Goal: Task Accomplishment & Management: Manage account settings

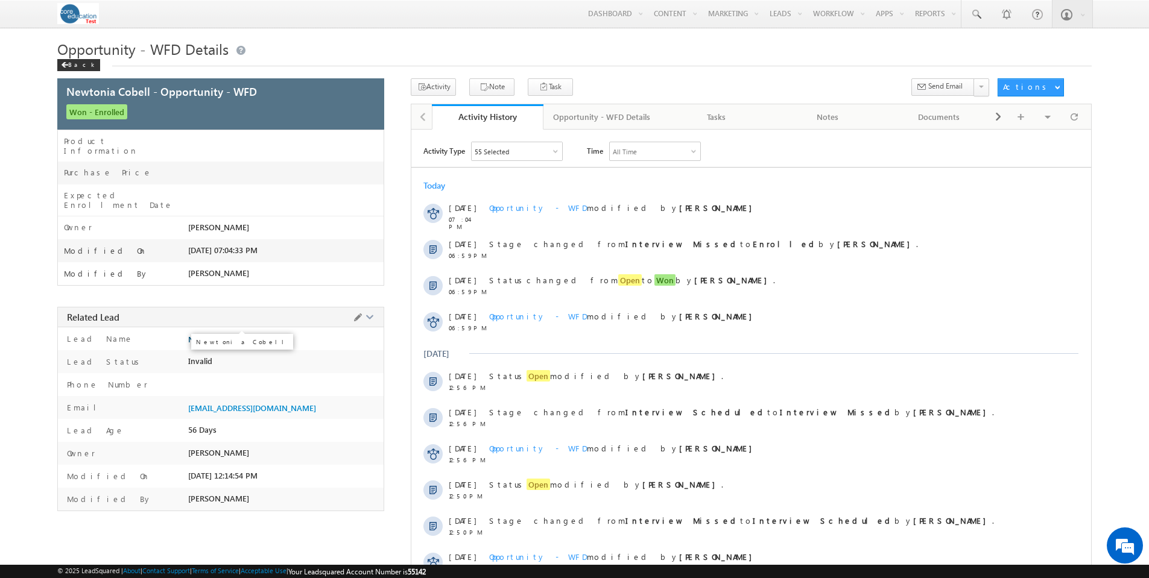
click at [227, 335] on span "Newtonia Cobell" at bounding box center [218, 340] width 60 height 10
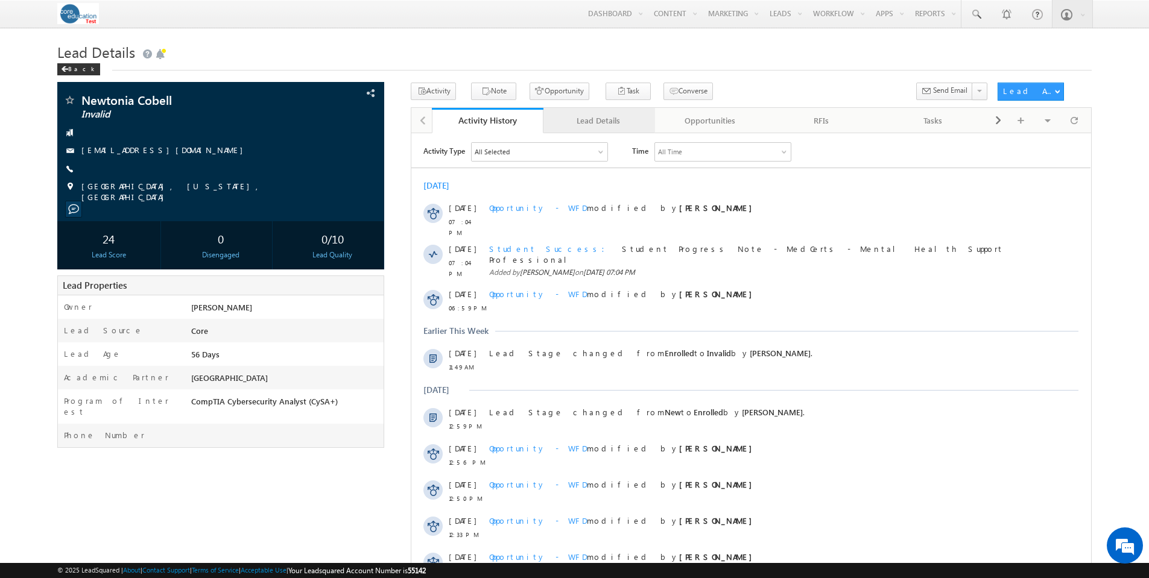
click at [613, 121] on div "Lead Details" at bounding box center [598, 120] width 91 height 14
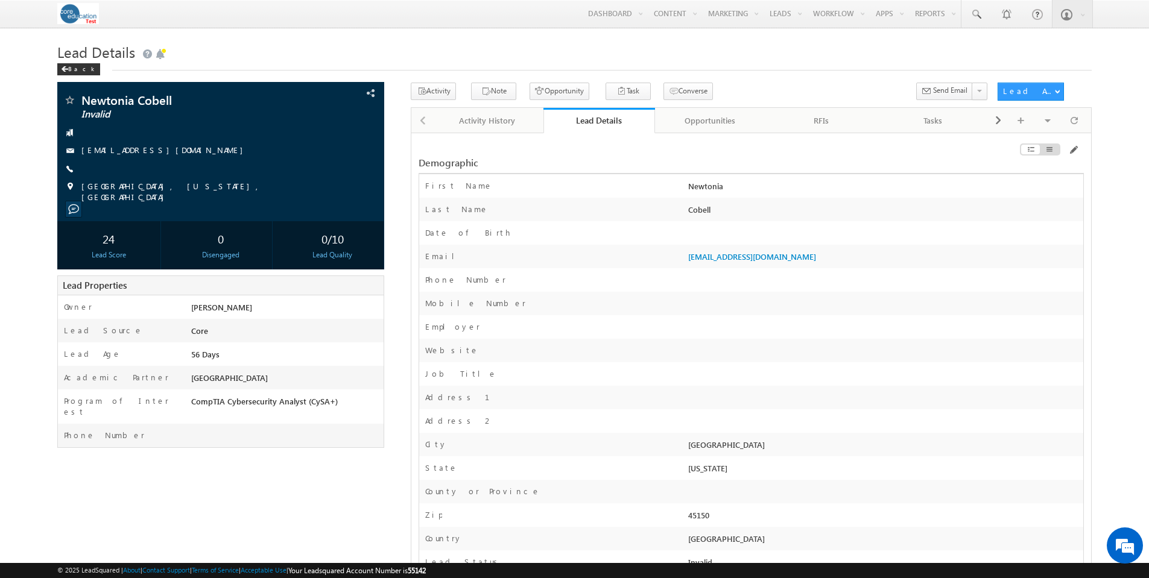
click at [777, 305] on div at bounding box center [884, 306] width 398 height 17
click at [712, 127] on div "Opportunities" at bounding box center [709, 120] width 91 height 14
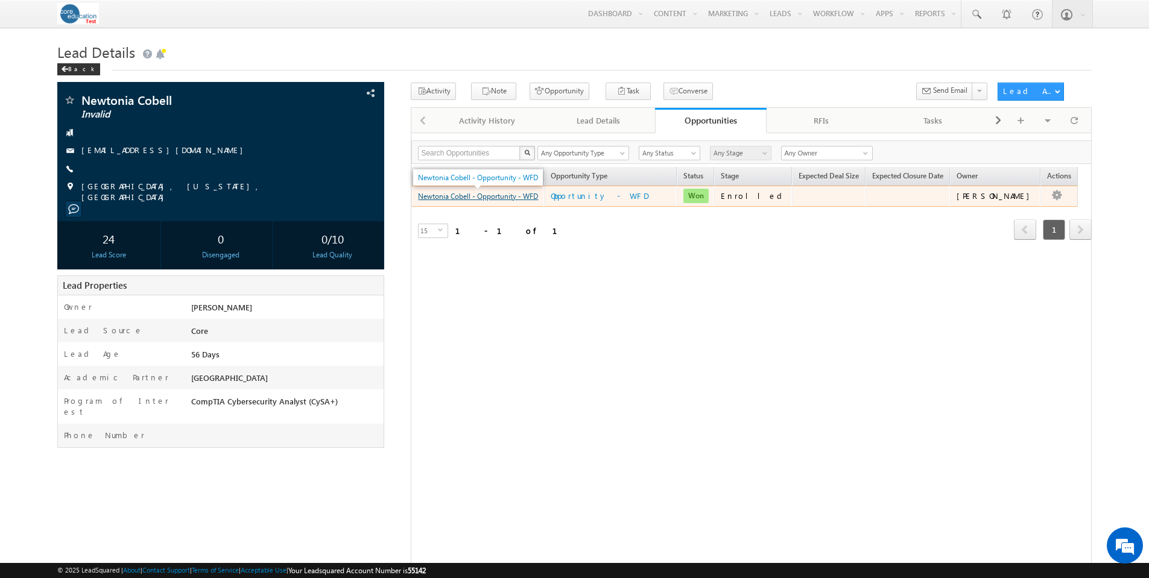
click at [493, 200] on link "Newtonia Cobell - Opportunity - WFD" at bounding box center [478, 196] width 120 height 9
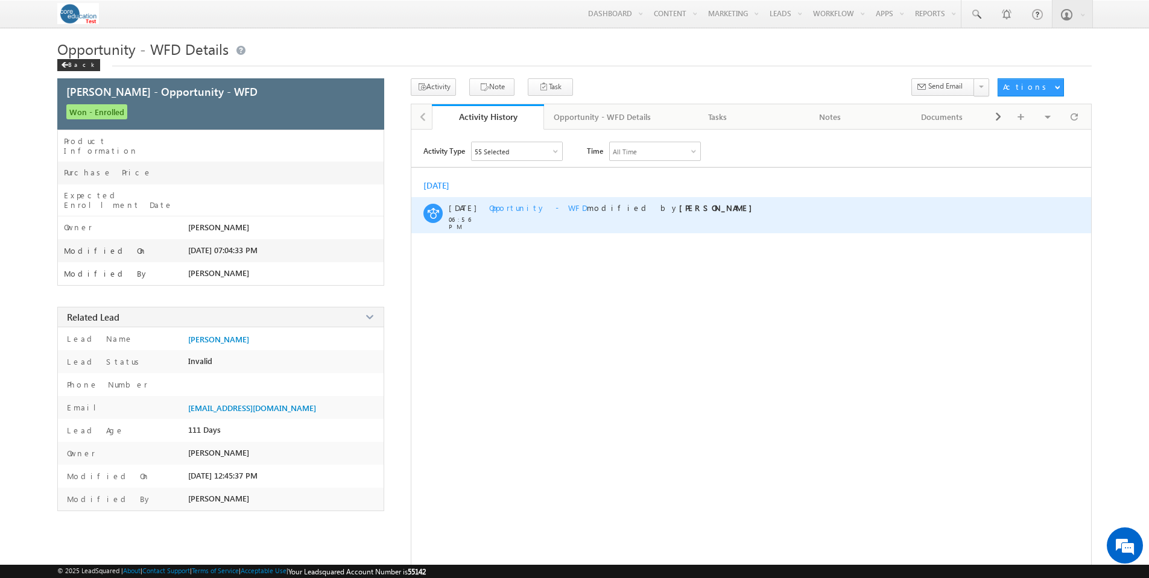
click at [527, 206] on span "Opportunity - WFD" at bounding box center [538, 208] width 98 height 10
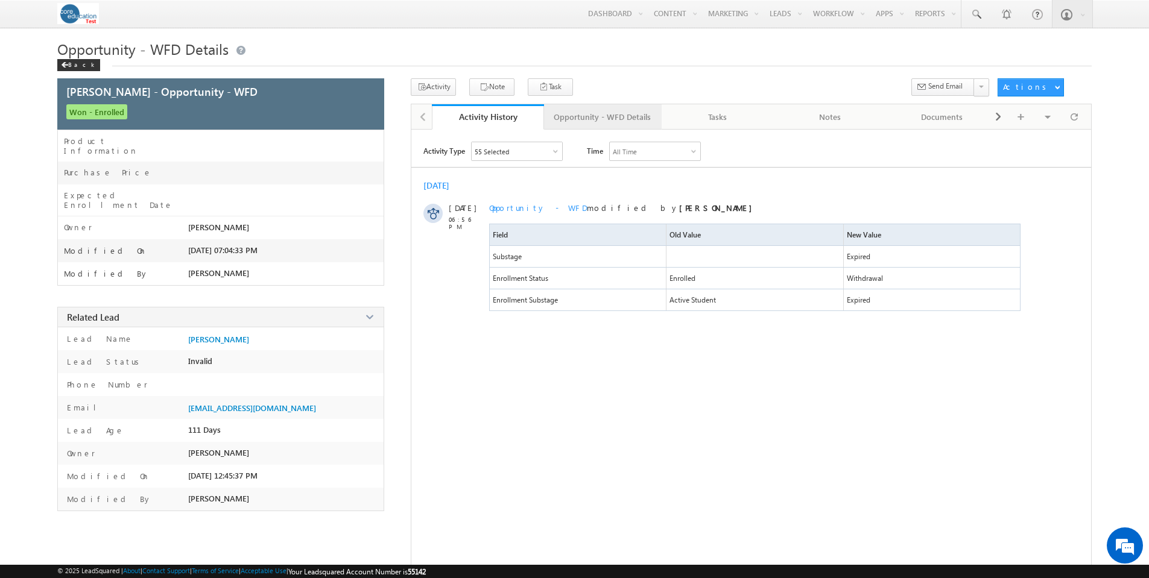
click at [631, 115] on div "Opportunity - WFD Details" at bounding box center [602, 117] width 97 height 14
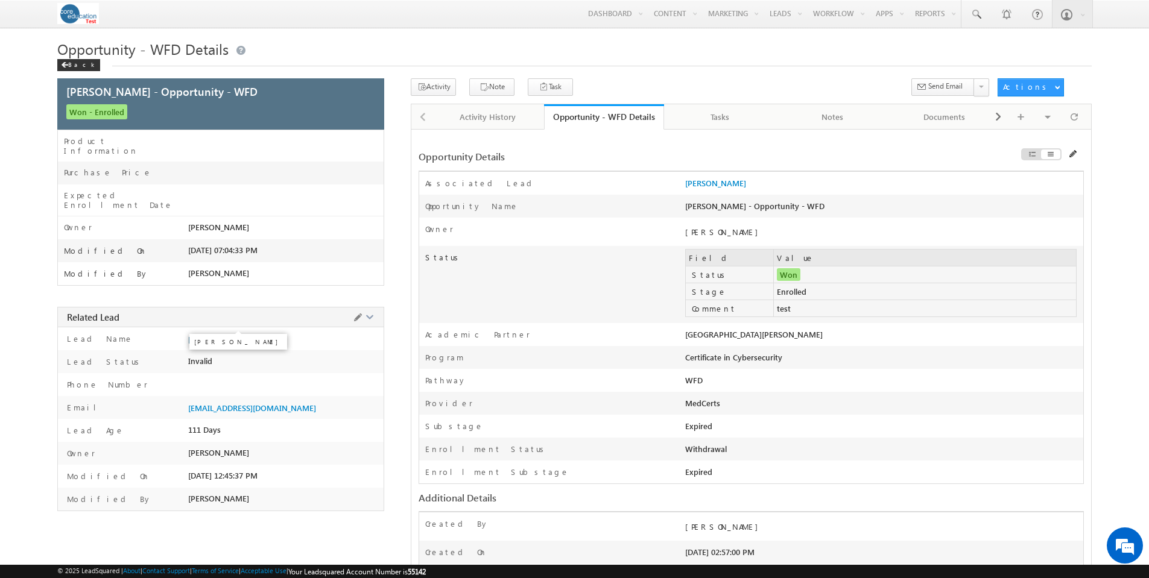
click at [215, 335] on span "[PERSON_NAME]" at bounding box center [218, 340] width 61 height 10
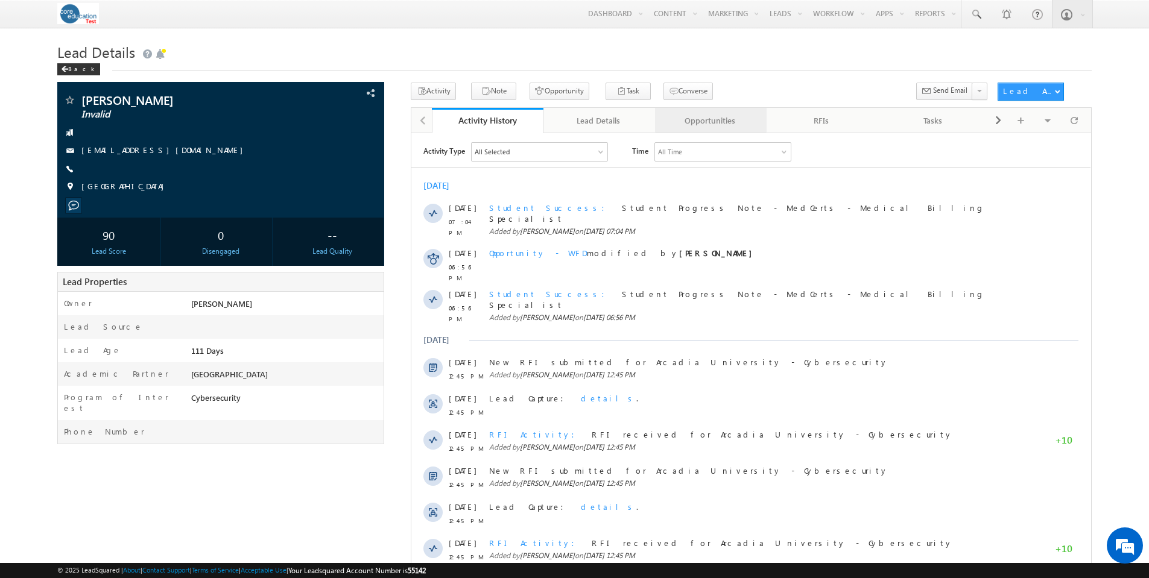
click at [710, 118] on div "Opportunities" at bounding box center [709, 120] width 91 height 14
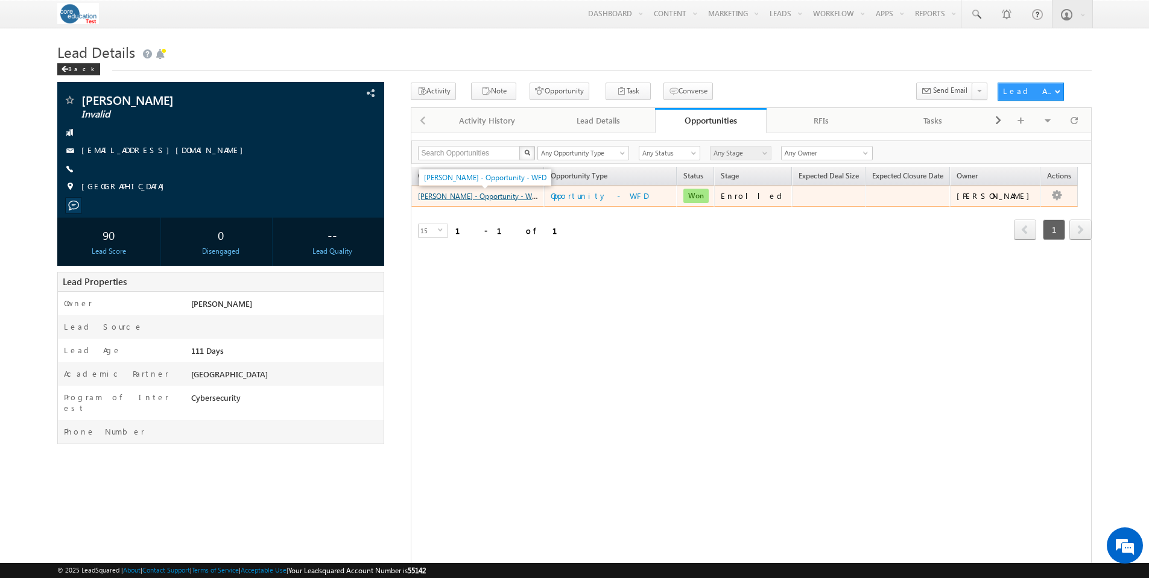
click at [475, 201] on link "[PERSON_NAME] - Opportunity - WFD" at bounding box center [479, 196] width 122 height 10
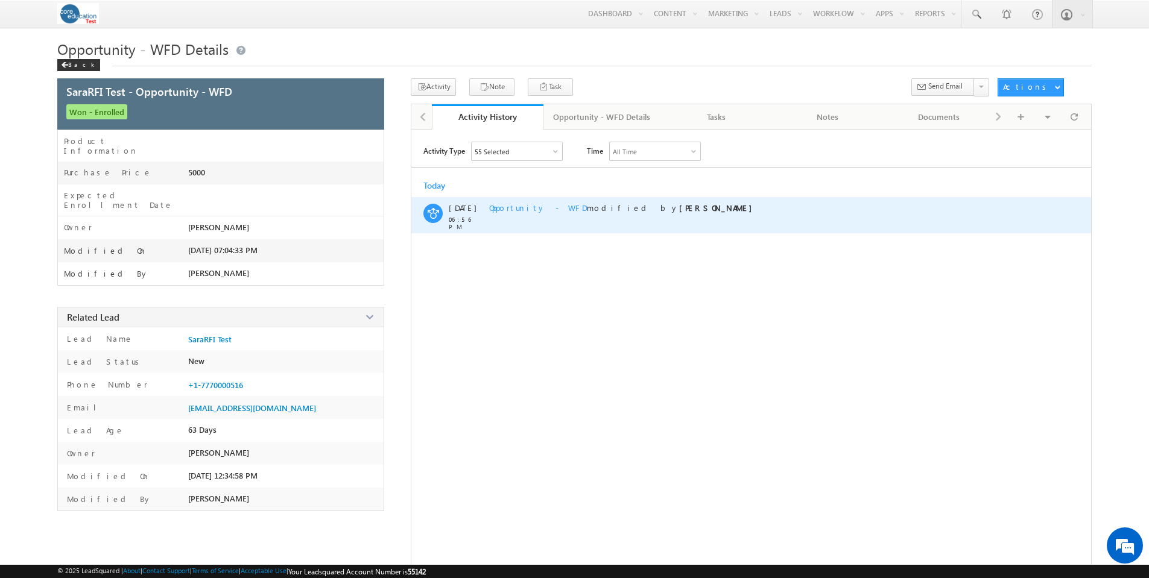
click at [522, 209] on span "Opportunity - WFD" at bounding box center [538, 208] width 98 height 10
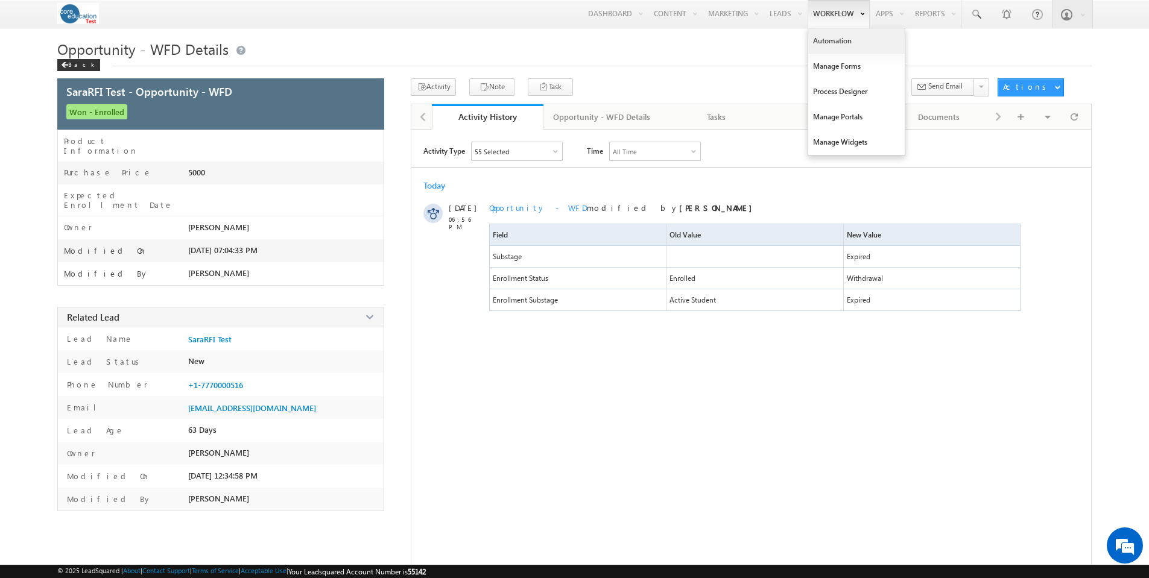
click at [828, 43] on link "Automation" at bounding box center [856, 40] width 96 height 25
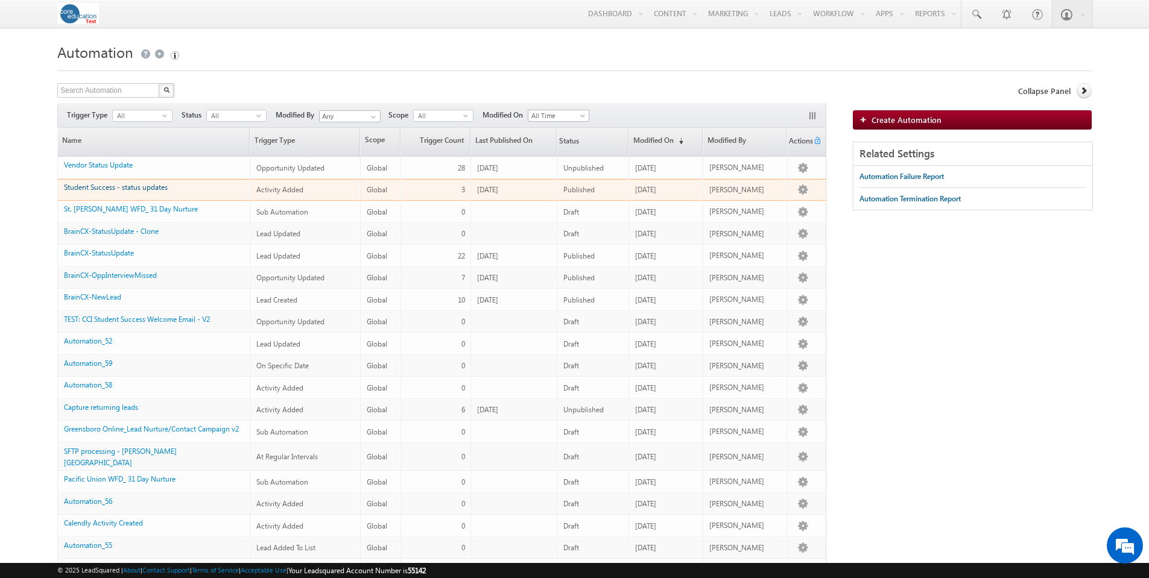
click at [159, 189] on link "Student Success - status updates" at bounding box center [116, 187] width 104 height 9
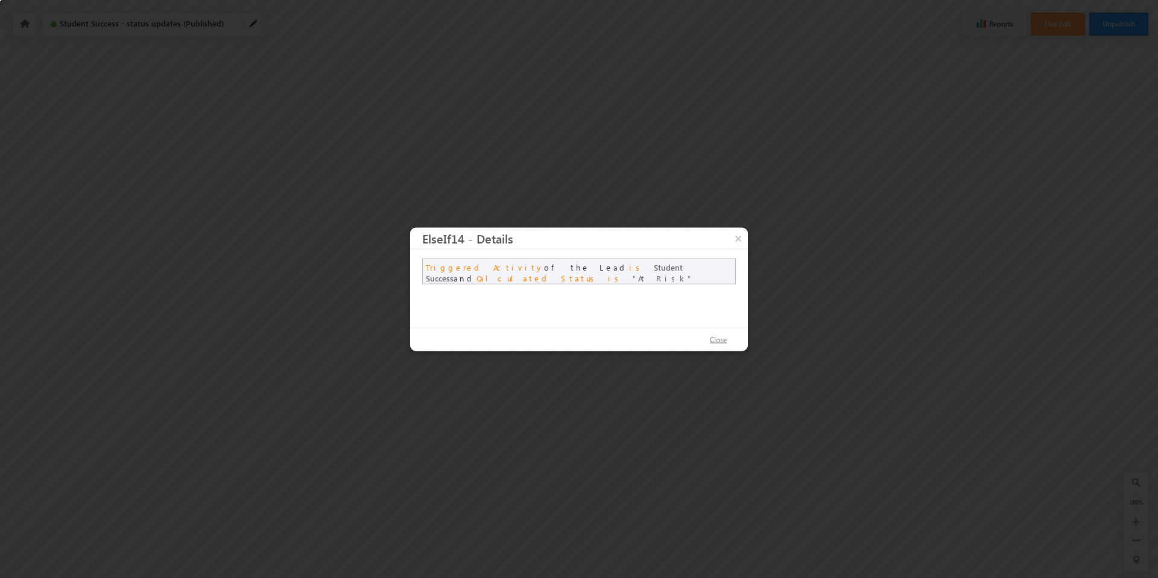
click at [726, 340] on button "Close" at bounding box center [718, 339] width 41 height 17
click at [715, 341] on button "Close" at bounding box center [718, 339] width 41 height 17
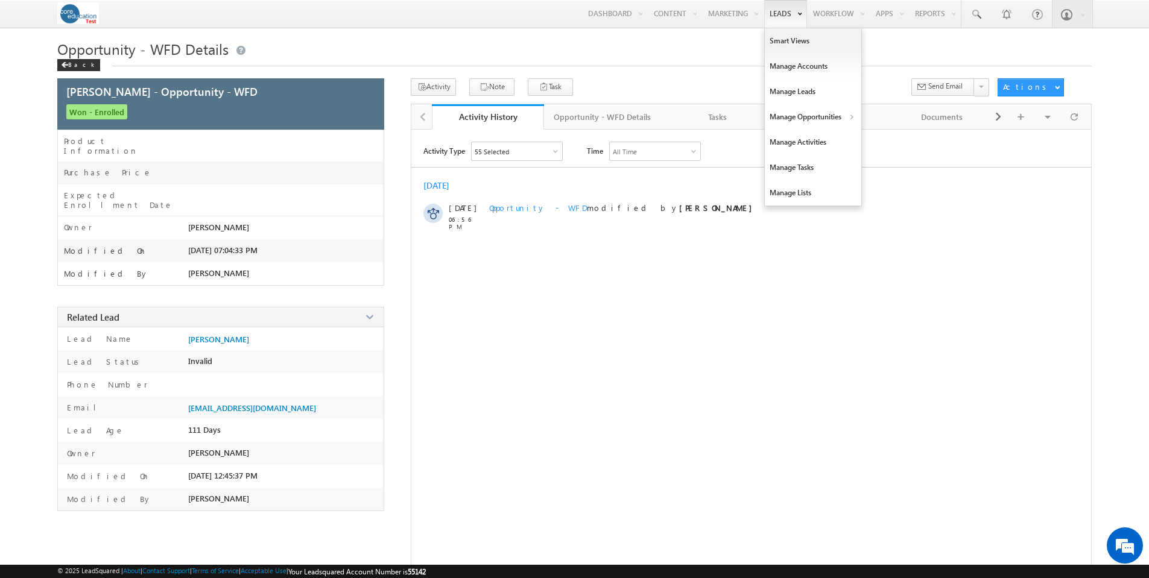
click at [772, 12] on link "Leads" at bounding box center [785, 14] width 43 height 28
click at [900, 143] on link "WFD - Opportunities" at bounding box center [917, 142] width 110 height 25
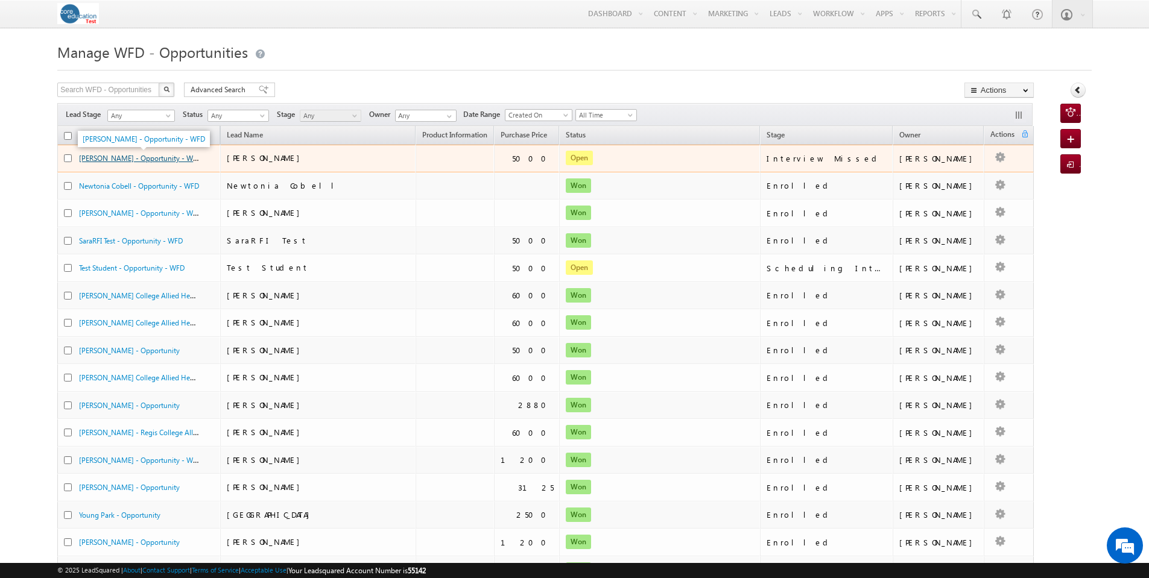
click at [127, 157] on link "Sara Kulakoski - Opportunity - WFD" at bounding box center [140, 158] width 122 height 10
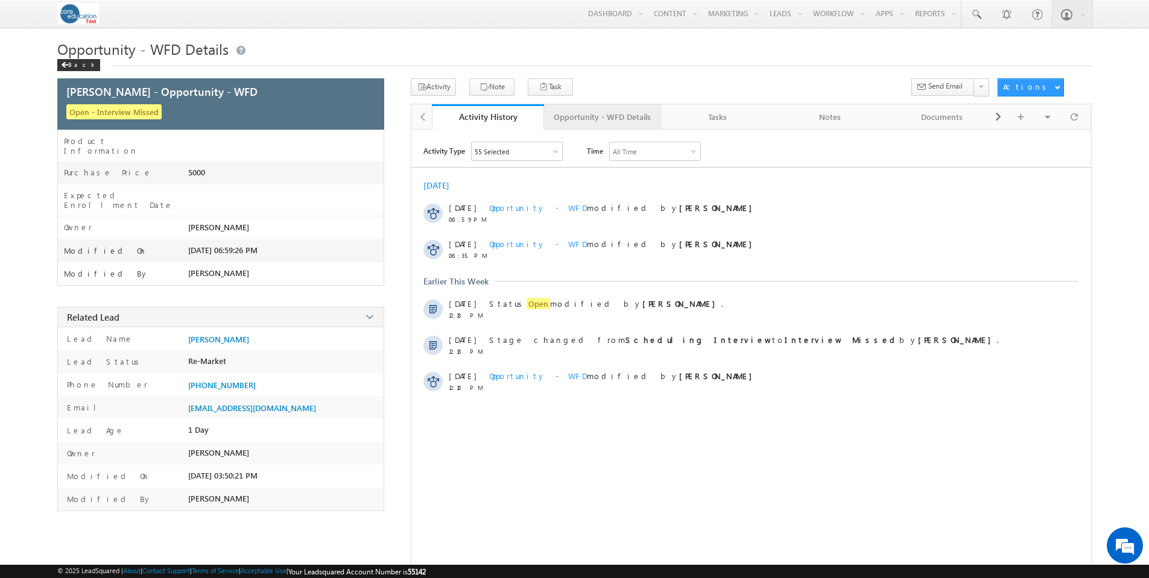
click at [625, 115] on div "Opportunity - WFD Details" at bounding box center [602, 117] width 97 height 14
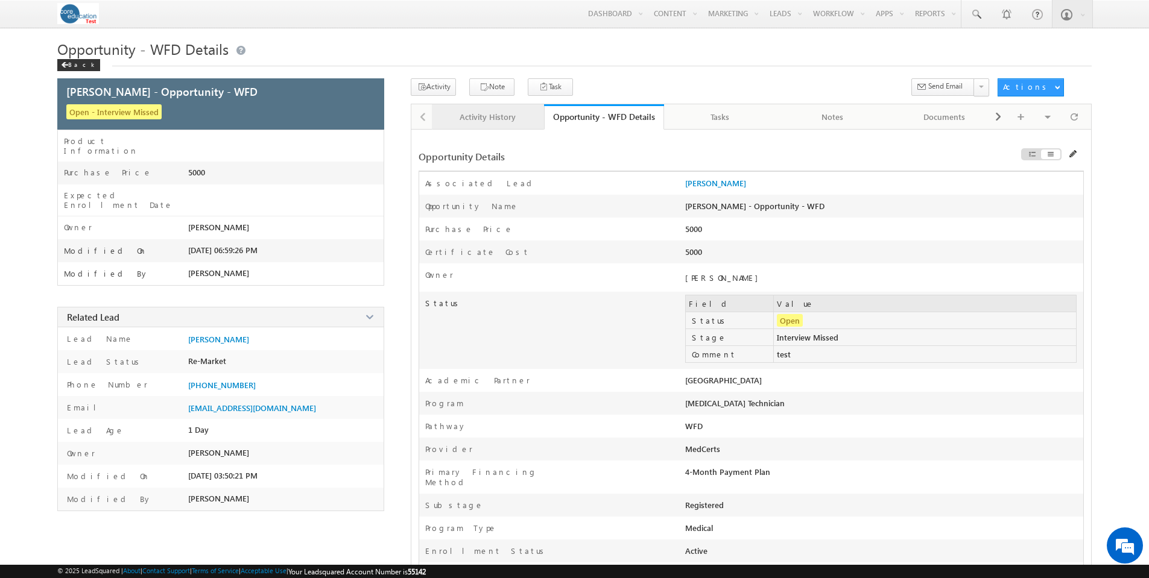
click at [510, 119] on div "Activity History" at bounding box center [487, 117] width 92 height 14
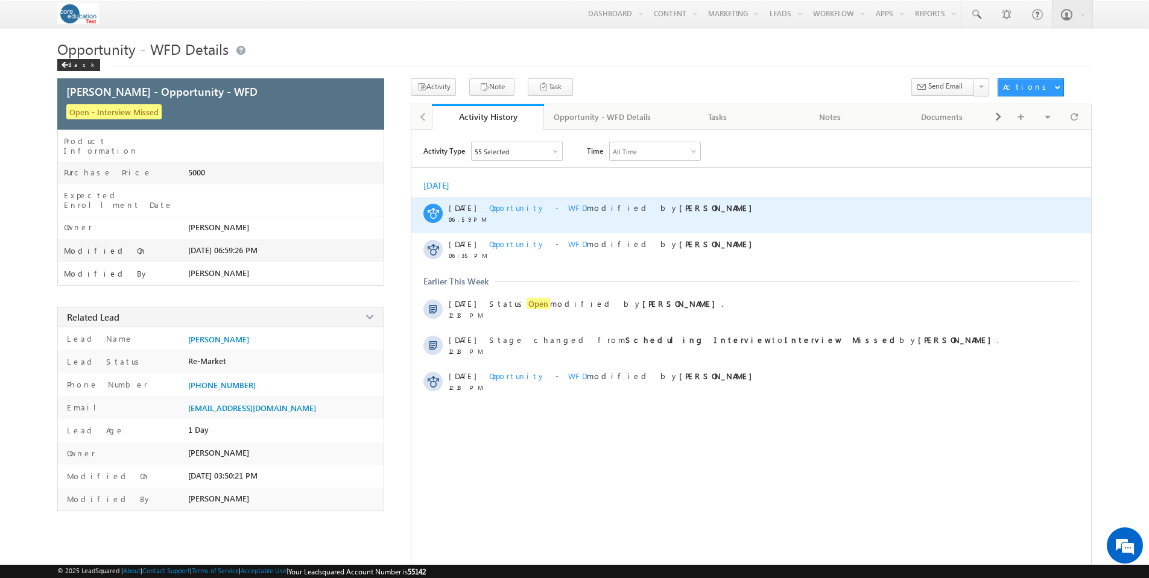
click at [506, 206] on span "Opportunity - WFD" at bounding box center [538, 208] width 98 height 10
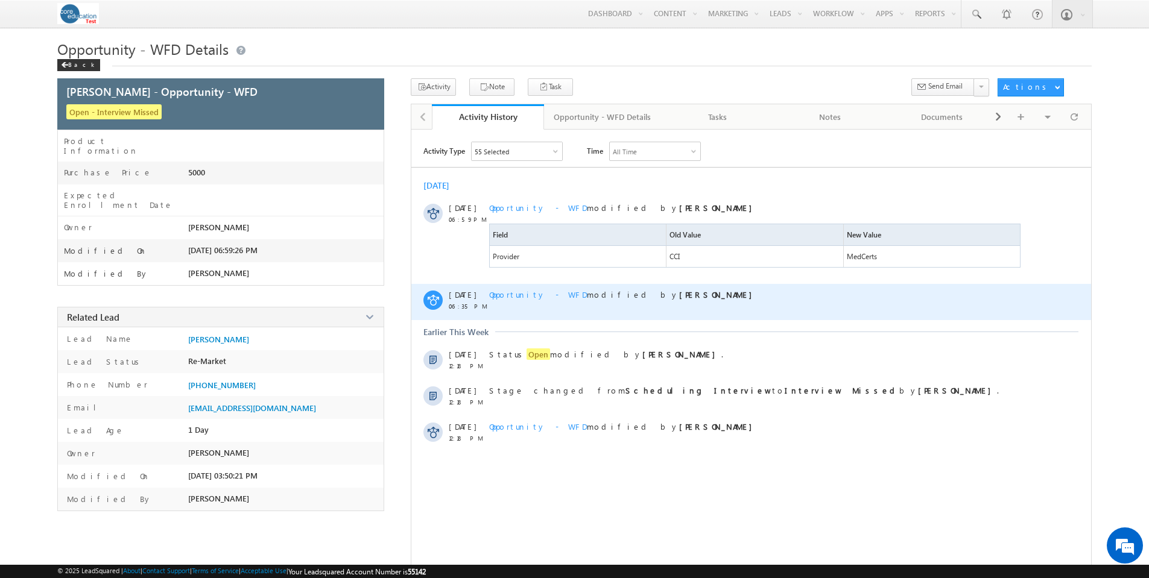
click at [524, 294] on span "Opportunity - WFD" at bounding box center [538, 294] width 98 height 10
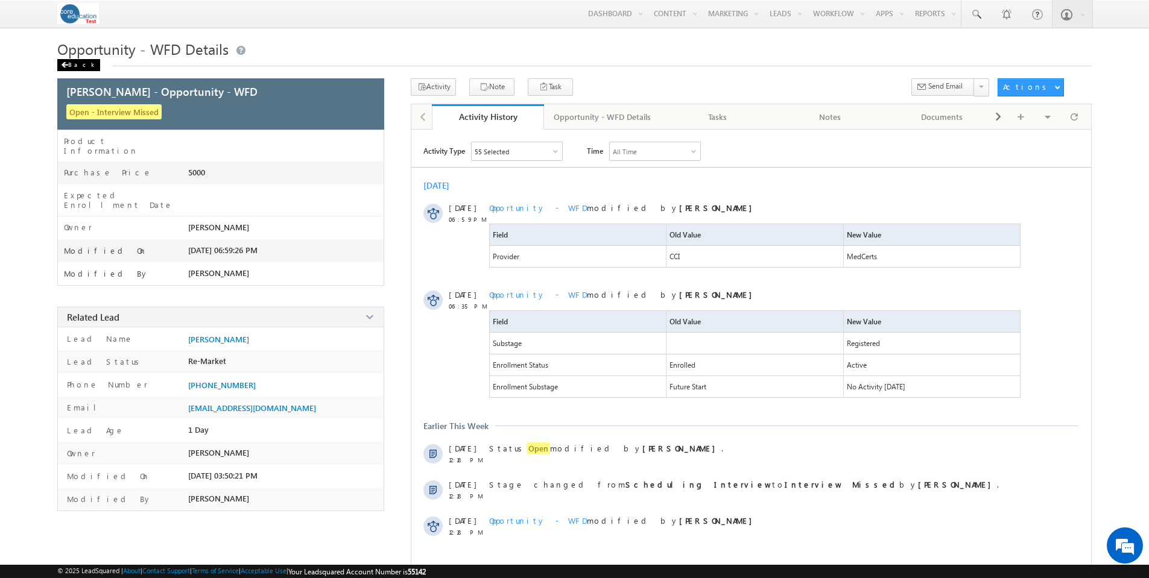
click at [78, 65] on div "Back" at bounding box center [78, 65] width 43 height 12
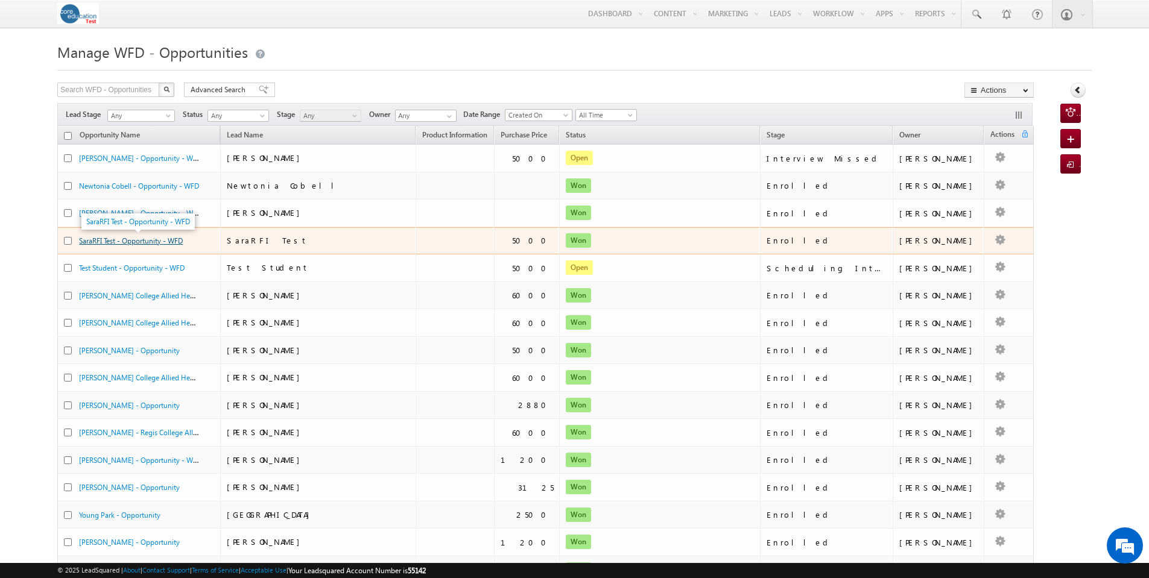
click at [153, 239] on link "SaraRFI Test - Opportunity - WFD" at bounding box center [131, 240] width 104 height 9
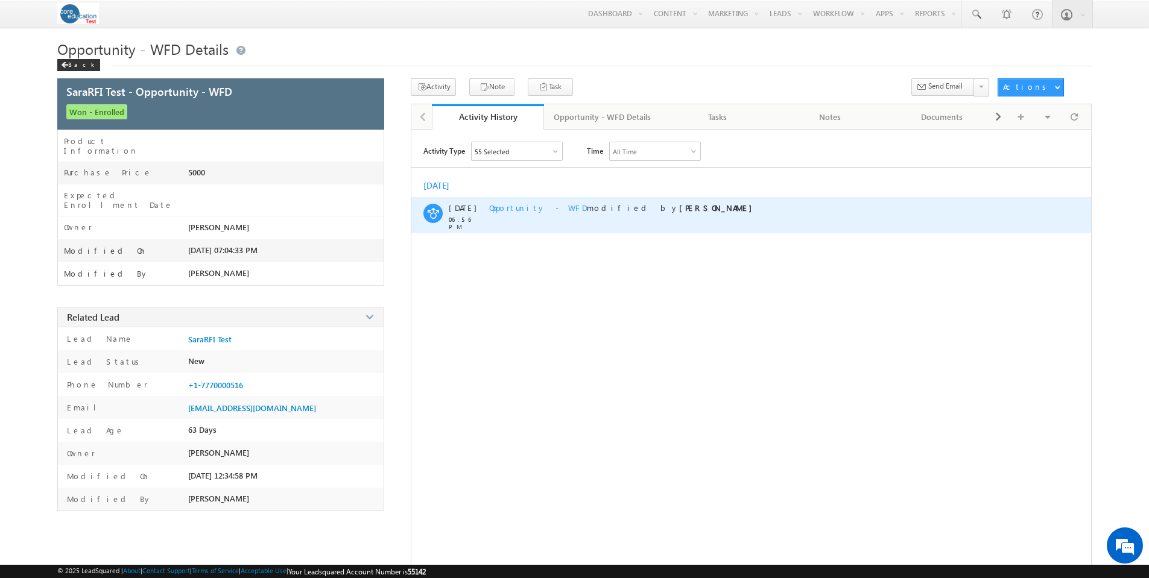
click at [535, 208] on span "Opportunity - WFD" at bounding box center [538, 208] width 98 height 10
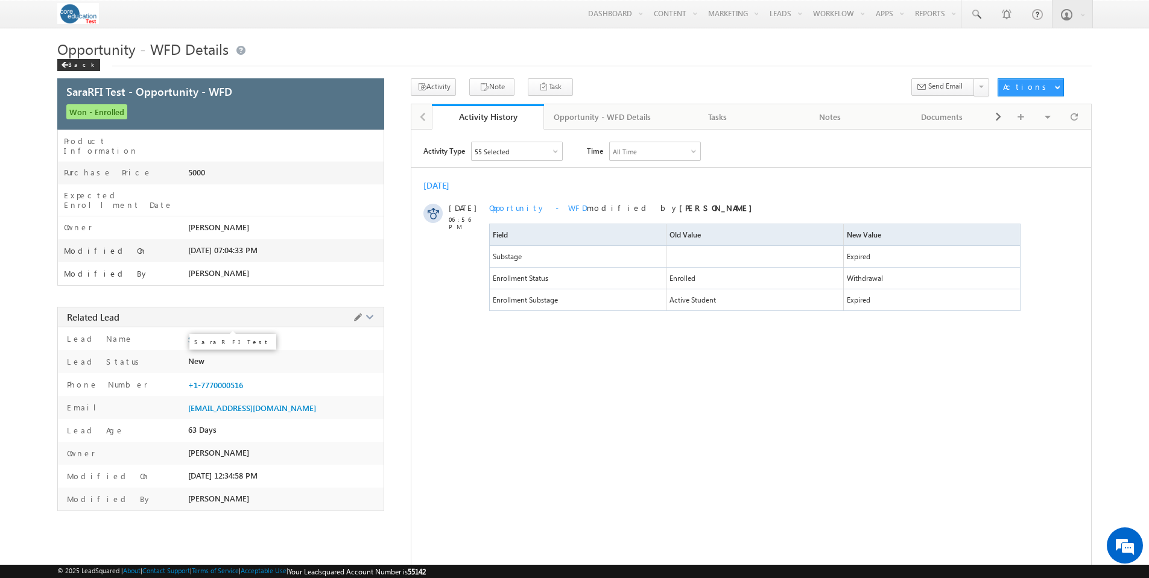
click at [213, 335] on span "SaraRFI Test" at bounding box center [209, 340] width 43 height 10
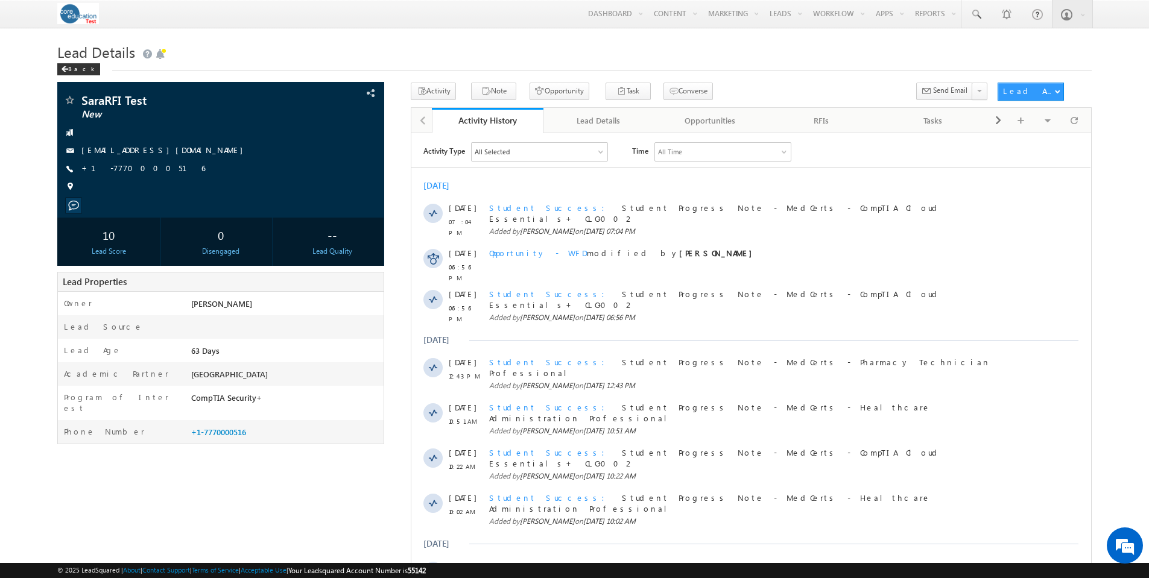
click at [516, 207] on span "Student Success" at bounding box center [550, 207] width 123 height 10
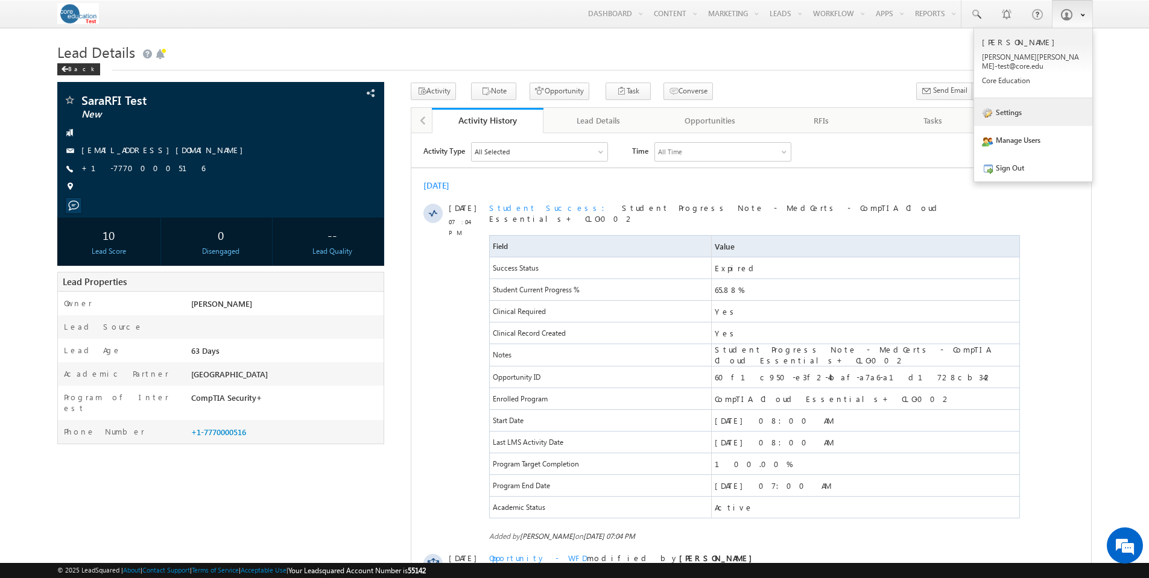
click at [1005, 107] on link "Settings" at bounding box center [1033, 112] width 118 height 28
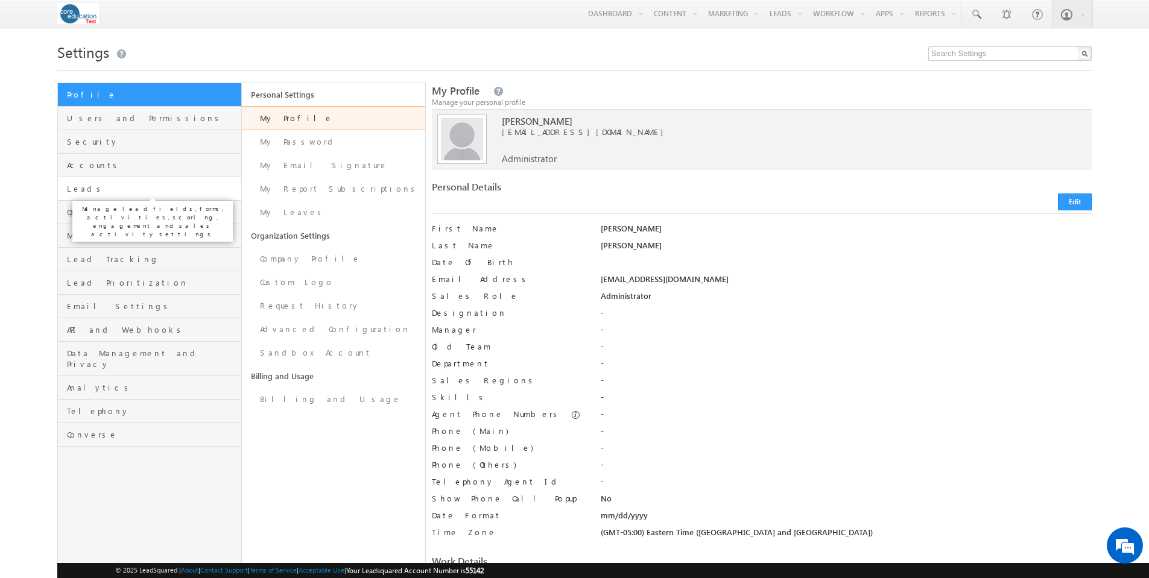
click at [78, 191] on span "Leads" at bounding box center [152, 188] width 171 height 11
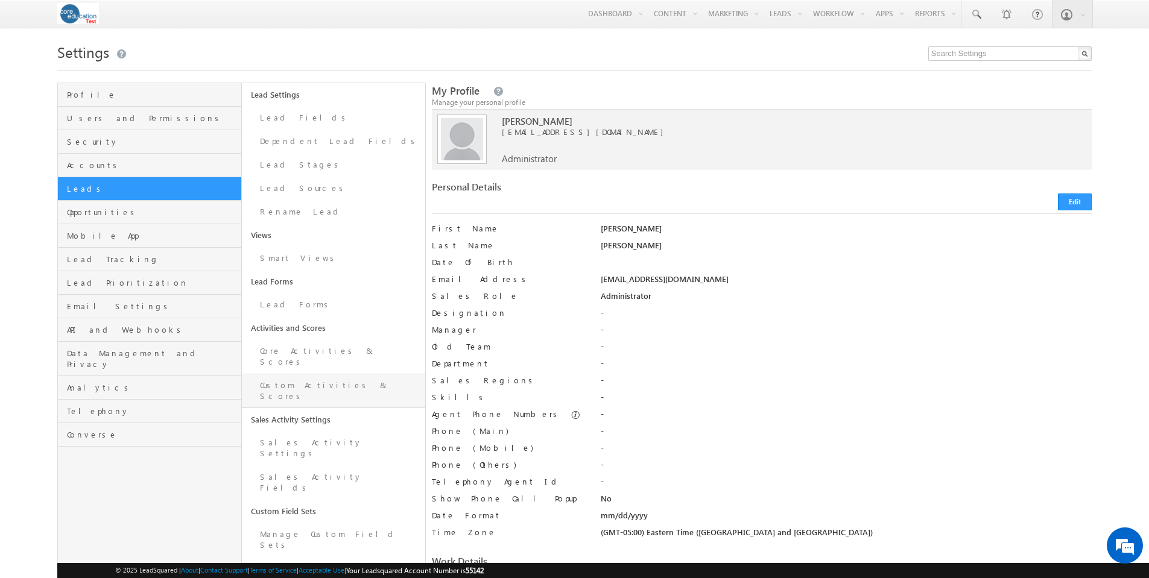
click at [292, 377] on link "Custom Activities & Scores" at bounding box center [333, 391] width 183 height 34
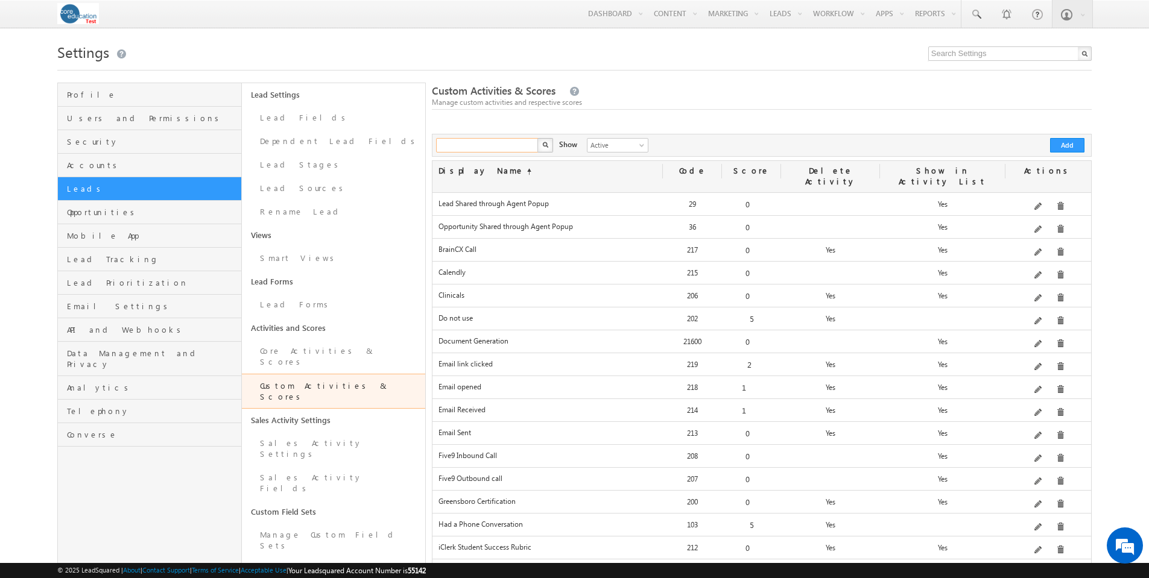
click at [501, 140] on input "text" at bounding box center [487, 145] width 103 height 14
click at [544, 145] on img "button" at bounding box center [544, 145] width 6 height 6
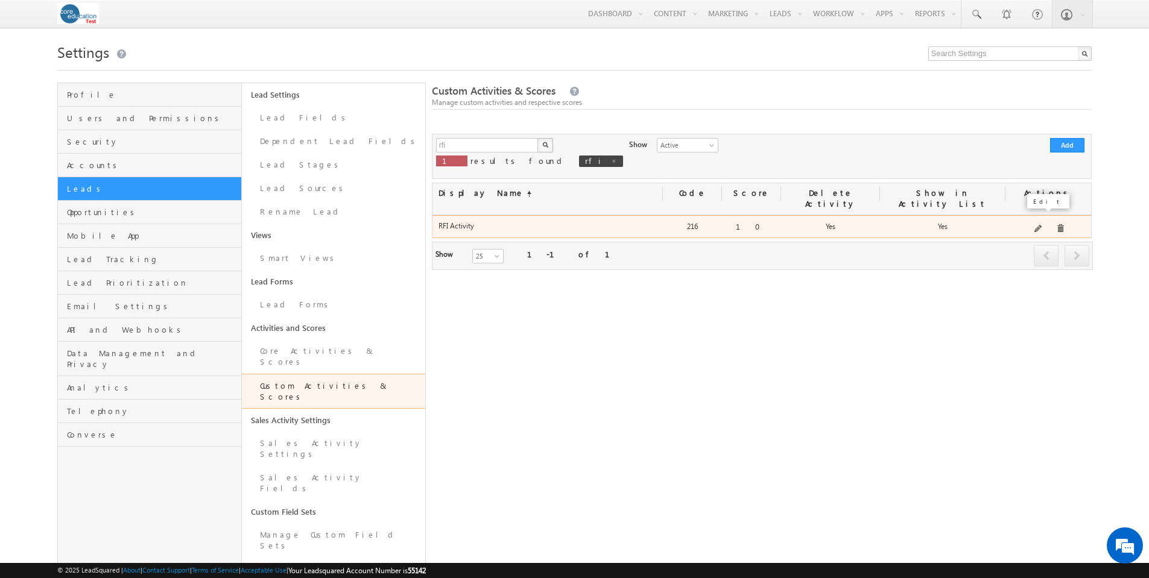
click at [1040, 225] on span at bounding box center [1038, 229] width 9 height 9
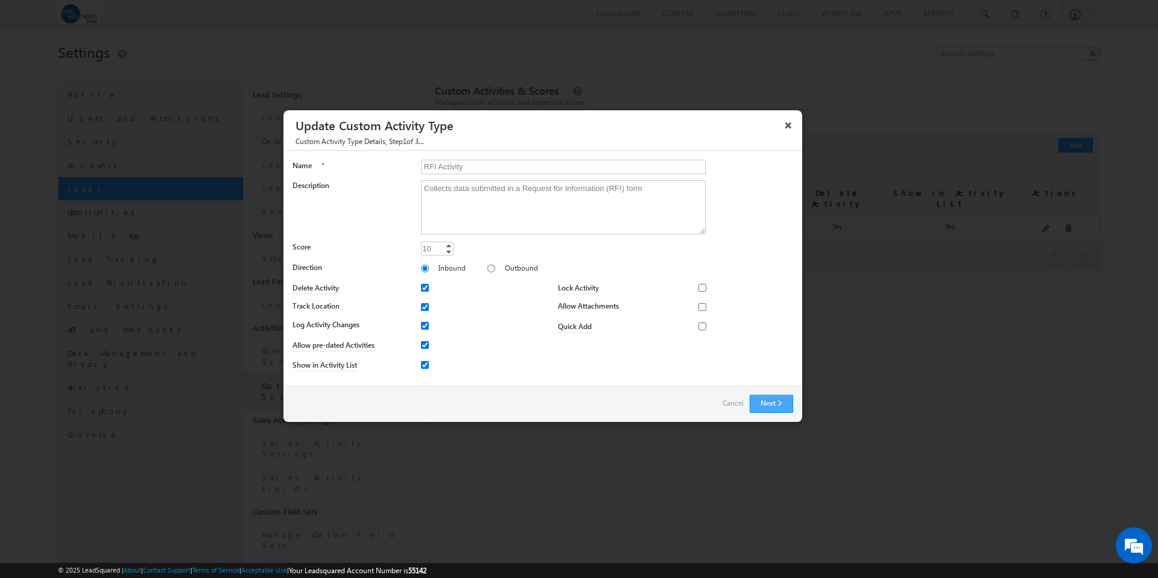
click at [772, 400] on button "Next" at bounding box center [770, 404] width 43 height 18
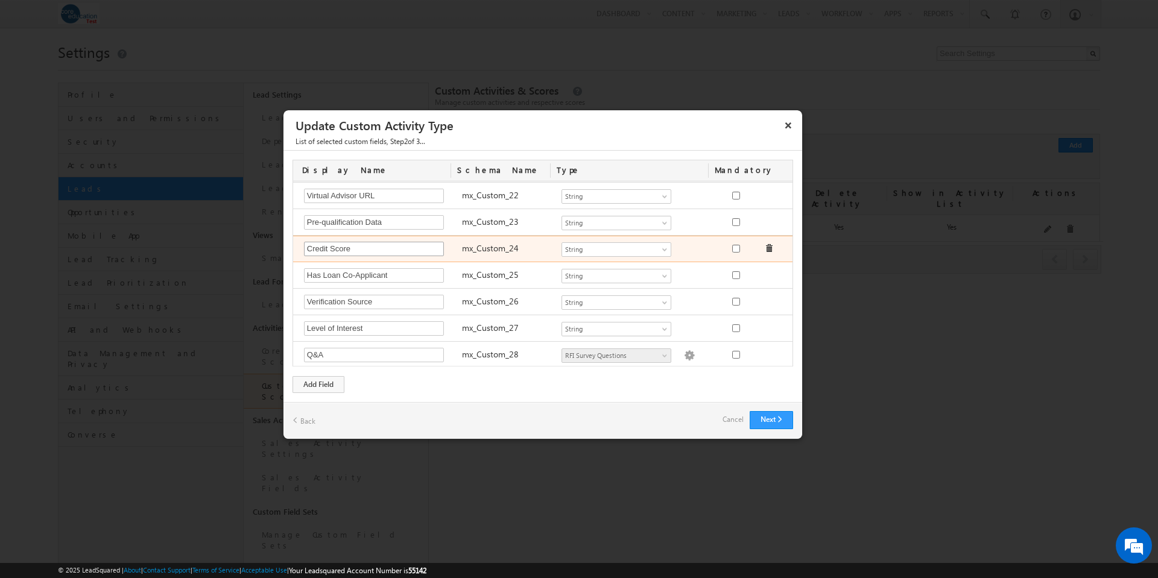
scroll to position [637, 0]
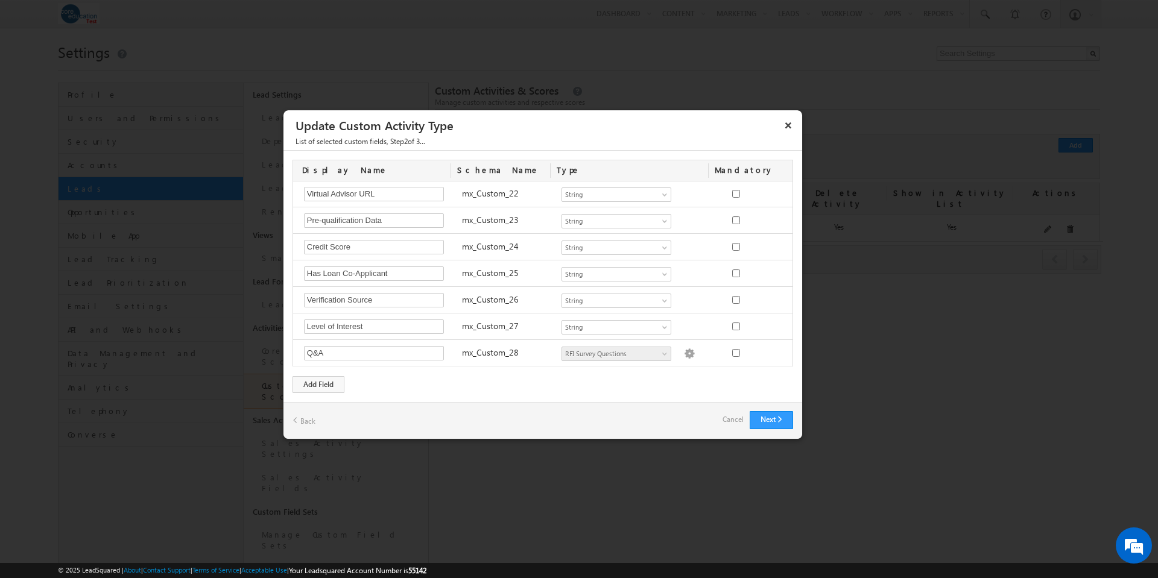
click at [727, 420] on link "Cancel" at bounding box center [732, 419] width 21 height 17
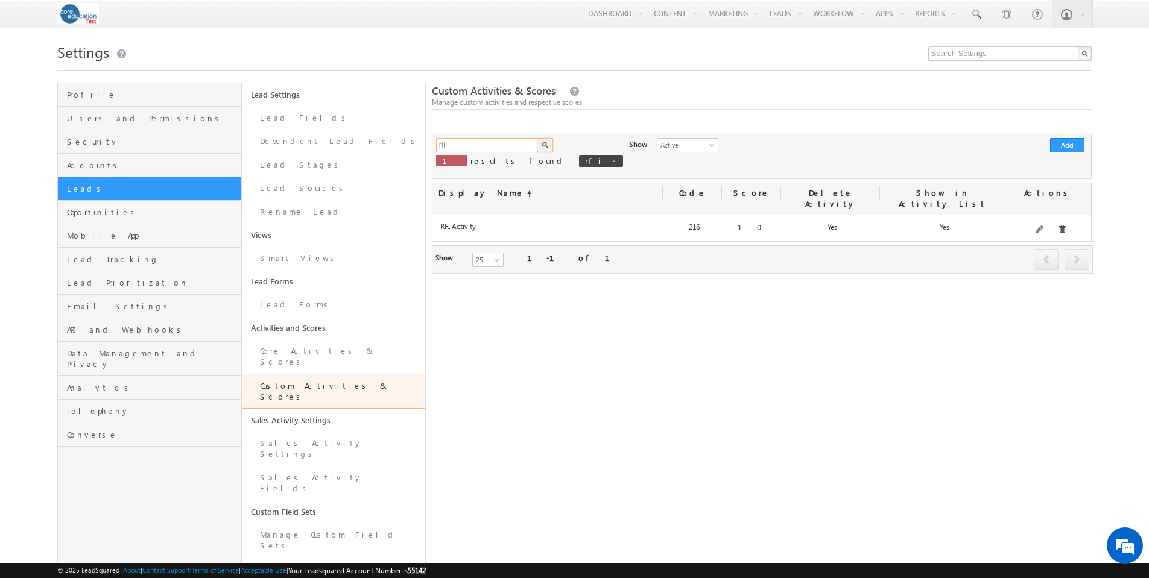
click at [508, 148] on input "rfi" at bounding box center [487, 145] width 103 height 14
drag, startPoint x: 473, startPoint y: 144, endPoint x: 418, endPoint y: 139, distance: 54.5
click at [418, 139] on div "Profile Users and Permissions Security Accounts Leads Opportunities Mobile App …" at bounding box center [574, 419] width 1034 height 673
type input "success"
click at [542, 144] on img "button" at bounding box center [545, 145] width 6 height 6
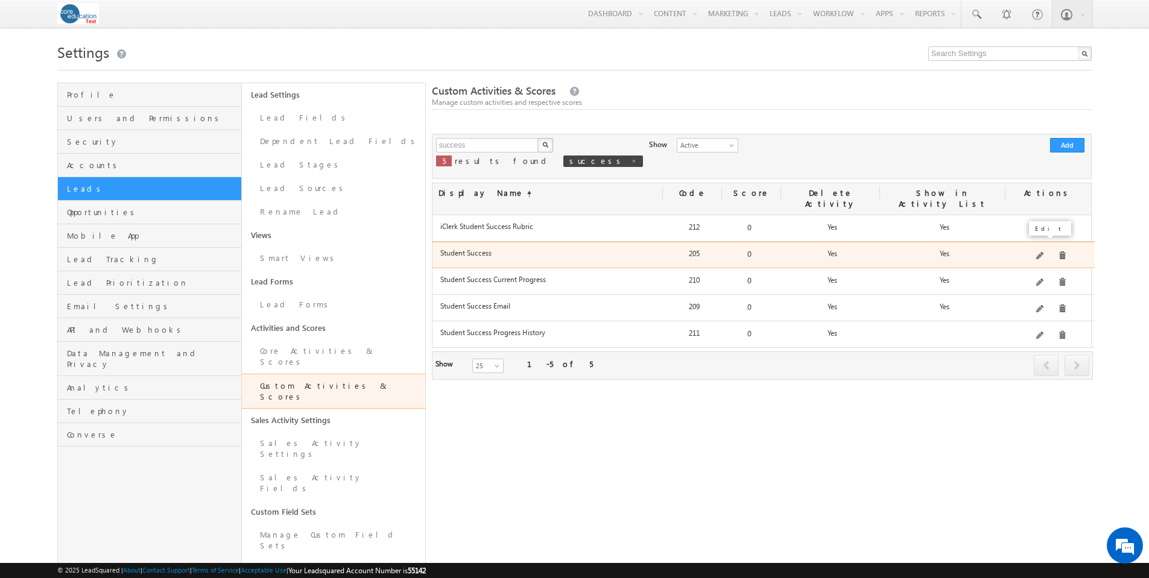
click at [1042, 252] on span at bounding box center [1040, 256] width 9 height 9
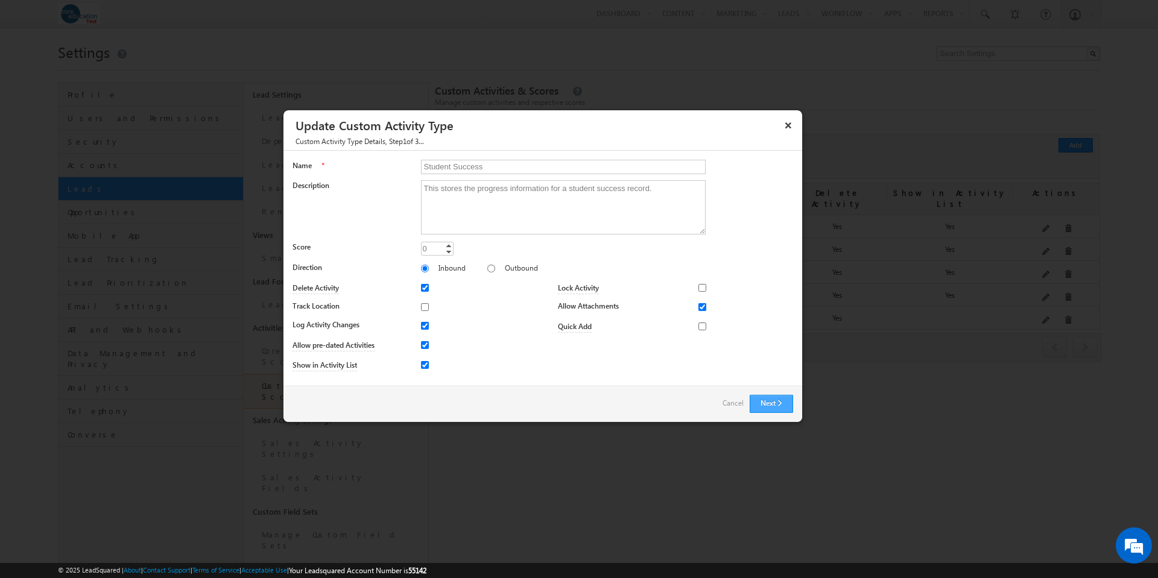
click at [781, 402] on button "Next" at bounding box center [770, 404] width 43 height 18
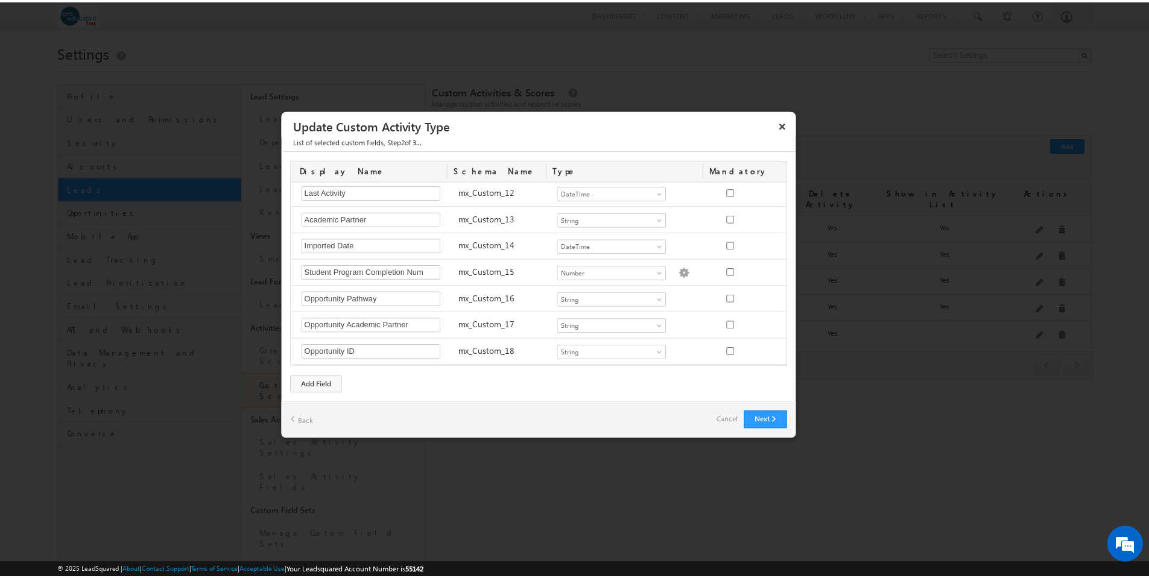
scroll to position [584, 0]
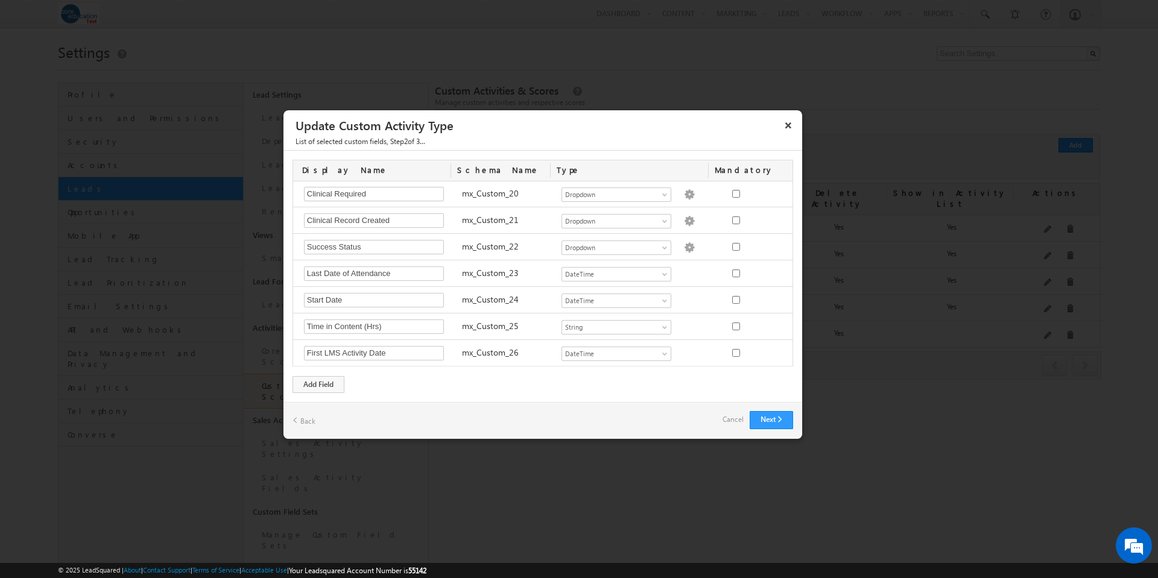
click at [730, 418] on link "Cancel" at bounding box center [732, 419] width 21 height 17
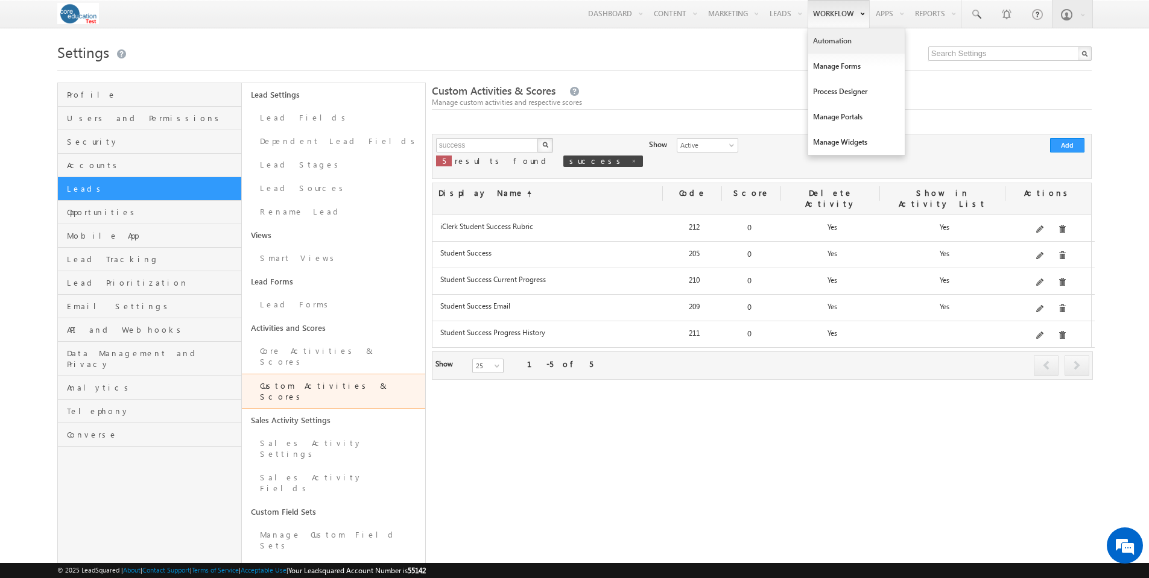
click at [827, 39] on link "Automation" at bounding box center [856, 40] width 96 height 25
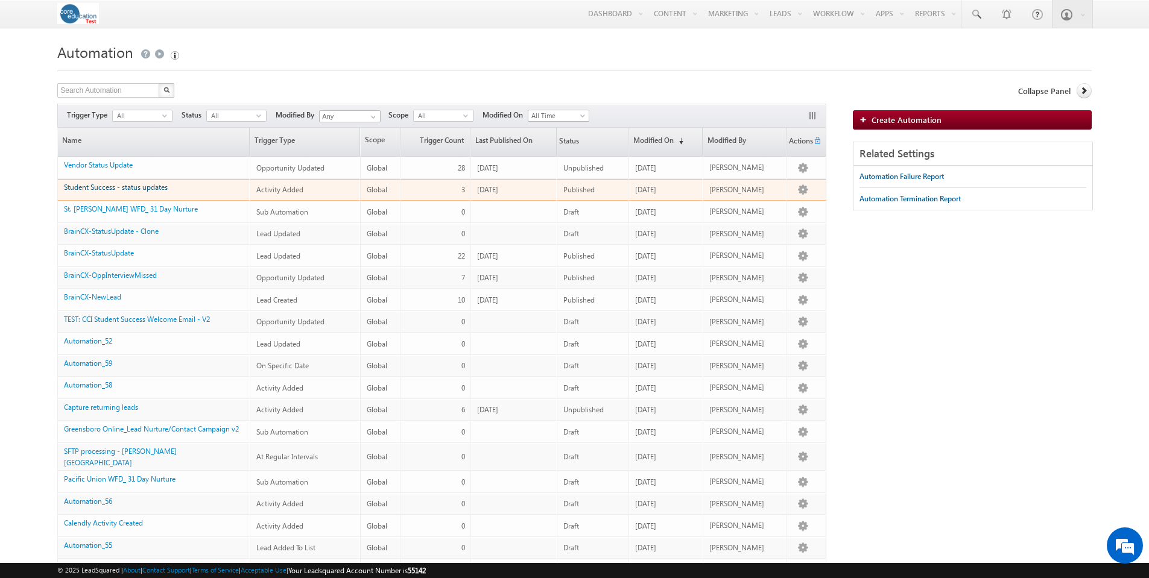
click at [144, 188] on link "Student Success - status updates" at bounding box center [116, 187] width 104 height 9
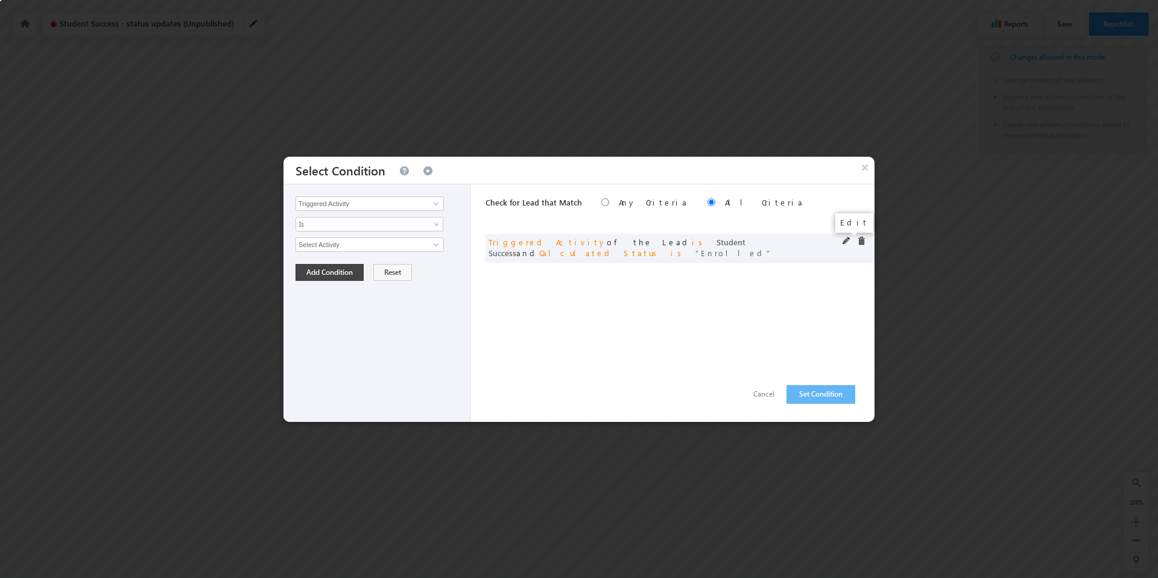
click at [844, 239] on span at bounding box center [846, 241] width 8 height 8
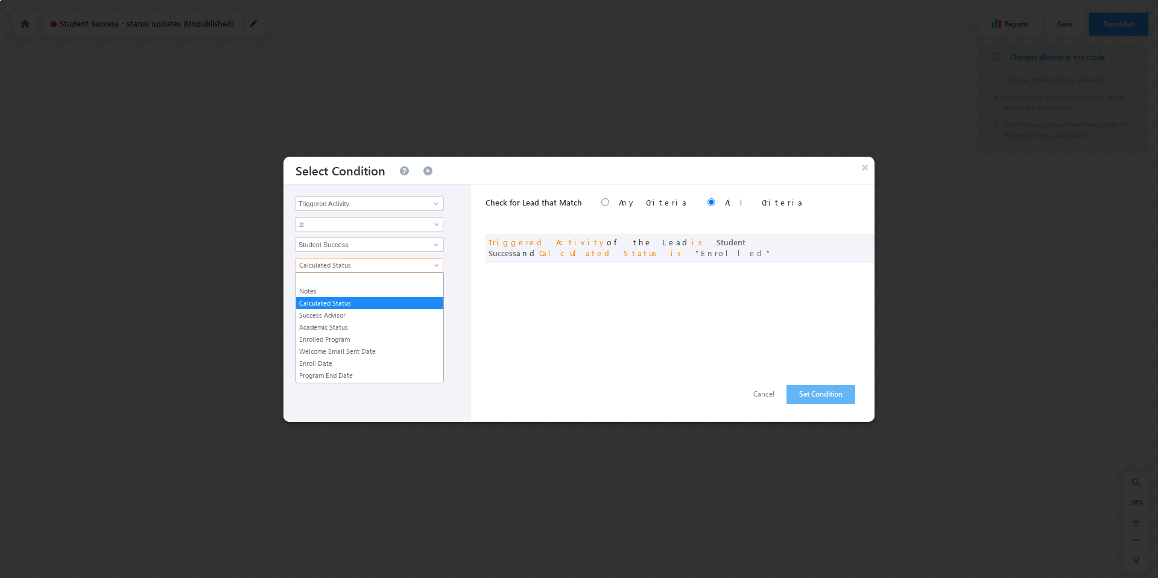
click at [440, 265] on span at bounding box center [438, 268] width 10 height 10
click at [363, 353] on link "Success Status" at bounding box center [369, 349] width 147 height 11
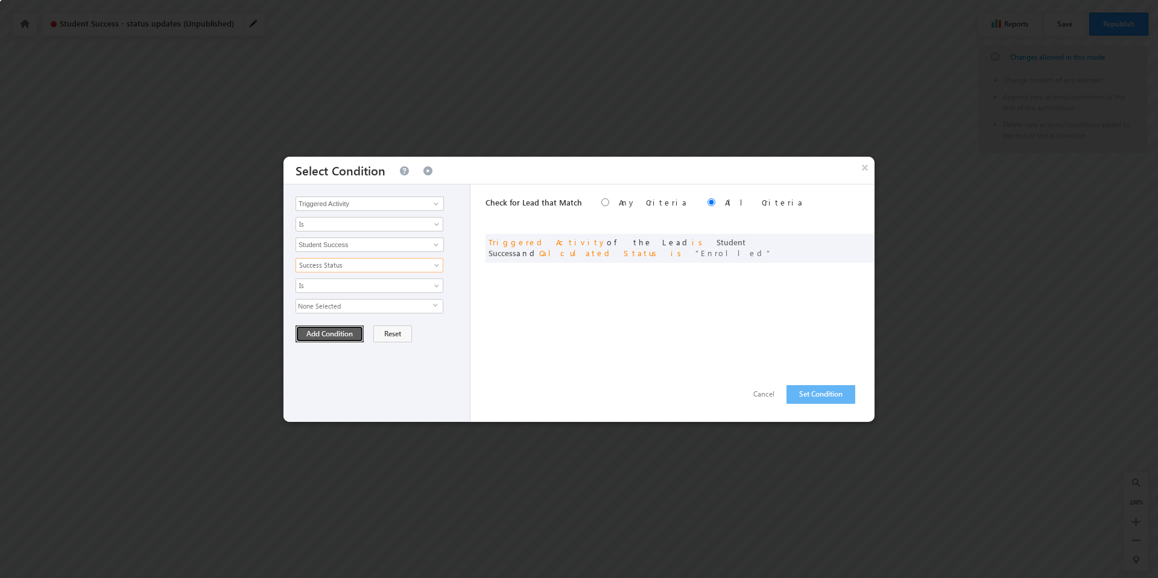
click at [340, 335] on button "Add Condition" at bounding box center [329, 334] width 68 height 17
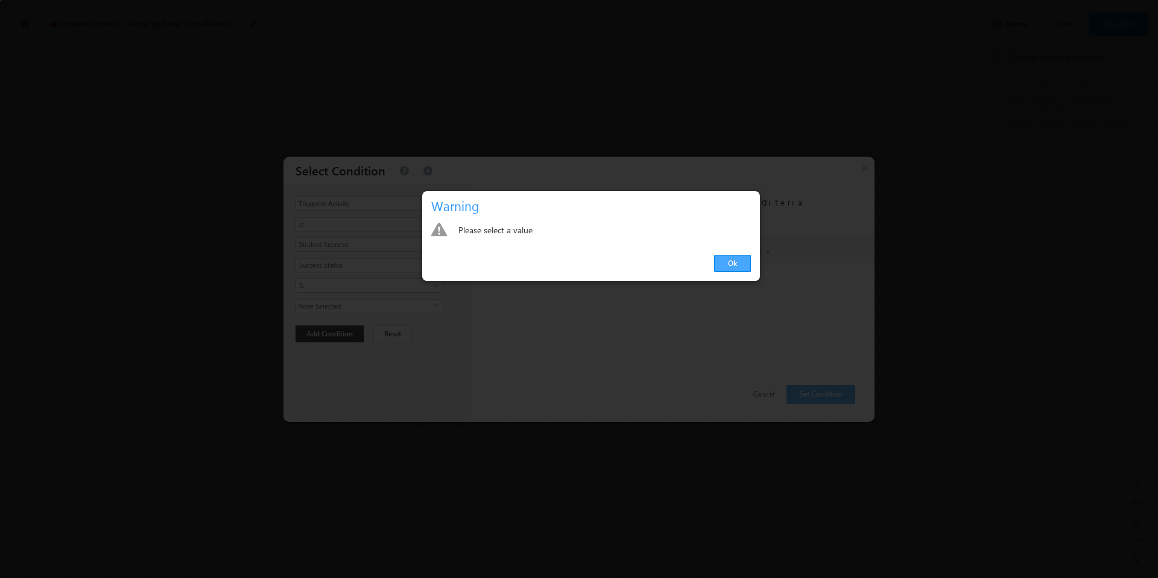
click at [734, 262] on link "Ok" at bounding box center [732, 263] width 37 height 17
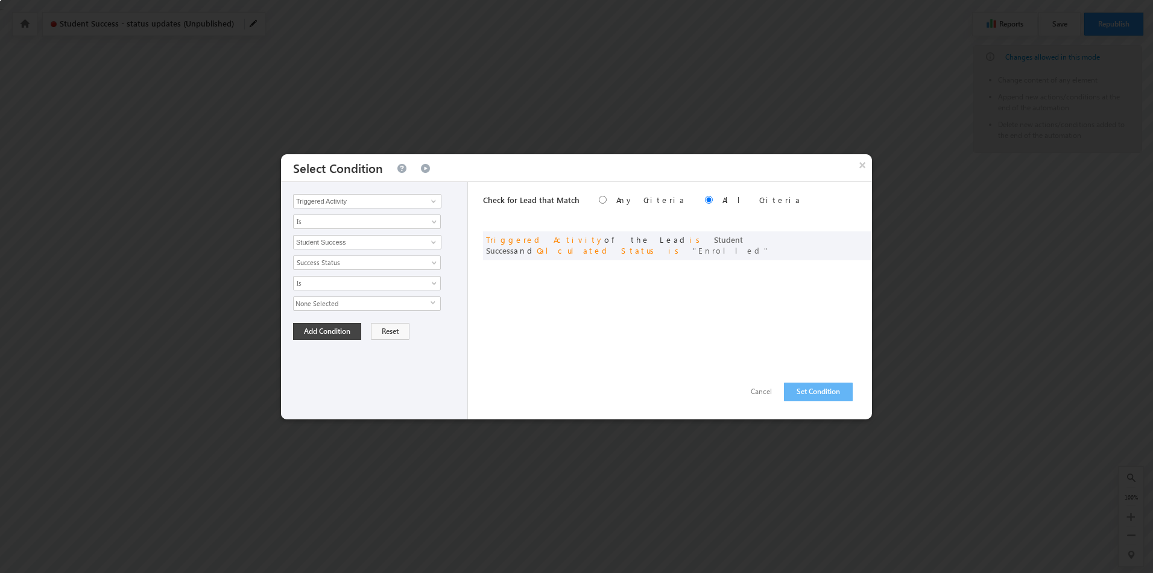
click at [432, 301] on span "select" at bounding box center [436, 302] width 10 height 5
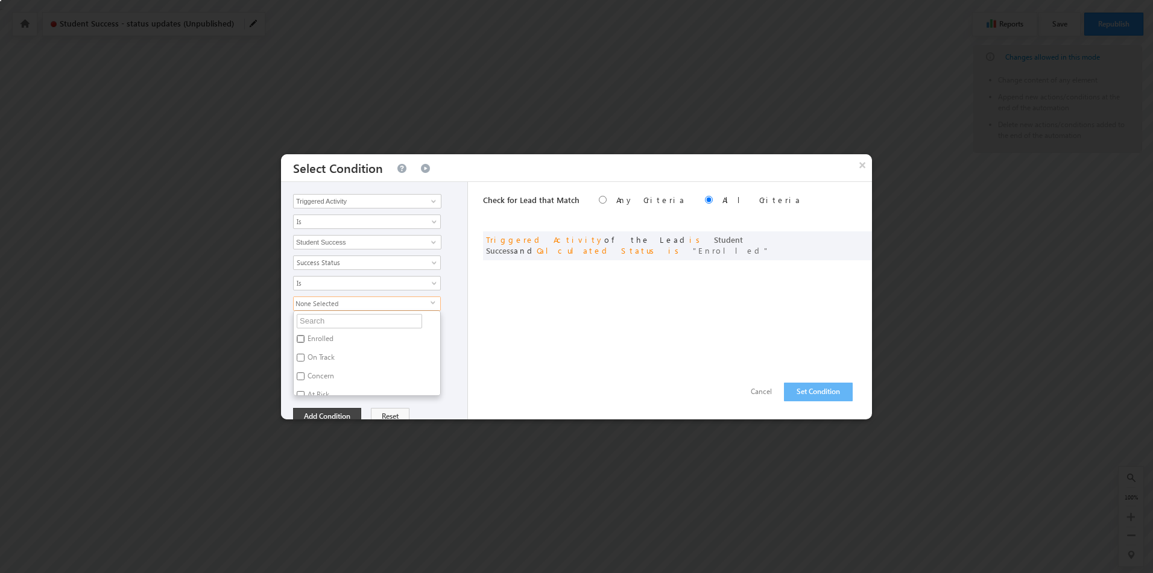
click at [303, 336] on input "Enrolled" at bounding box center [301, 339] width 8 height 8
checkbox input "true"
click at [431, 405] on div "Triggered Activity Prospect Id Academic Partner Account Account Type Additional…" at bounding box center [374, 301] width 187 height 238
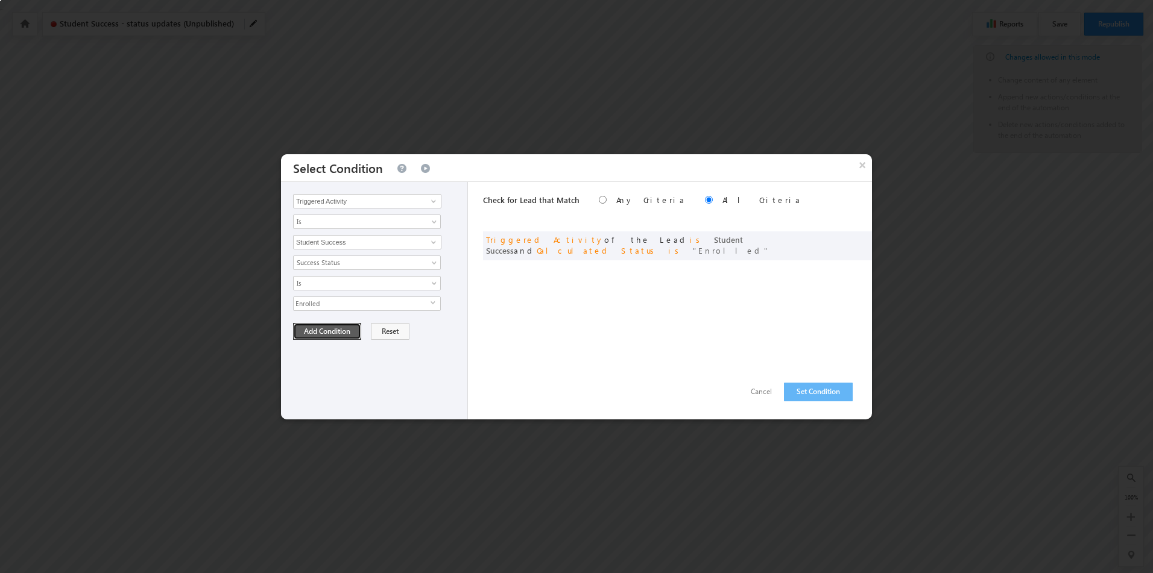
click at [336, 331] on button "Add Condition" at bounding box center [327, 331] width 68 height 17
click at [815, 388] on button "Set Condition" at bounding box center [818, 392] width 69 height 19
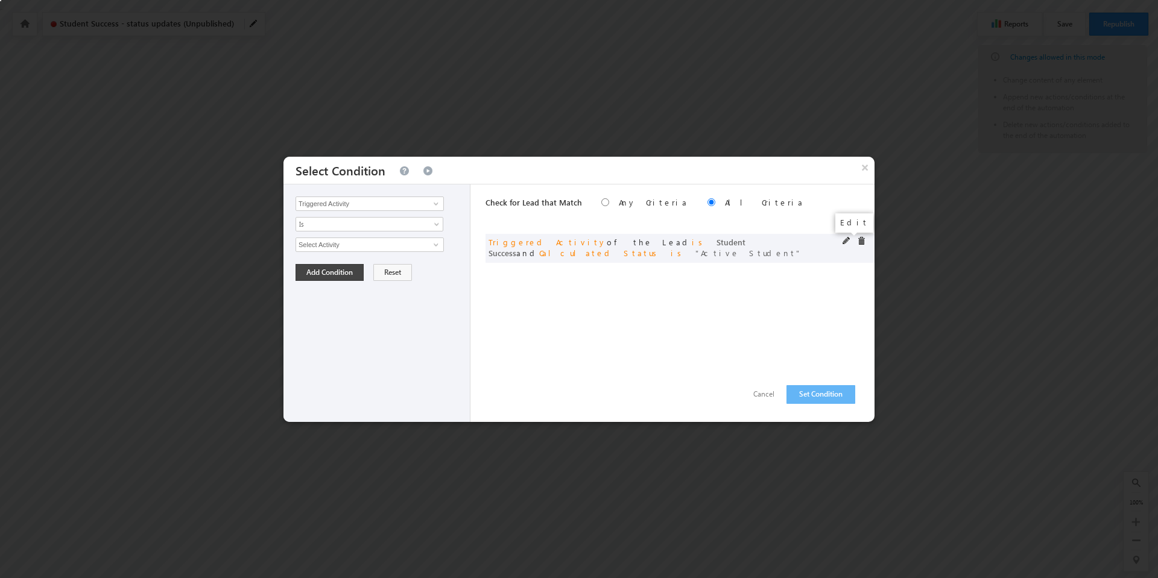
click at [845, 239] on span at bounding box center [846, 241] width 8 height 8
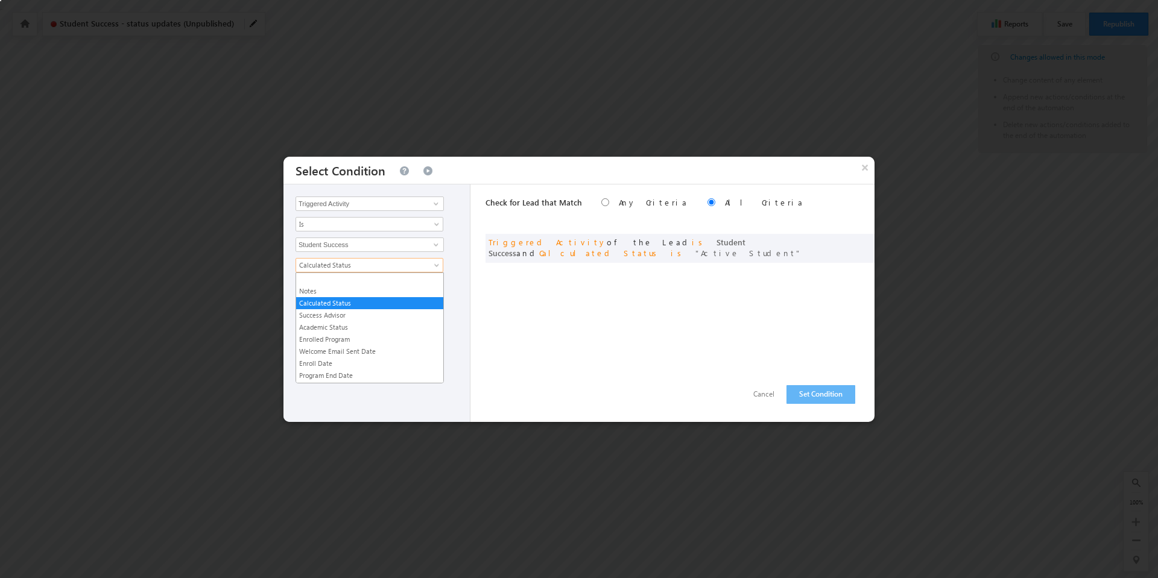
click at [435, 265] on span at bounding box center [438, 268] width 10 height 10
click at [344, 333] on link "Success Status" at bounding box center [369, 335] width 147 height 11
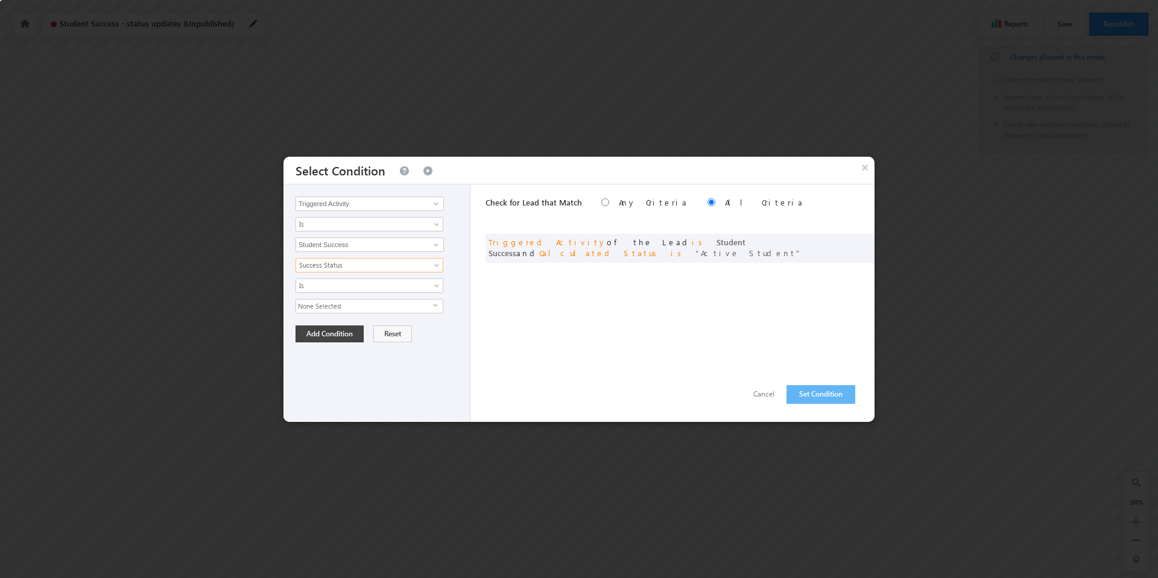
click at [432, 304] on span "None Selected" at bounding box center [364, 306] width 137 height 13
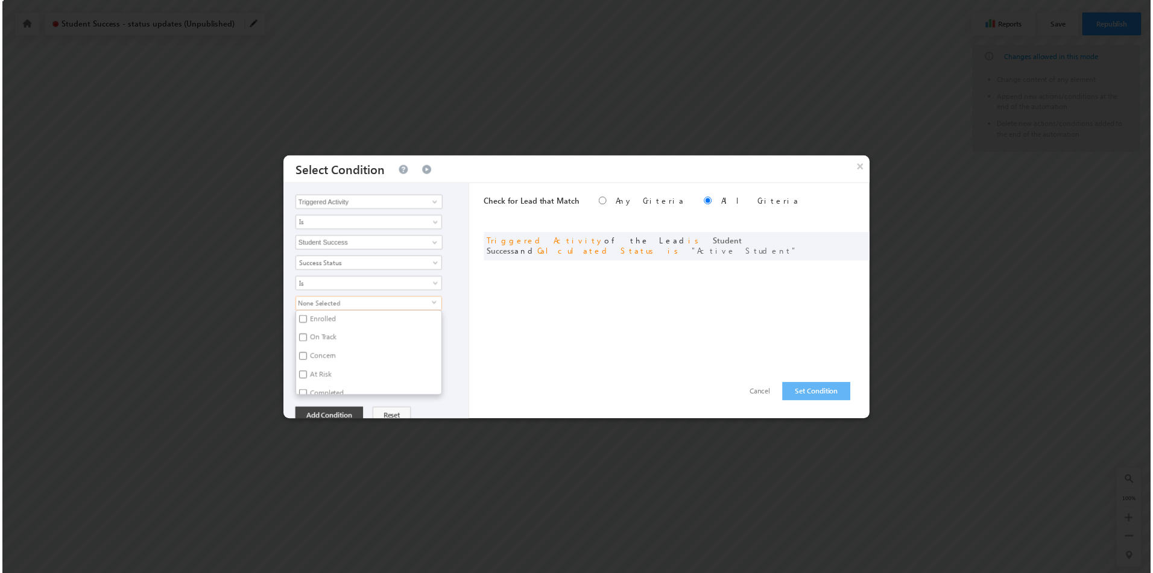
scroll to position [0, 0]
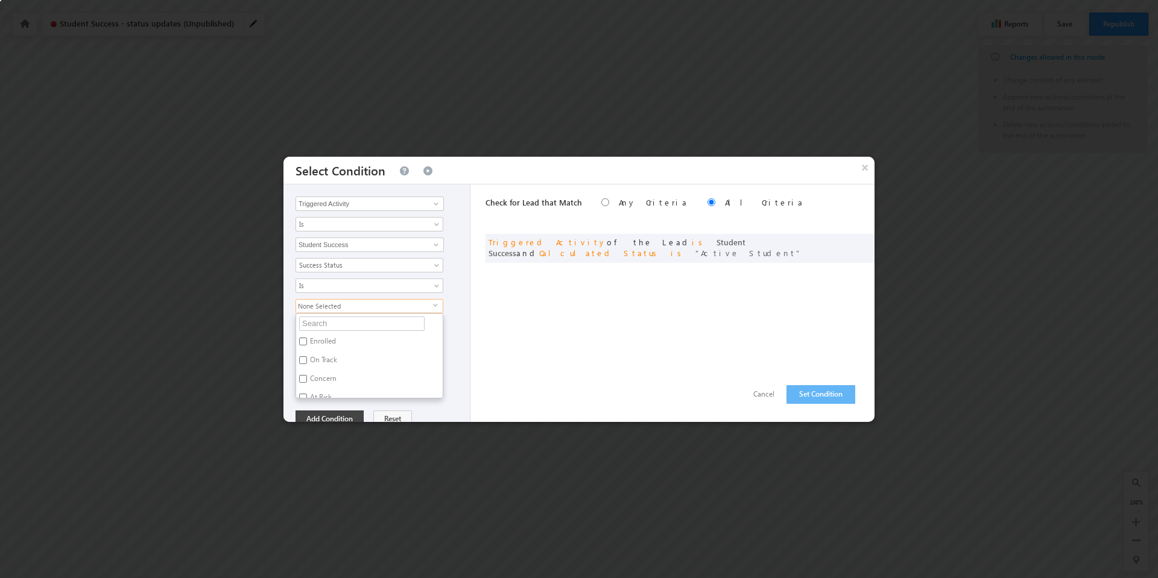
click at [572, 346] on div "Check for Lead that Match Any Criteria All Criteria Note that the current trigg…" at bounding box center [679, 304] width 389 height 238
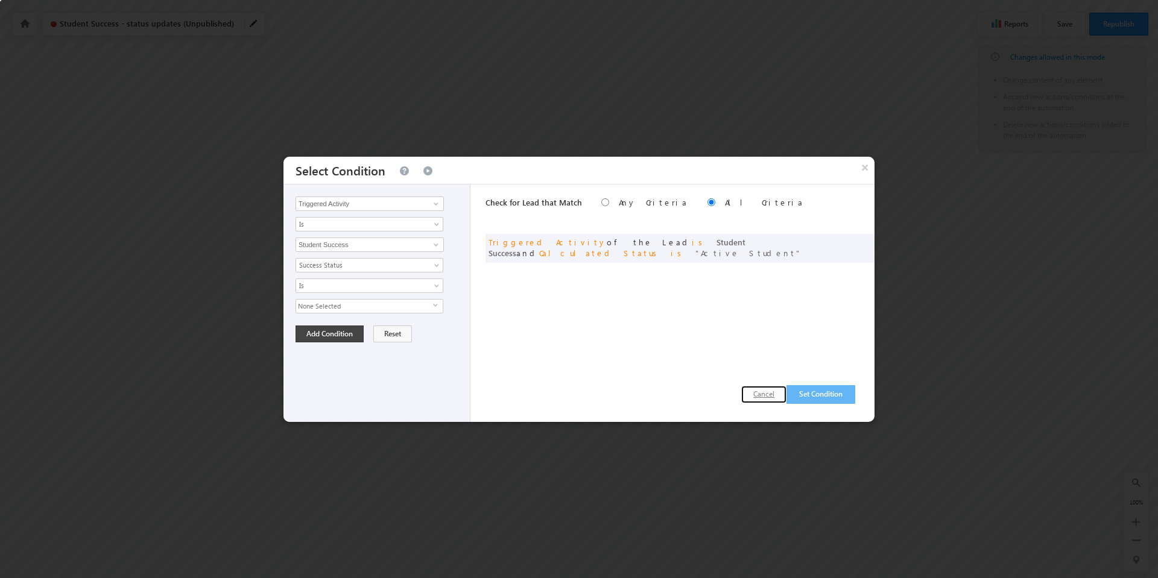
click at [760, 397] on button "Cancel" at bounding box center [763, 394] width 45 height 17
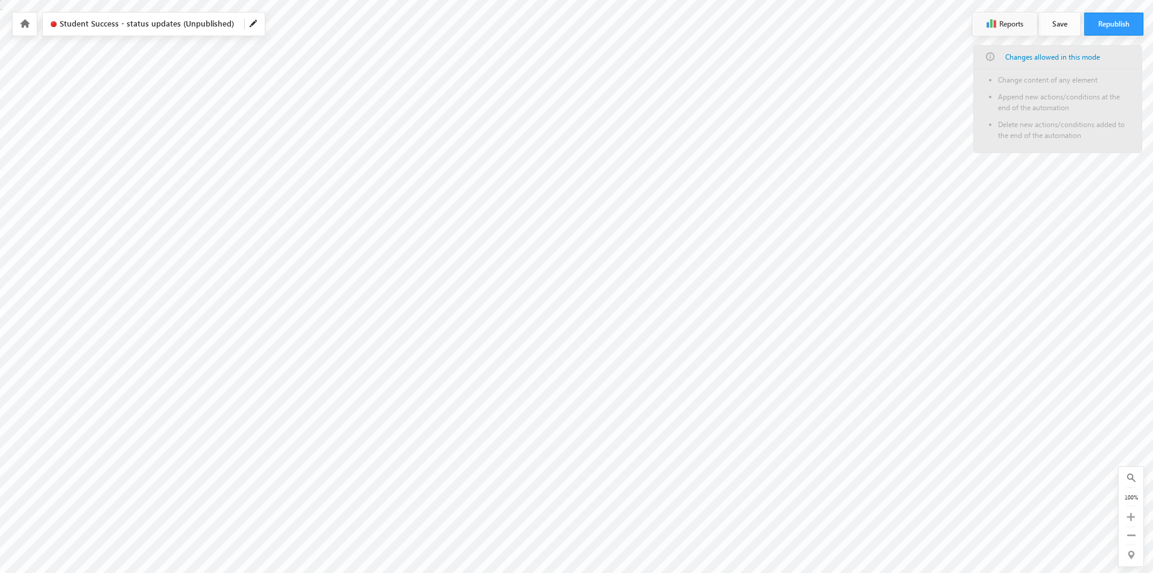
click at [1070, 25] on button "Save" at bounding box center [1059, 24] width 41 height 23
click at [24, 27] on icon at bounding box center [25, 23] width 10 height 8
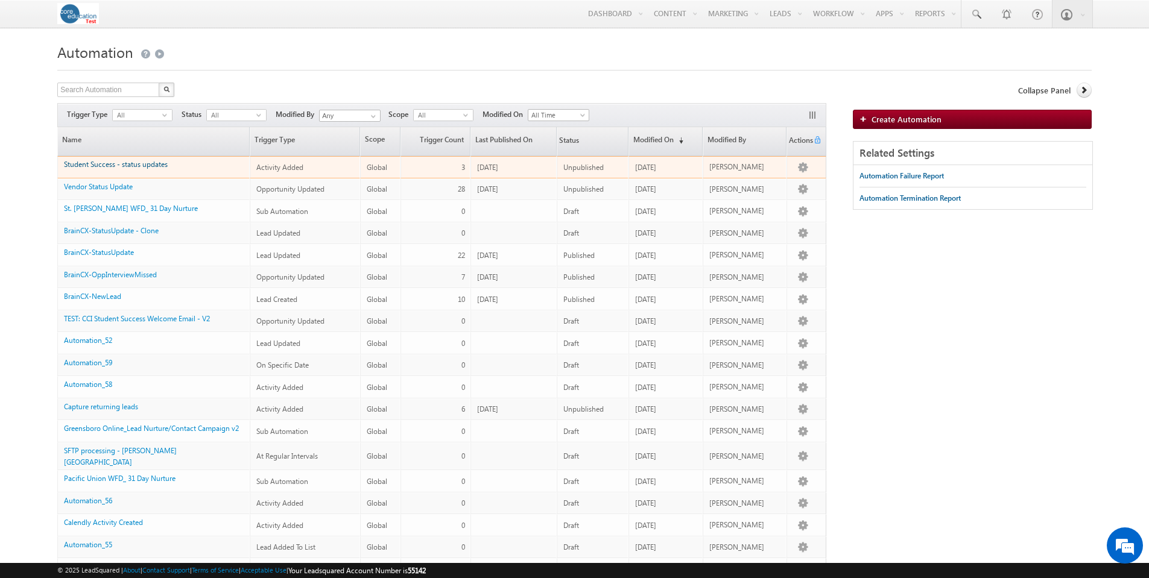
click at [153, 163] on link "Student Success - status updates" at bounding box center [116, 164] width 104 height 9
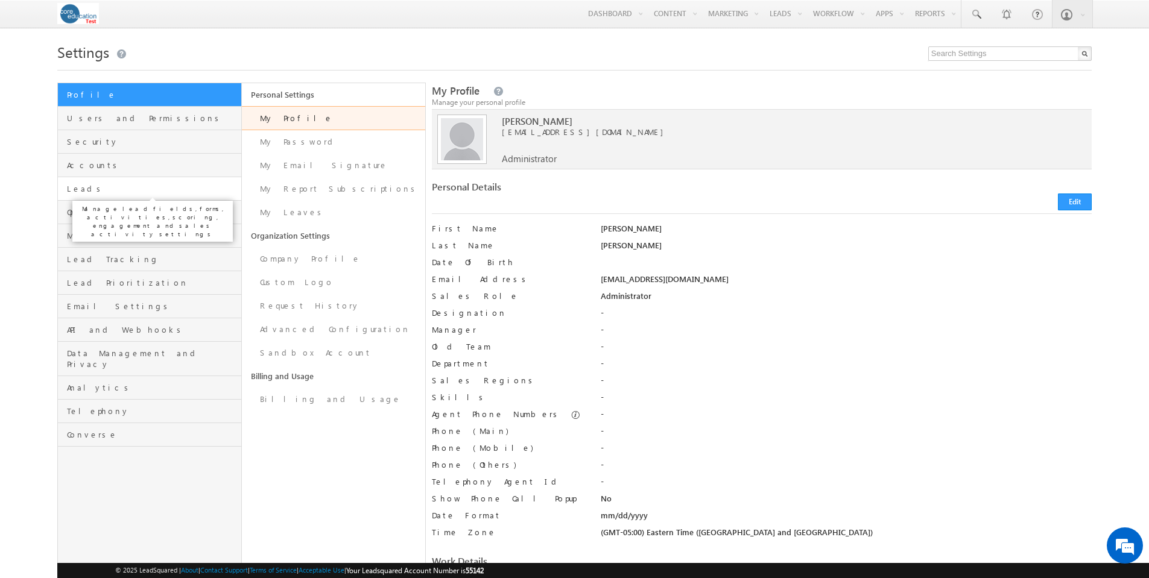
click at [81, 191] on span "Leads" at bounding box center [152, 188] width 171 height 11
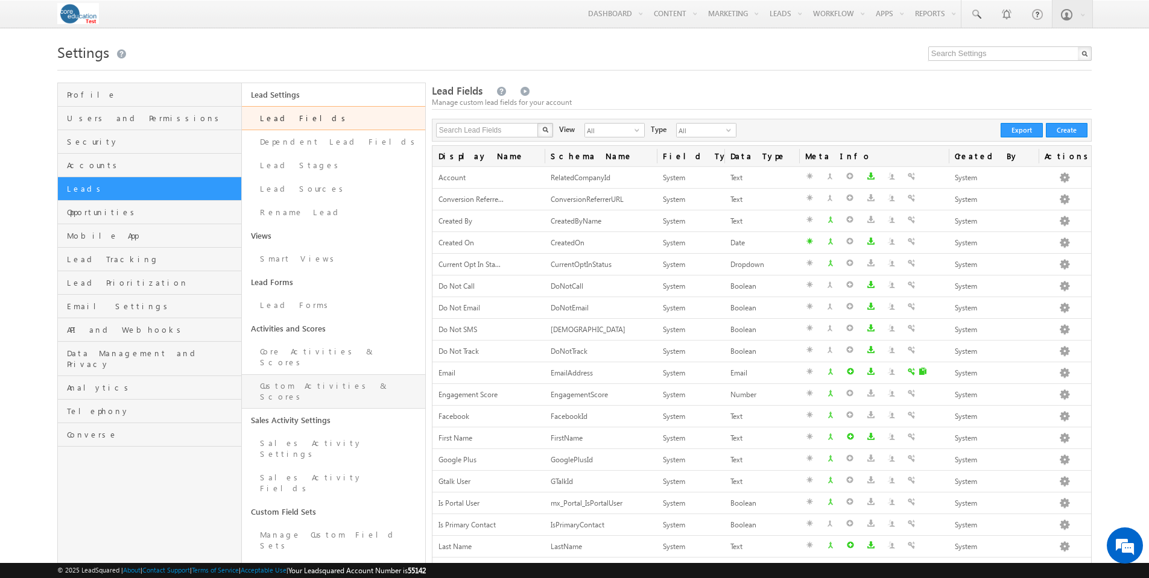
click at [308, 380] on link "Custom Activities & Scores" at bounding box center [333, 391] width 183 height 34
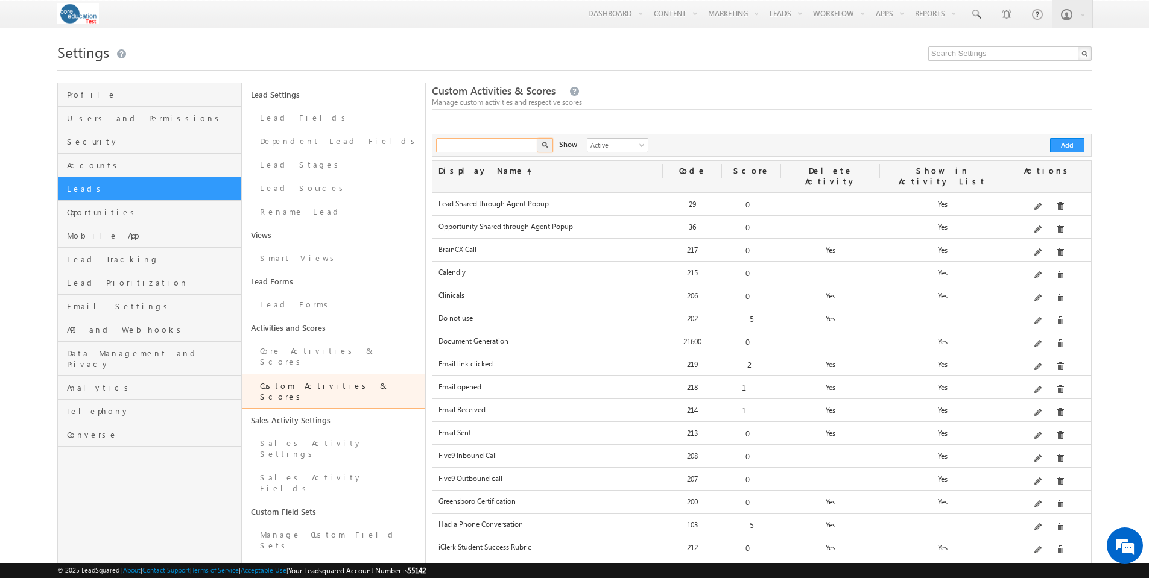
click at [478, 147] on input "text" at bounding box center [487, 145] width 103 height 14
type input "success"
click at [537, 138] on button "button" at bounding box center [545, 145] width 16 height 14
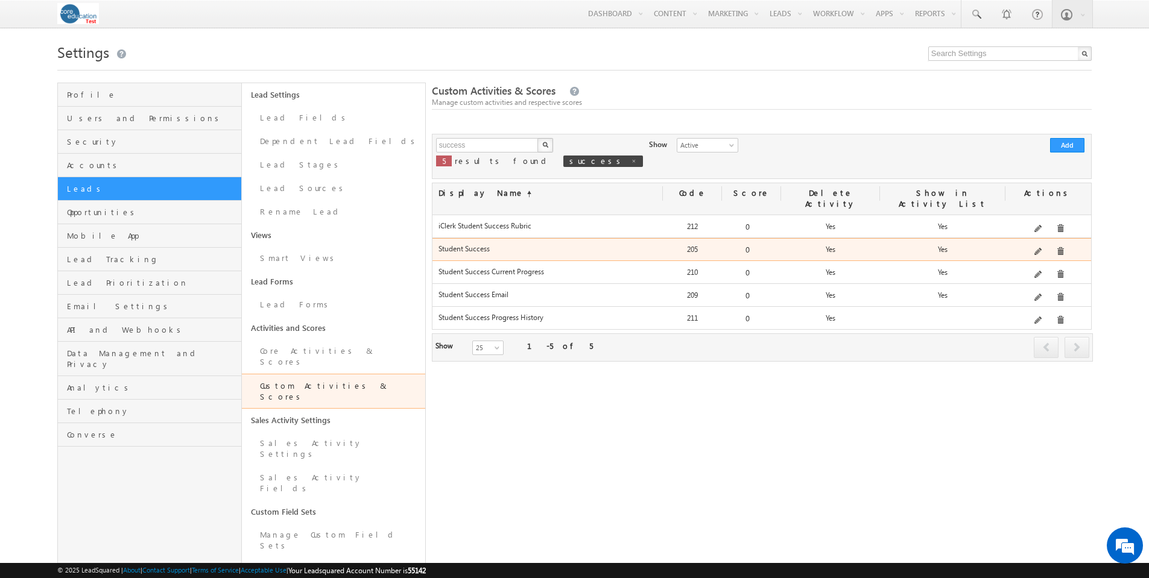
click at [1040, 240] on div "Edit" at bounding box center [1054, 230] width 48 height 21
click at [1042, 248] on span at bounding box center [1038, 252] width 9 height 9
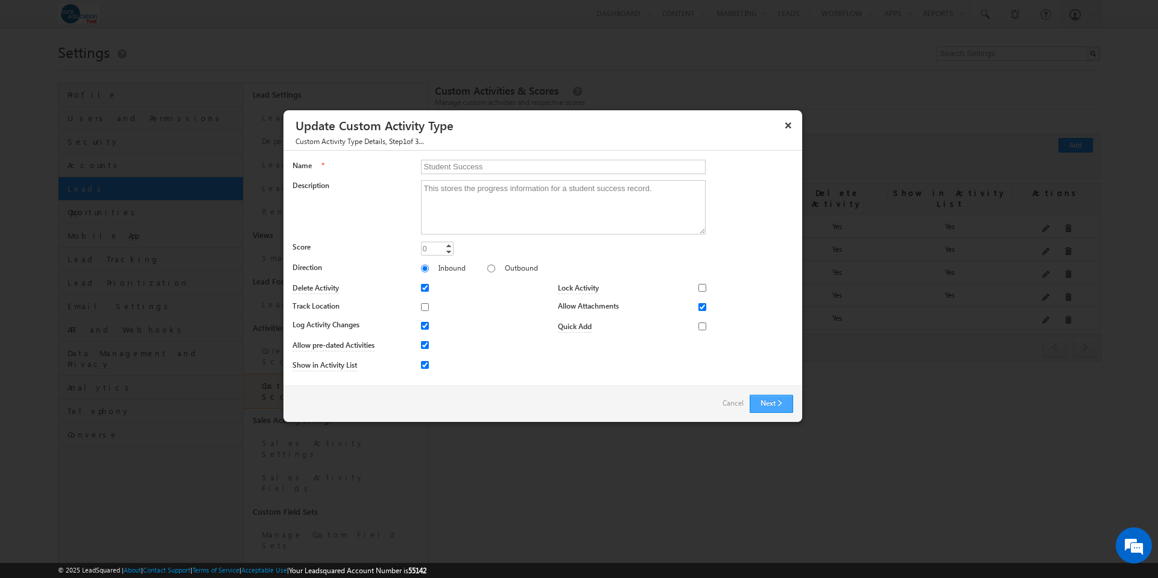
click at [771, 403] on button "Next" at bounding box center [770, 404] width 43 height 18
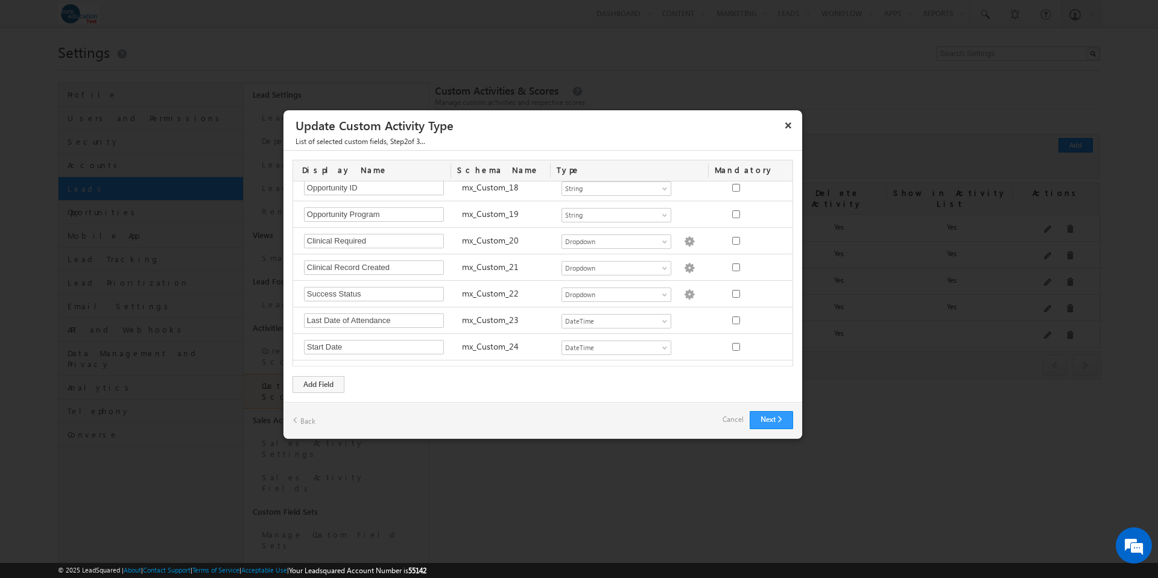
scroll to position [584, 0]
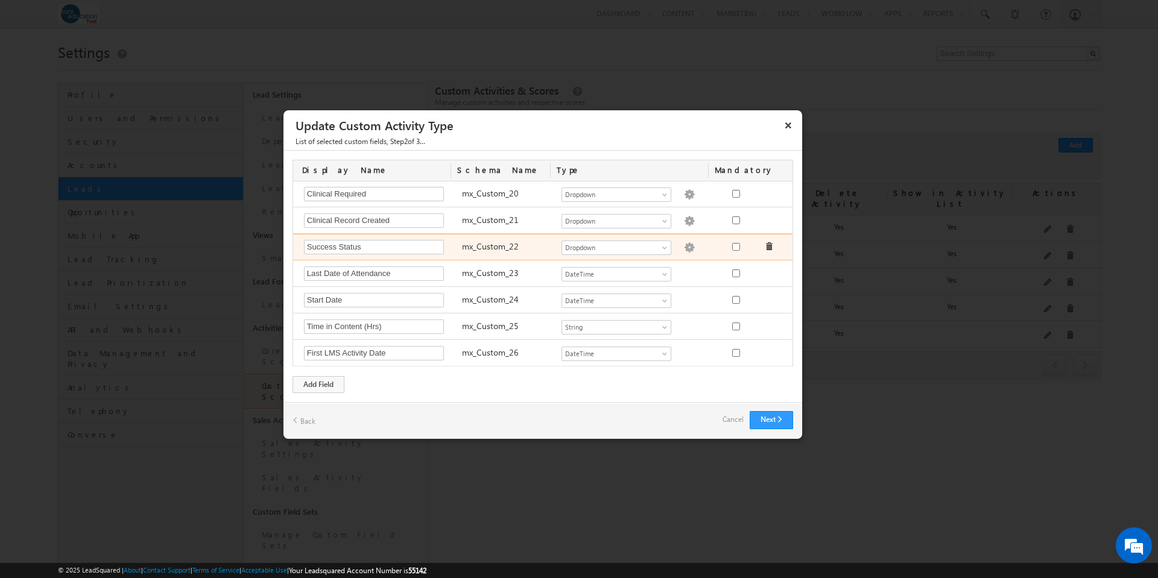
click at [684, 247] on img at bounding box center [689, 247] width 11 height 11
type textarea "Enrolled On Track Concern At Risk Completed Cancelled Pending Clinicals Placed …"
checkbox input "true"
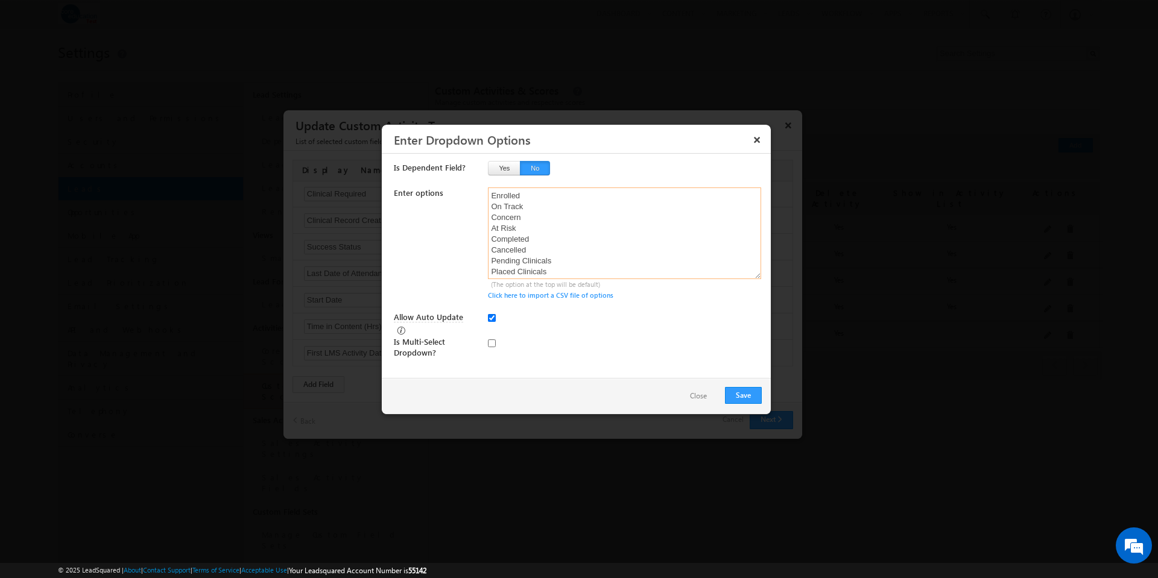
drag, startPoint x: 491, startPoint y: 239, endPoint x: 527, endPoint y: 239, distance: 35.6
click at [527, 239] on textarea "Enrolled On Track Concern At Risk Completed Cancelled Pending Clinicals Placed …" at bounding box center [624, 234] width 273 height 92
click at [511, 196] on textarea "Enrolled On Track Concern Completed Cancelled Pending Clinicals Placed Clinical…" at bounding box center [624, 234] width 273 height 92
paste textarea "At Risk"
drag, startPoint x: 492, startPoint y: 229, endPoint x: 534, endPoint y: 238, distance: 43.2
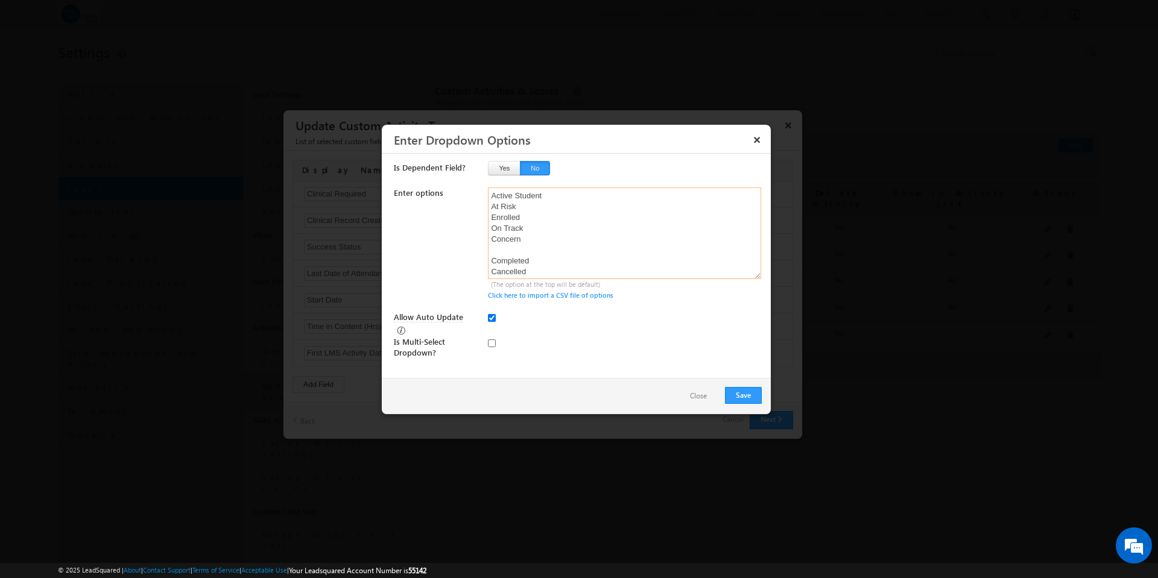
click at [534, 238] on textarea "Active Student At Risk Enrolled On Track Concern Completed Cancelled Pending Cl…" at bounding box center [624, 234] width 273 height 92
paste textarea "Enrolled On Track"
drag, startPoint x: 493, startPoint y: 244, endPoint x: 588, endPoint y: 215, distance: 99.0
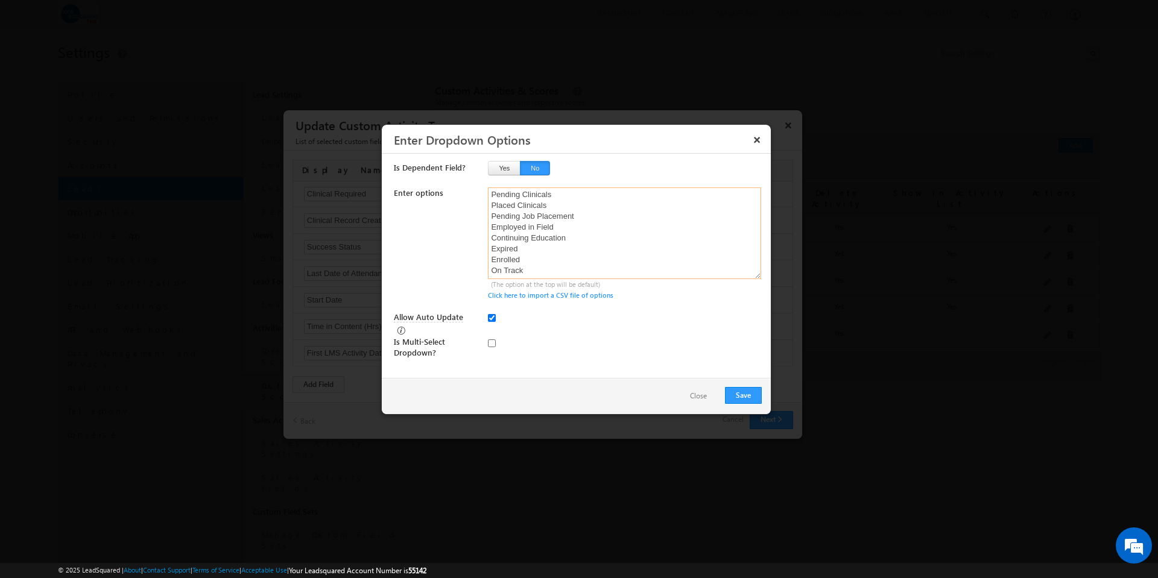
click at [588, 215] on textarea "Active Student At Risk Concern Completed Cancelled Pending Clinicals Placed Cli…" at bounding box center [624, 234] width 273 height 92
click at [535, 260] on textarea "Active Student At Risk Concern Completed Cancelled Employed in Field Continuing…" at bounding box center [624, 234] width 273 height 92
paste textarea "Pending Clinicals Placed Clinicals Pending Job Placement"
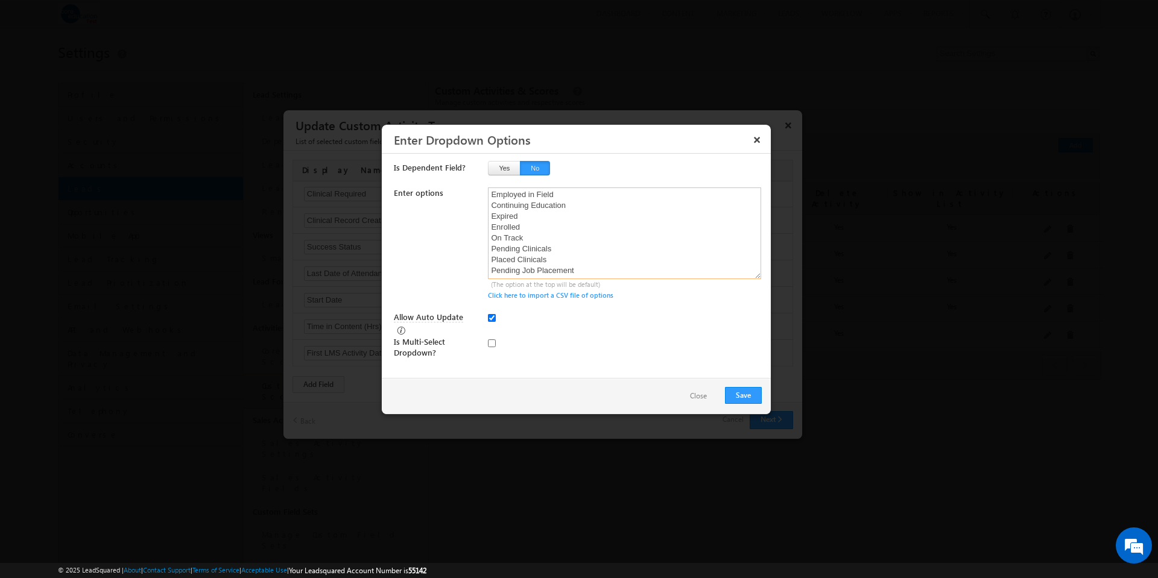
drag, startPoint x: 492, startPoint y: 274, endPoint x: 610, endPoint y: 269, distance: 117.7
click at [610, 269] on textarea "Active Student At Risk Concern Completed Cancelled Employed in Field Continuing…" at bounding box center [624, 234] width 273 height 92
click at [564, 248] on textarea "Active Student At Risk Concern Completed Cancelled Employed in Field Continuing…" at bounding box center [624, 234] width 273 height 92
paste textarea "Pending Job Placement"
drag, startPoint x: 491, startPoint y: 216, endPoint x: 526, endPoint y: 216, distance: 34.4
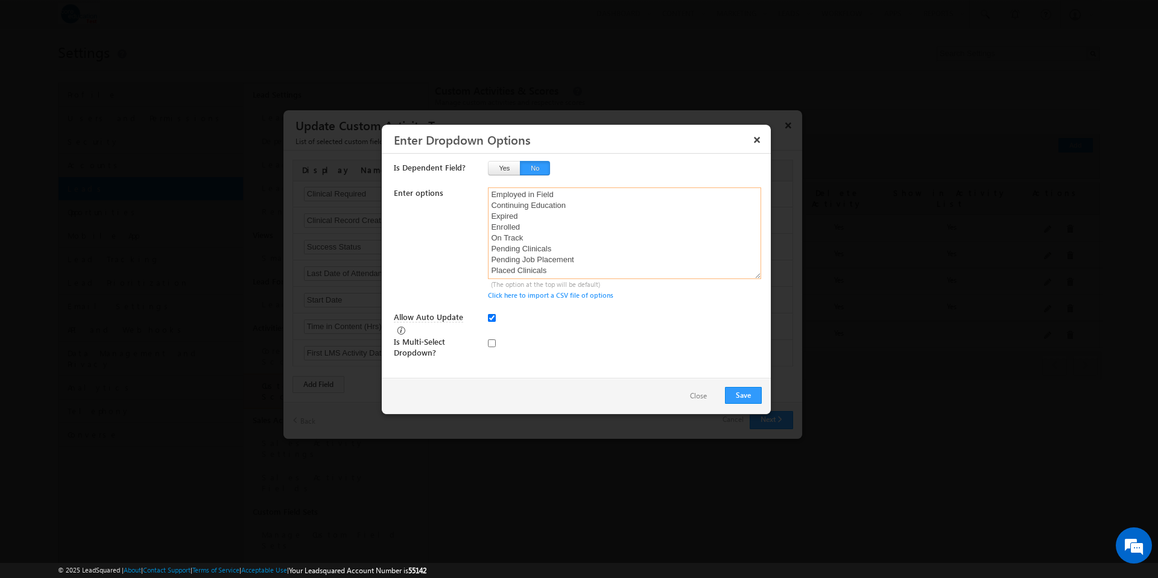
click at [526, 216] on textarea "Active Student At Risk Concern Completed Cancelled Employed in Field Continuing…" at bounding box center [624, 234] width 273 height 92
paste textarea "Expired"
drag, startPoint x: 493, startPoint y: 253, endPoint x: 610, endPoint y: 253, distance: 117.6
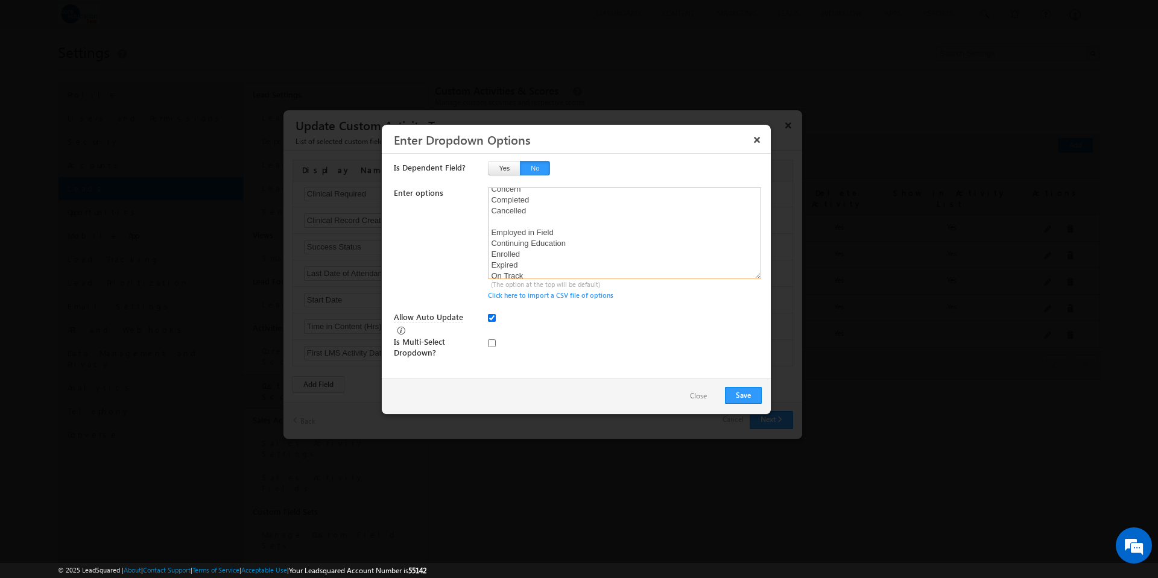
click at [610, 253] on textarea "Active Student At Risk Concern Completed Cancelled Employed in Field Continuing…" at bounding box center [624, 234] width 273 height 92
click at [540, 240] on textarea "Active Student At Risk Concern Completed Cancelled Employed in Field Enrolled E…" at bounding box center [624, 234] width 273 height 92
paste textarea "Continuing Education"
drag, startPoint x: 492, startPoint y: 240, endPoint x: 541, endPoint y: 239, distance: 48.8
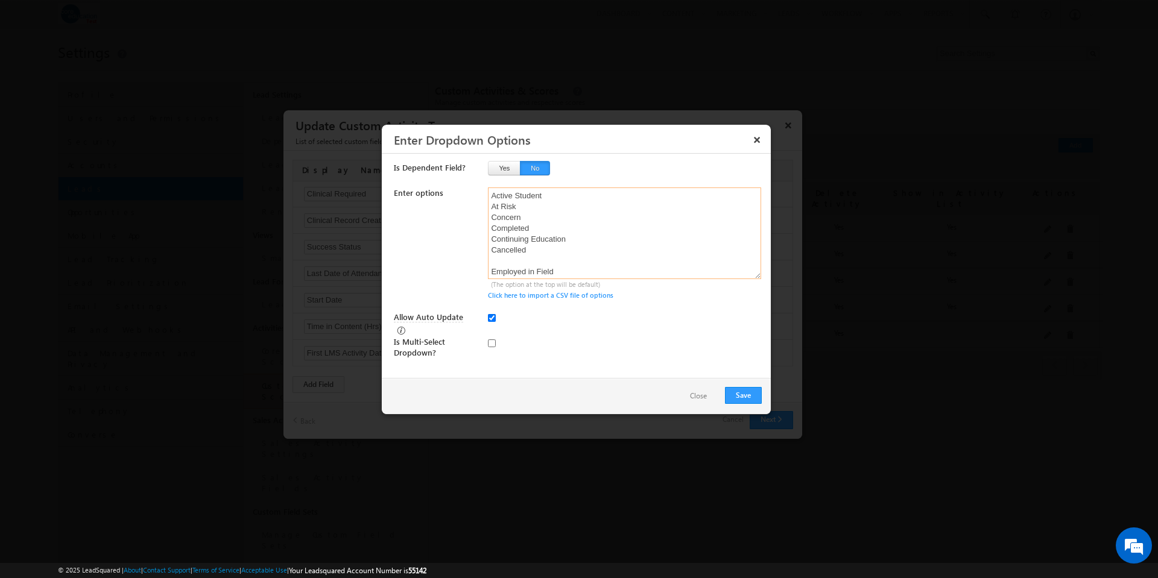
click at [541, 239] on textarea "Active Student At Risk Concern Completed Continuing Education Cancelled Employe…" at bounding box center [624, 234] width 273 height 92
drag, startPoint x: 493, startPoint y: 260, endPoint x: 535, endPoint y: 262, distance: 42.2
click at [535, 262] on textarea "Active Student At Risk Concern Completed Continuing Education Cancelled Employe…" at bounding box center [624, 234] width 273 height 92
click at [522, 219] on textarea "Active Student At Risk Concern Completed Continuing Education Employed in Field…" at bounding box center [624, 234] width 273 height 92
paste textarea "Cancelled"
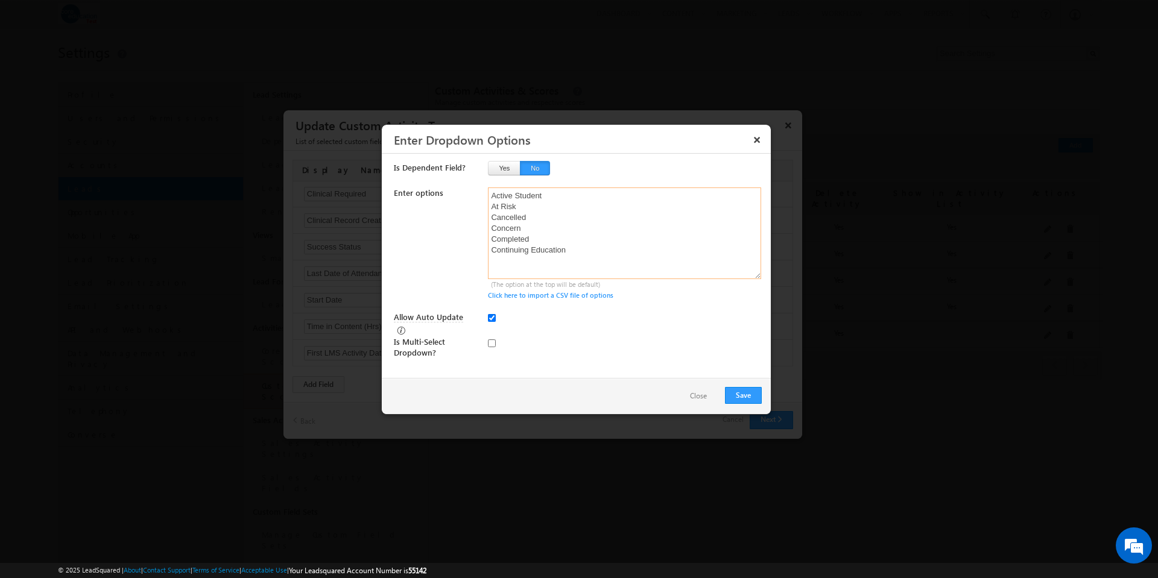
drag, startPoint x: 492, startPoint y: 239, endPoint x: 542, endPoint y: 239, distance: 50.0
click at [542, 239] on textarea "Active Student At Risk Cancelled Concern Completed Continuing Education Employe…" at bounding box center [624, 234] width 273 height 92
click at [541, 249] on textarea "Active Student At Risk Cancelled Completed Continuing Education Employed in Fie…" at bounding box center [624, 234] width 273 height 92
paste textarea "Concern"
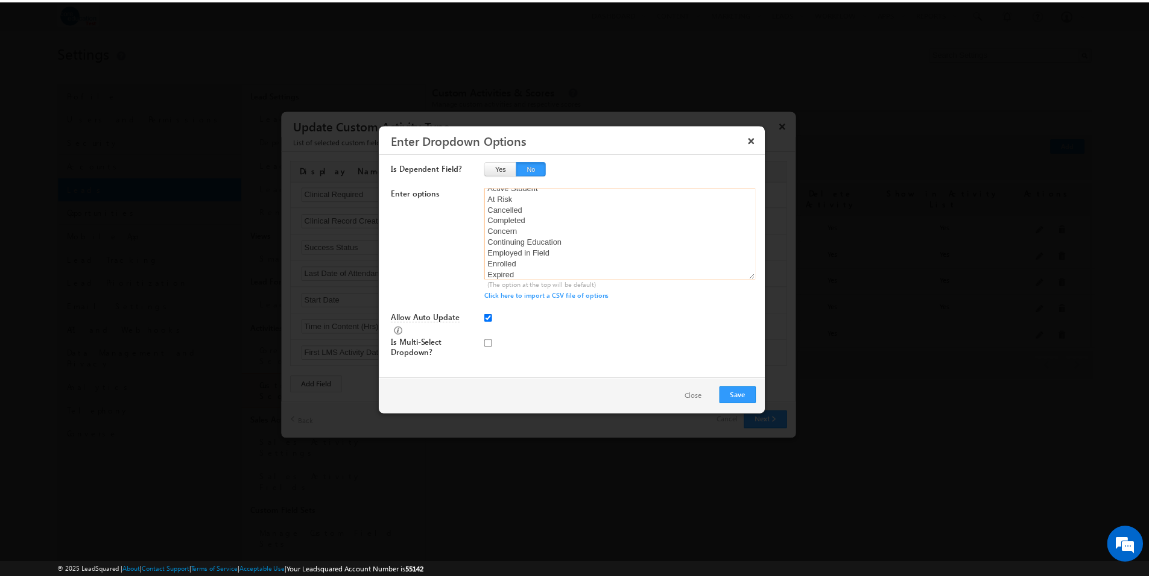
scroll to position [60, 0]
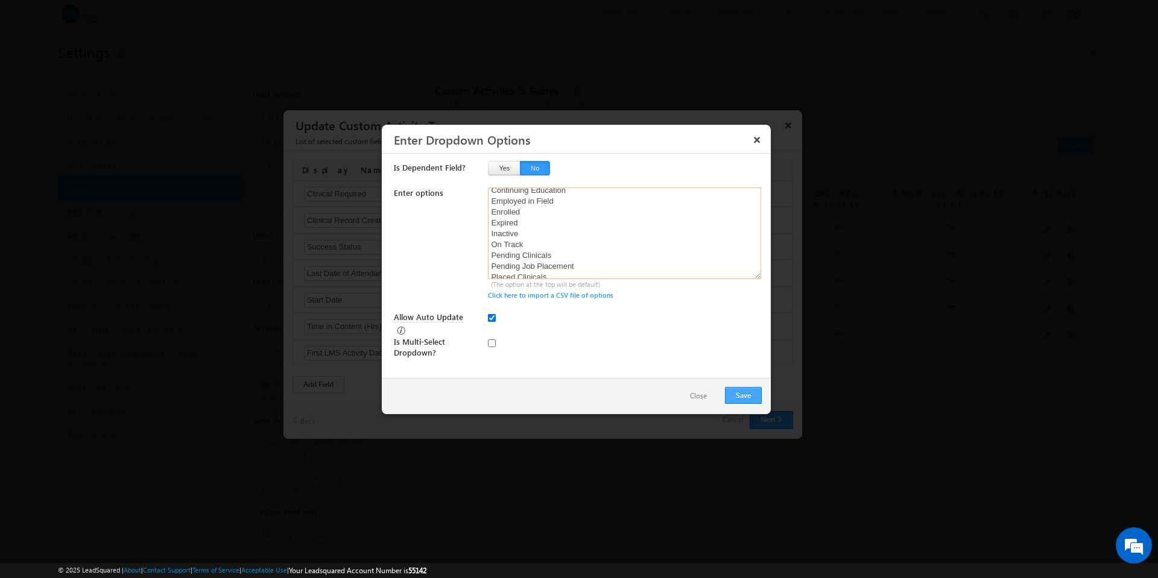
type textarea "Active Student At Risk Cancelled Completed Concern Continuing Education Employe…"
click at [751, 397] on button "Save" at bounding box center [743, 395] width 37 height 17
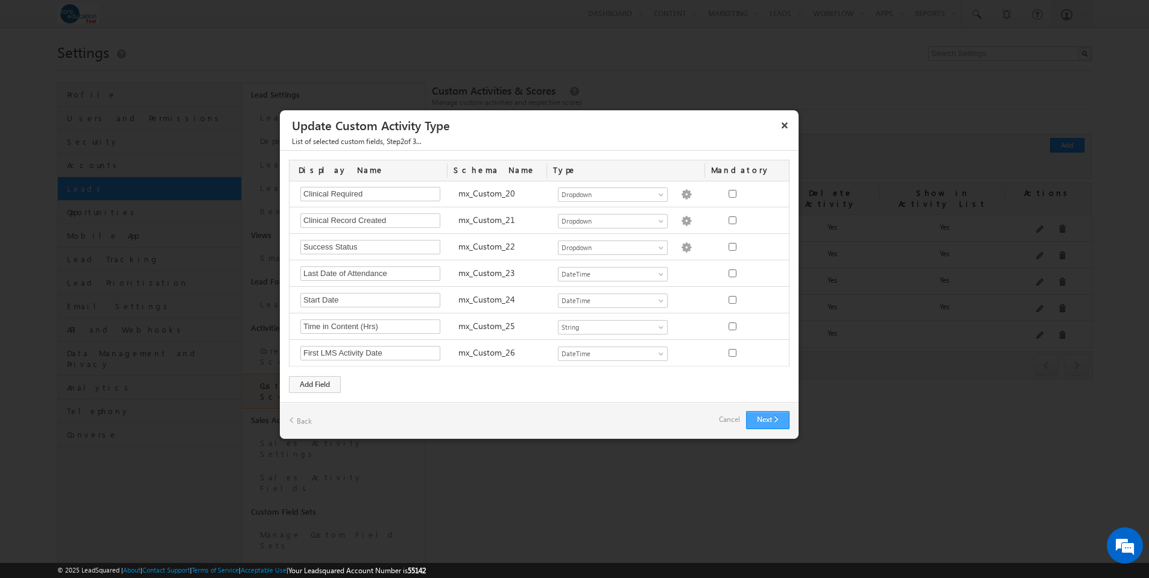
click at [769, 417] on button "Next" at bounding box center [767, 420] width 43 height 18
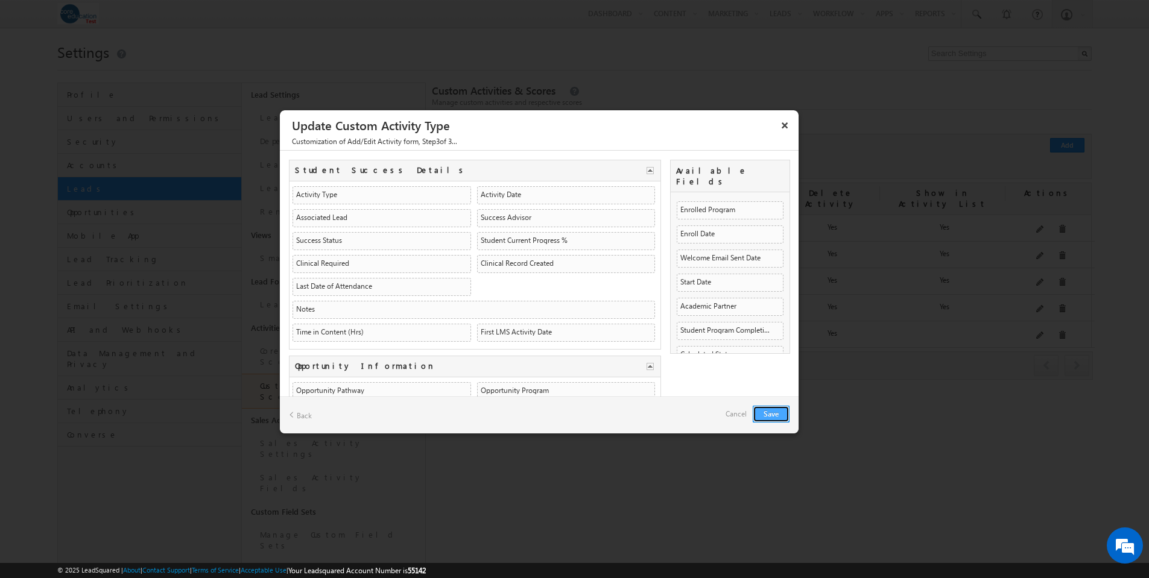
click at [769, 416] on button "Save" at bounding box center [770, 414] width 37 height 17
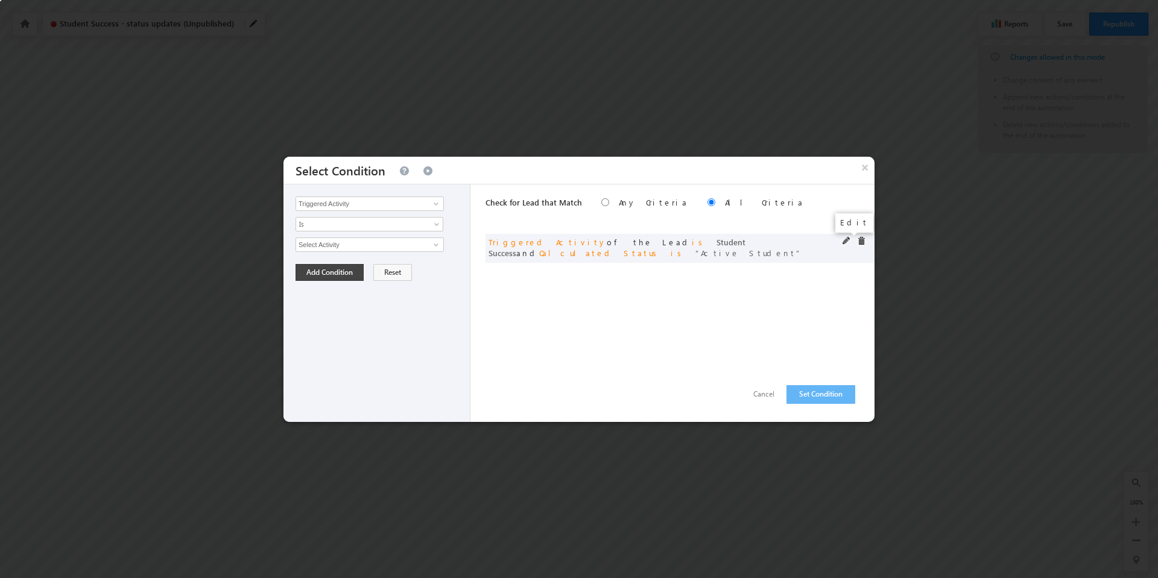
click at [847, 241] on span at bounding box center [846, 241] width 8 height 8
click at [438, 263] on span at bounding box center [438, 268] width 10 height 10
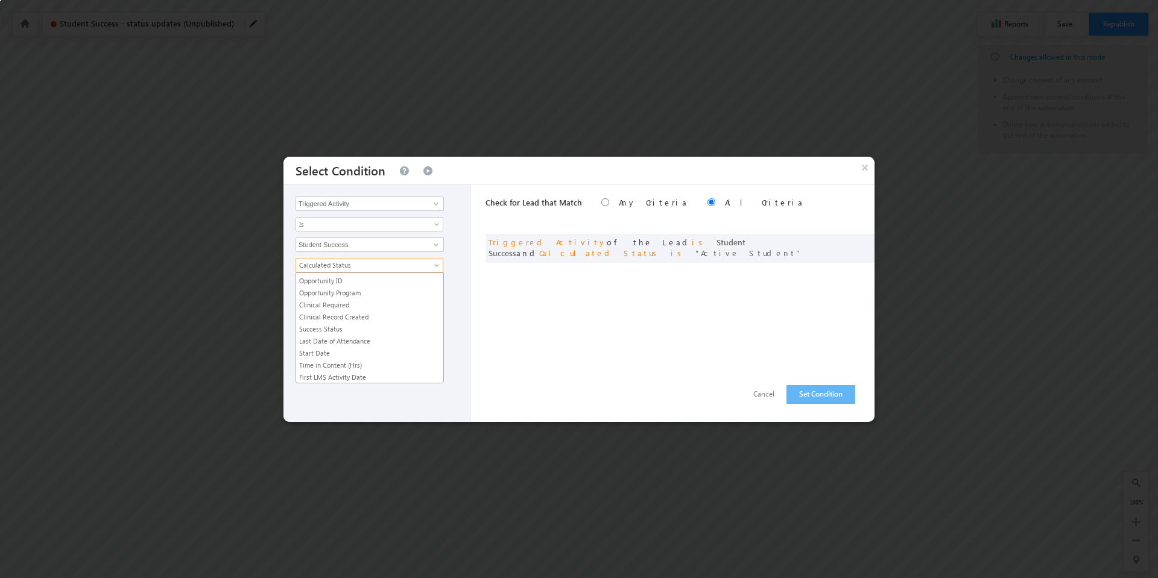
scroll to position [252, 0]
click at [349, 327] on link "Success Status" at bounding box center [369, 328] width 147 height 11
click at [437, 307] on span "select" at bounding box center [438, 305] width 10 height 5
click at [568, 345] on div "Check for Lead that Match Any Criteria All Criteria Note that the current trigg…" at bounding box center [679, 304] width 389 height 238
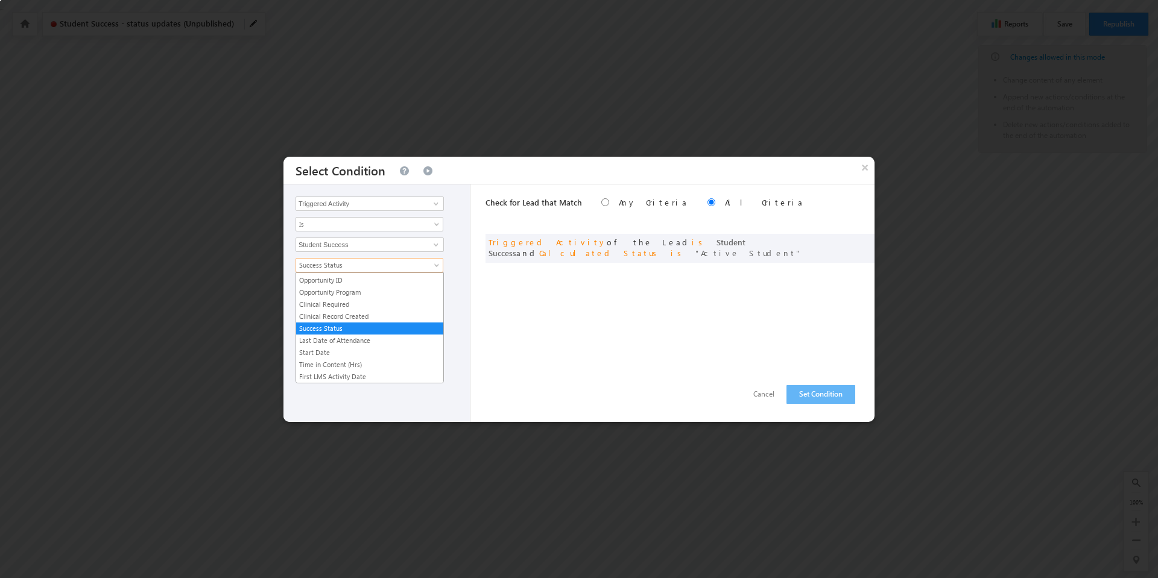
click at [434, 263] on span at bounding box center [438, 268] width 10 height 10
click at [358, 325] on link "Success Status" at bounding box center [369, 328] width 147 height 11
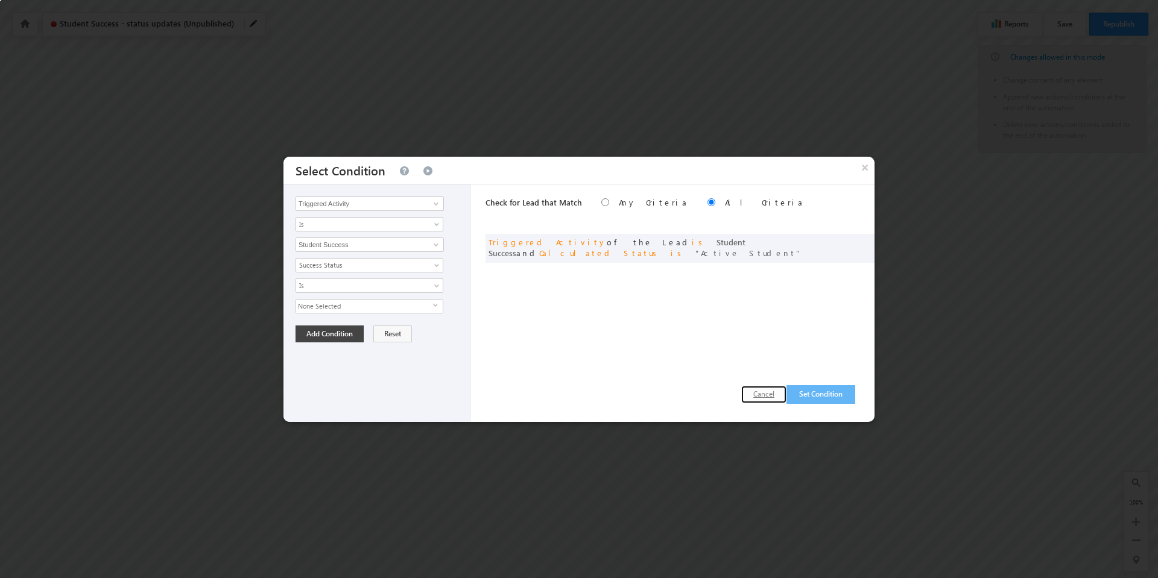
click at [754, 393] on button "Cancel" at bounding box center [763, 394] width 45 height 17
click at [844, 239] on span at bounding box center [846, 241] width 8 height 8
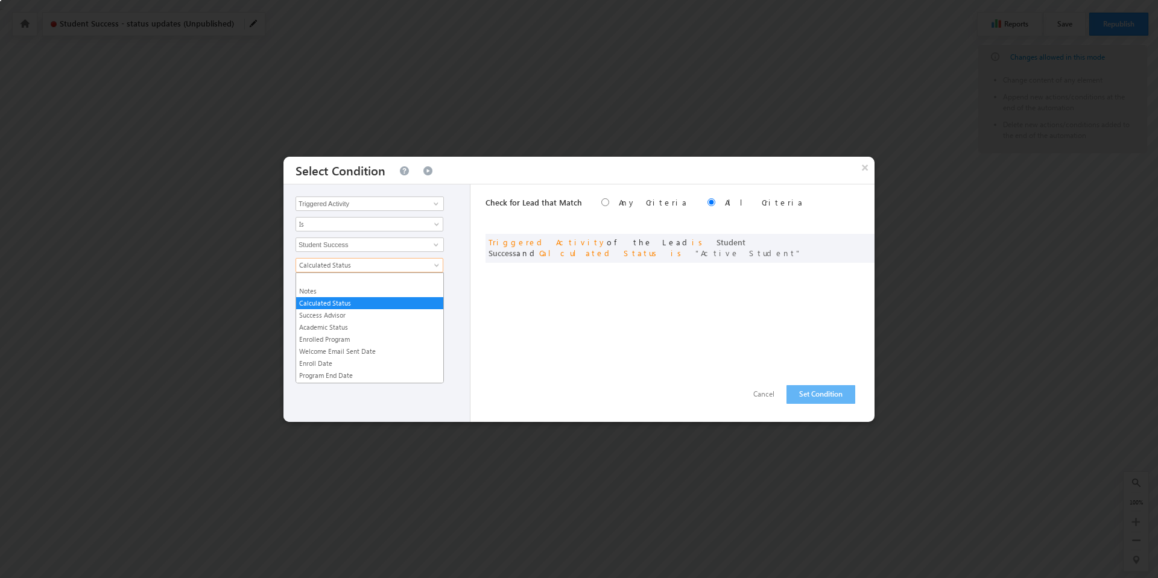
click at [435, 264] on span at bounding box center [438, 268] width 10 height 10
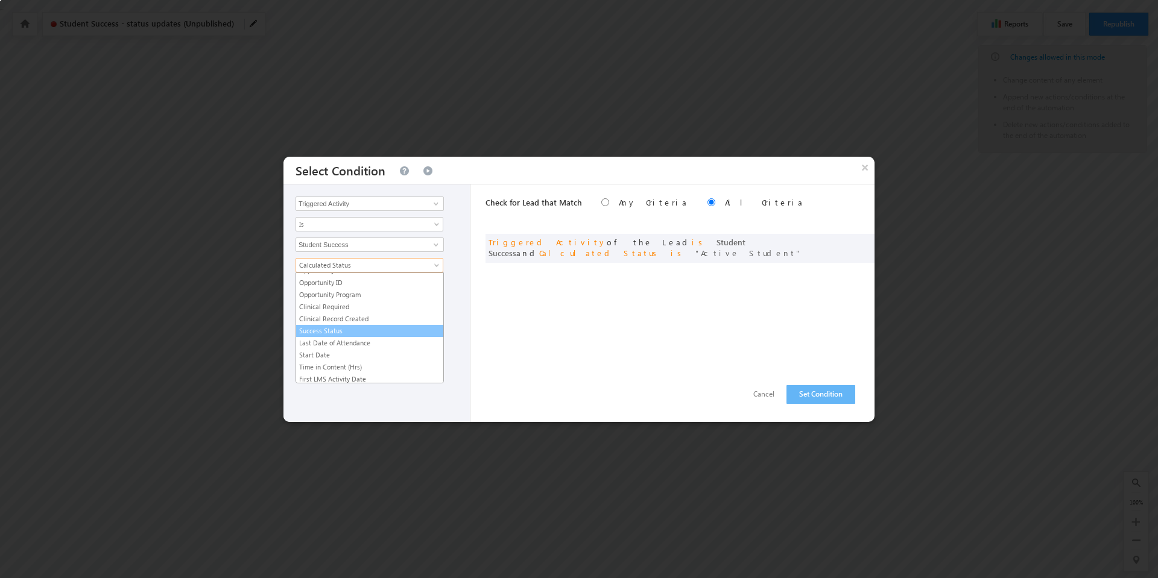
click at [348, 326] on link "Success Status" at bounding box center [369, 331] width 147 height 11
click at [437, 306] on span "select" at bounding box center [438, 305] width 10 height 5
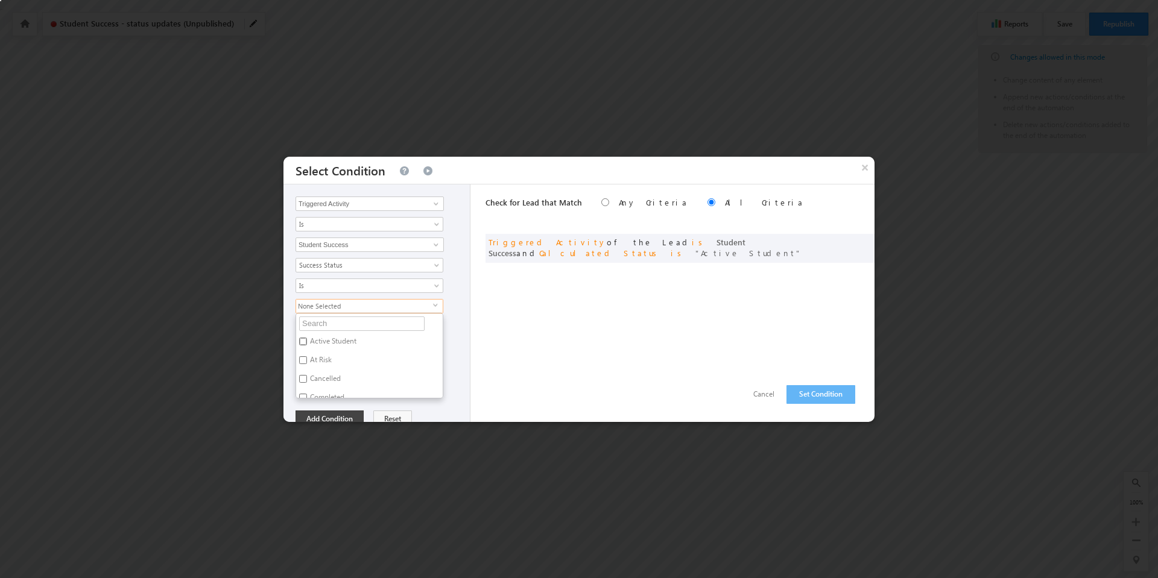
click at [300, 339] on input "Active Student" at bounding box center [303, 342] width 8 height 8
checkbox input "true"
click at [446, 408] on div "Triggered Activity Prospect Id Academic Partner Account Account Type Additional…" at bounding box center [376, 304] width 187 height 238
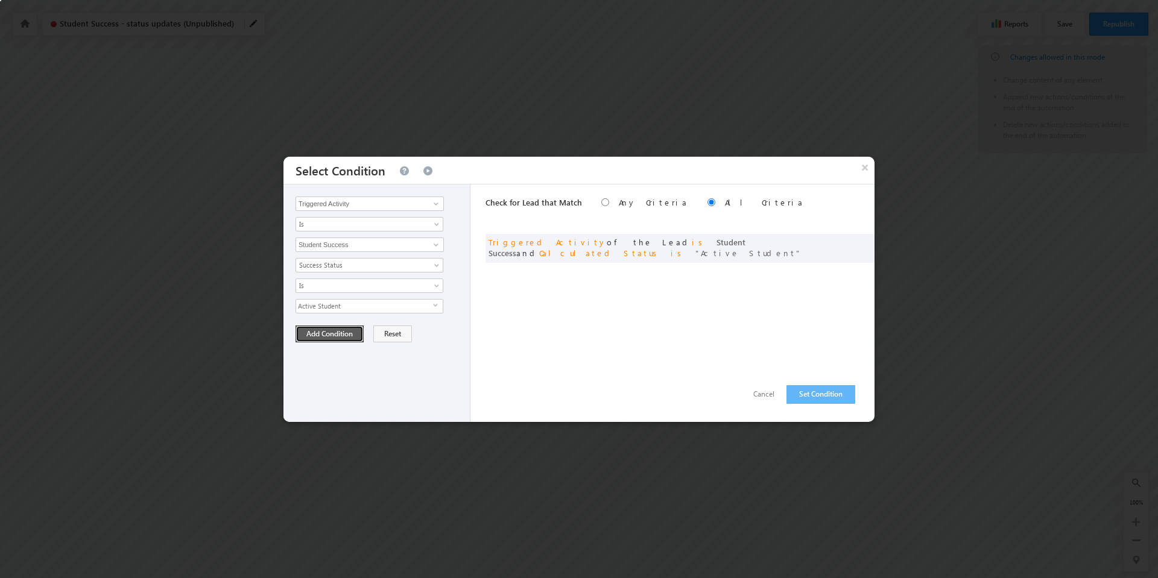
click at [333, 334] on button "Add Condition" at bounding box center [329, 334] width 68 height 17
click at [826, 393] on button "Set Condition" at bounding box center [820, 394] width 69 height 19
click at [846, 241] on span at bounding box center [846, 241] width 8 height 8
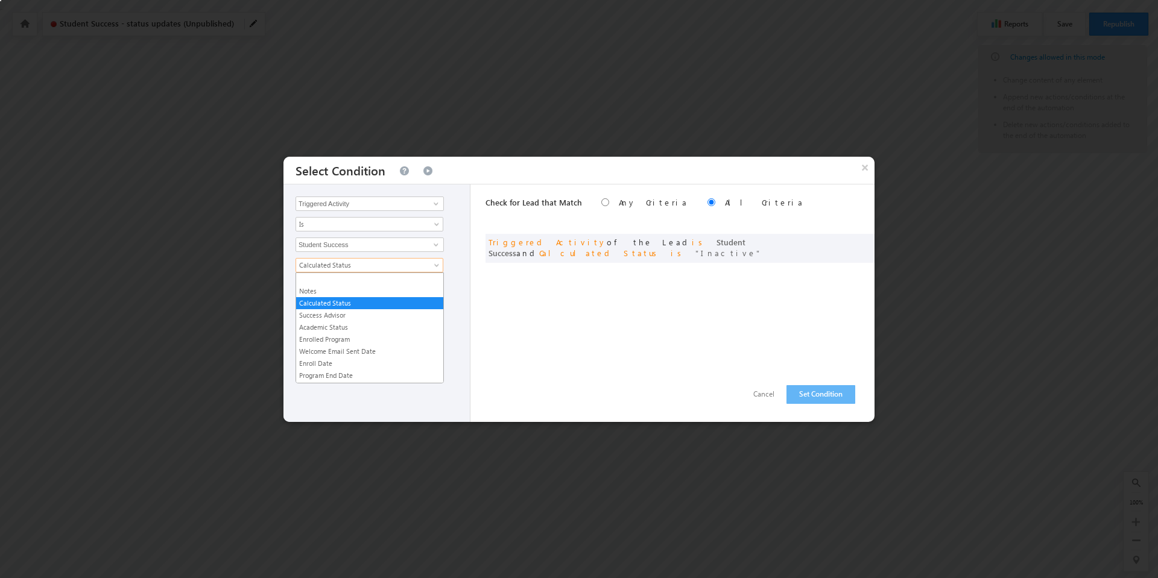
click at [438, 268] on span at bounding box center [438, 268] width 10 height 10
click at [358, 332] on link "Success Status" at bounding box center [369, 328] width 147 height 11
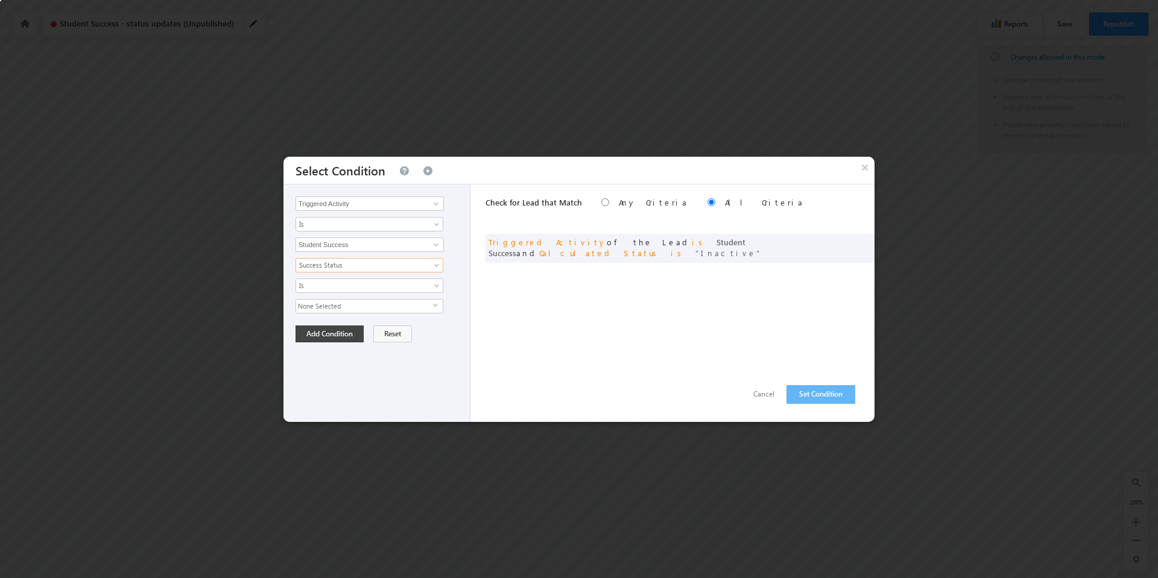
click at [438, 304] on span "select" at bounding box center [438, 305] width 10 height 5
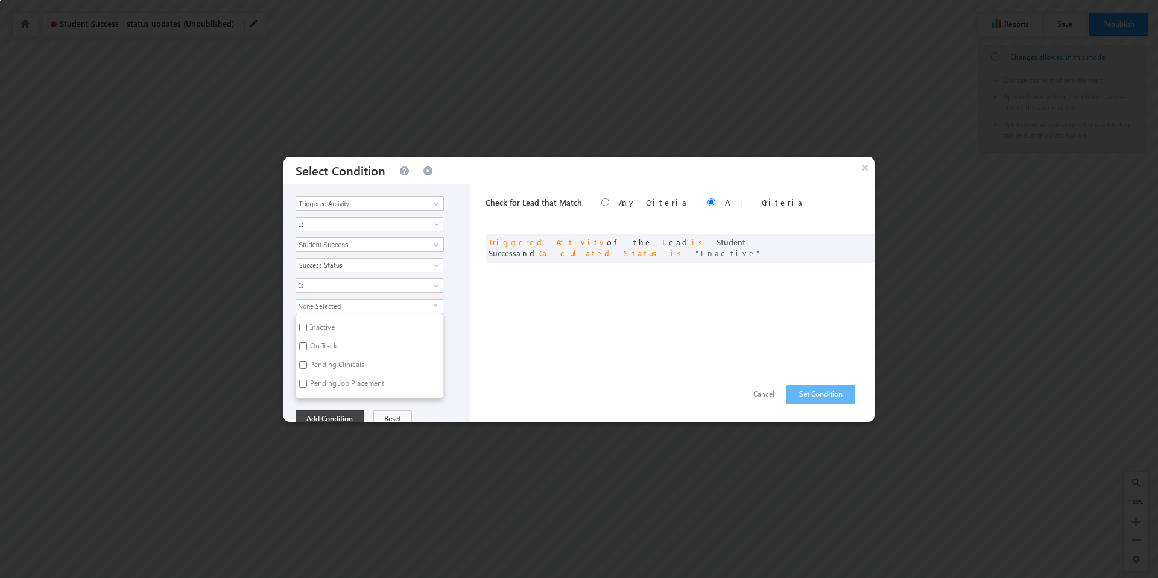
scroll to position [183, 0]
click at [301, 324] on input "Inactive" at bounding box center [303, 327] width 8 height 8
checkbox input "true"
click at [459, 291] on div "Triggered Activity Prospect Id Academic Partner Account Account Type Additional…" at bounding box center [376, 304] width 187 height 238
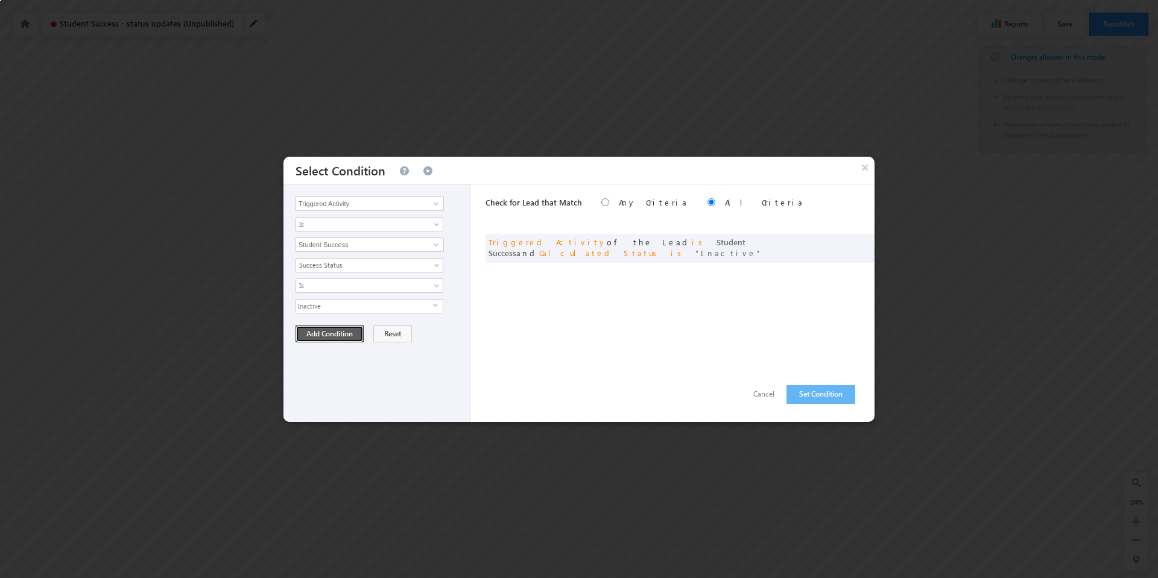
click at [345, 338] on button "Add Condition" at bounding box center [329, 334] width 68 height 17
click at [822, 396] on button "Set Condition" at bounding box center [820, 394] width 69 height 19
click at [848, 239] on span at bounding box center [846, 241] width 8 height 8
click at [437, 264] on span at bounding box center [438, 268] width 10 height 10
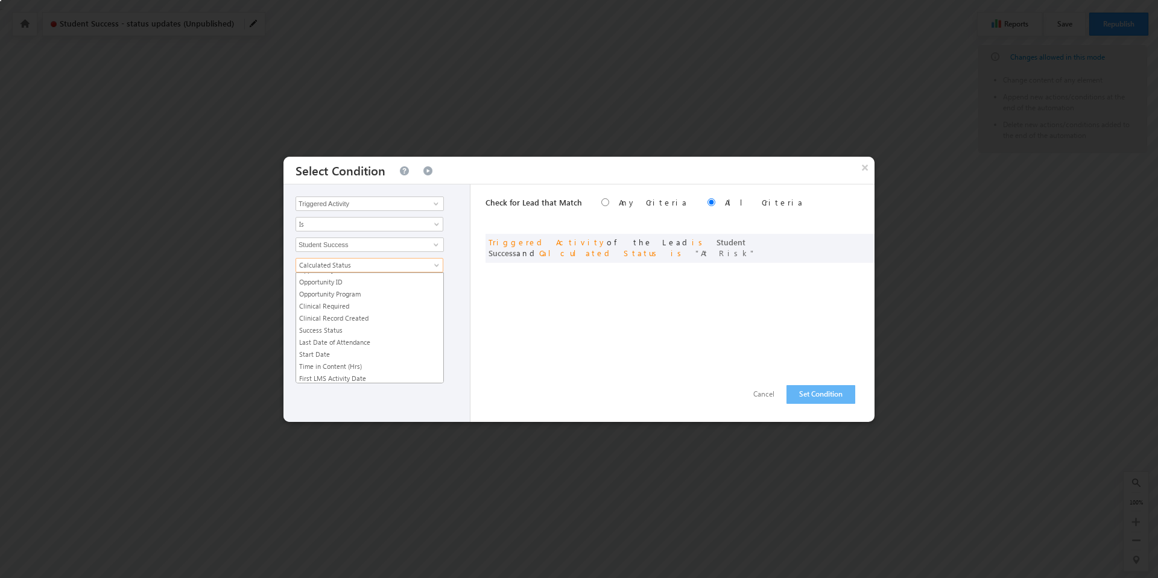
scroll to position [251, 0]
click at [358, 331] on link "Success Status" at bounding box center [369, 329] width 147 height 11
click at [437, 305] on span "select" at bounding box center [438, 305] width 10 height 5
drag, startPoint x: 302, startPoint y: 361, endPoint x: 320, endPoint y: 355, distance: 18.5
click at [303, 361] on input "At Risk" at bounding box center [303, 360] width 8 height 8
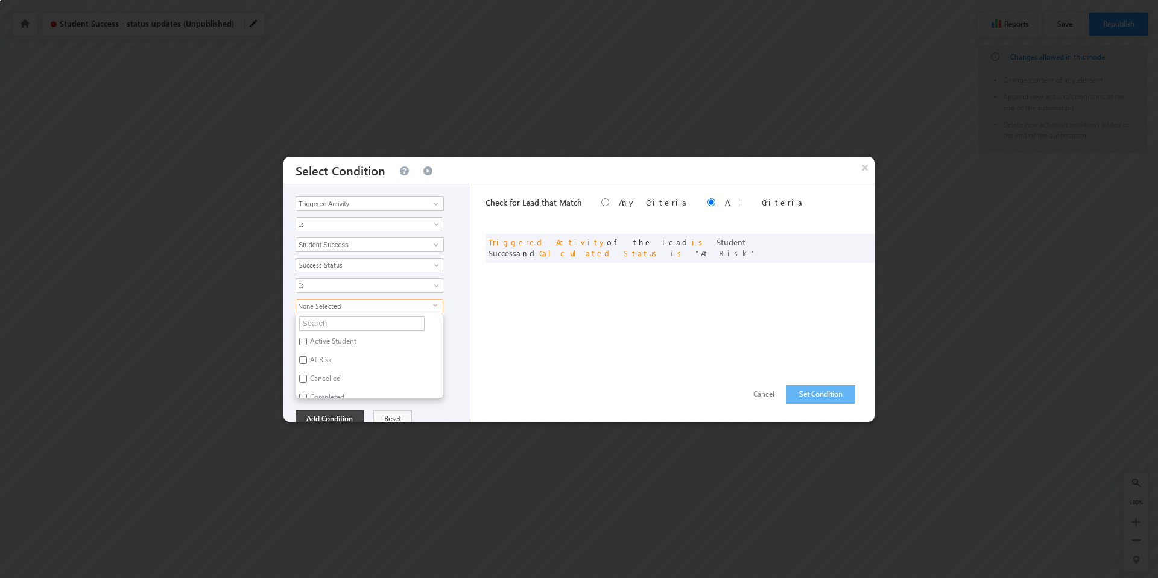
checkbox input "true"
click at [455, 283] on div "Is Is Not Is Not Defined Is Defined Is" at bounding box center [379, 286] width 168 height 14
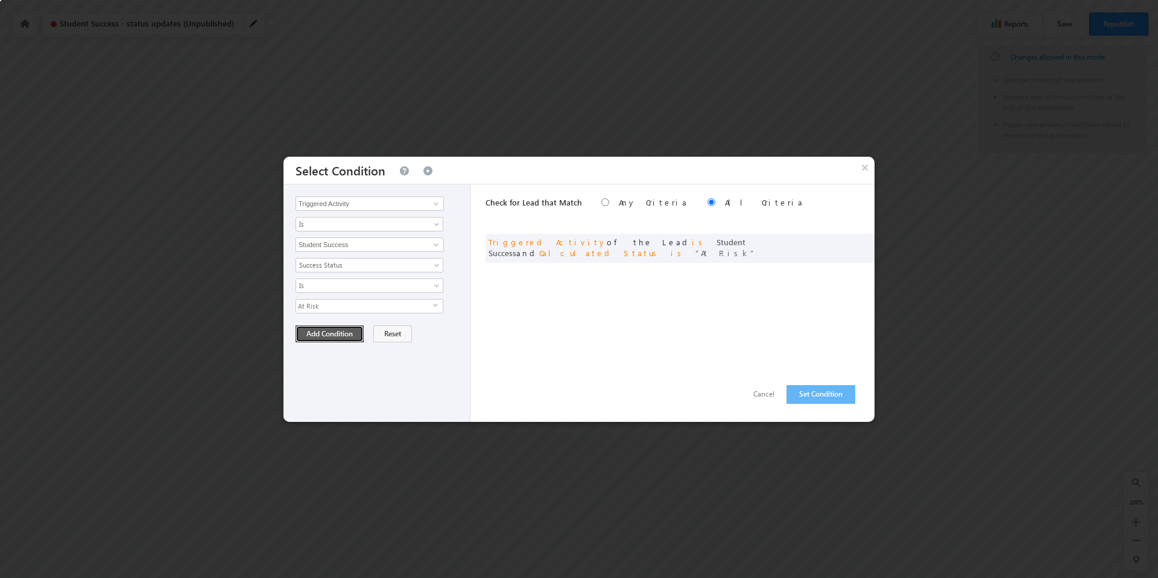
click at [341, 328] on button "Add Condition" at bounding box center [329, 334] width 68 height 17
click at [811, 390] on button "Set Condition" at bounding box center [820, 394] width 69 height 19
click at [843, 242] on span at bounding box center [846, 241] width 8 height 8
click at [437, 263] on span at bounding box center [438, 268] width 10 height 10
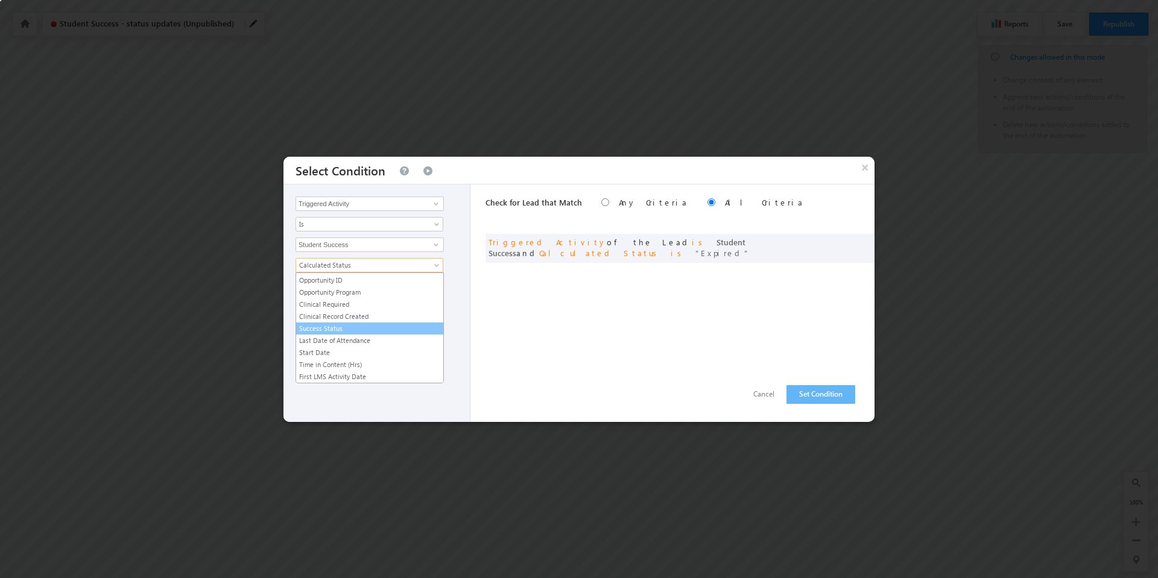
click at [362, 328] on link "Success Status" at bounding box center [369, 328] width 147 height 11
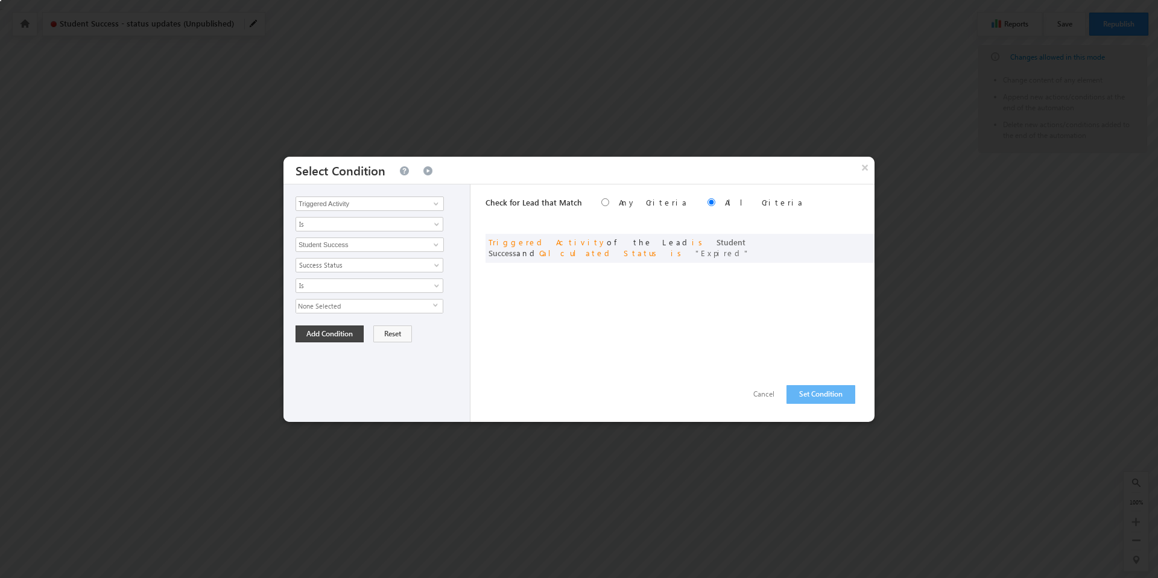
click at [436, 306] on span "select" at bounding box center [438, 305] width 10 height 5
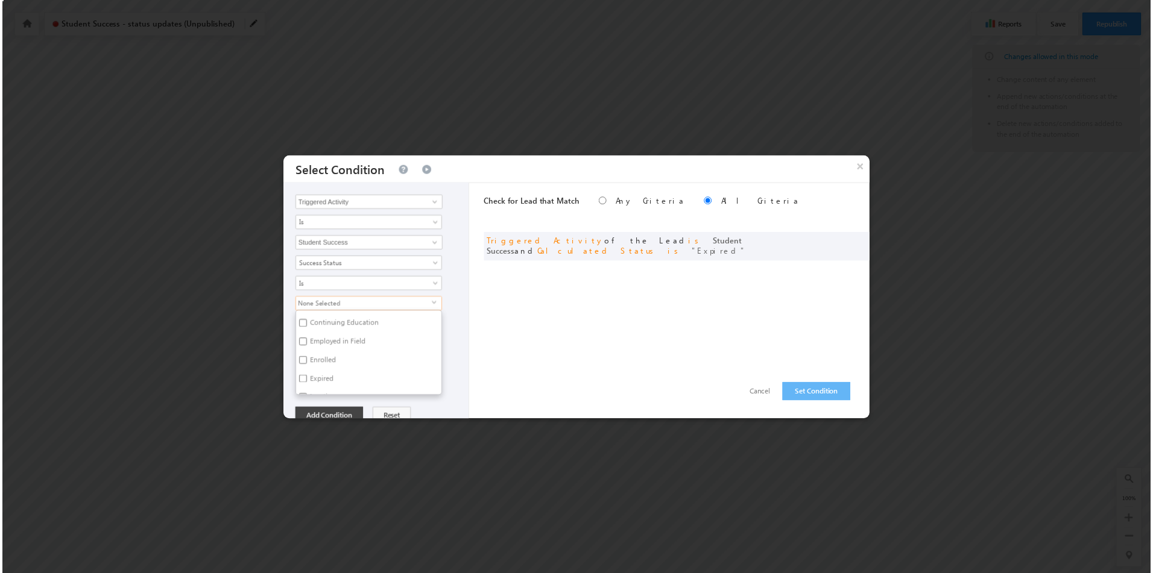
scroll to position [112, 0]
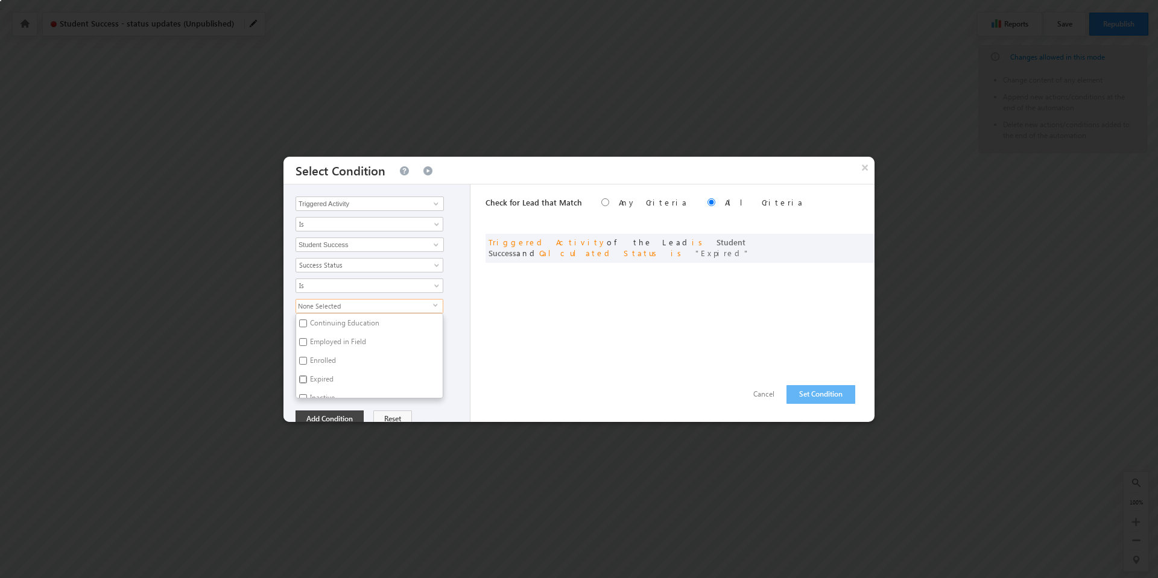
click at [302, 381] on input "Expired" at bounding box center [303, 380] width 8 height 8
checkbox input "true"
click at [453, 402] on div "Triggered Activity Prospect Id Academic Partner Account Account Type Additional…" at bounding box center [376, 304] width 187 height 238
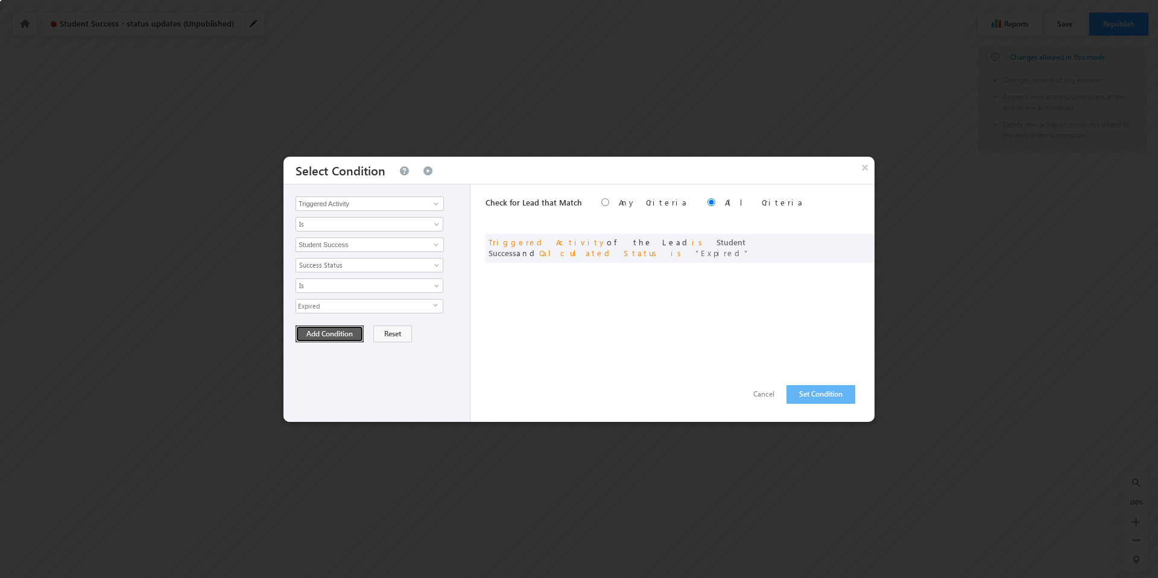
click at [334, 334] on button "Add Condition" at bounding box center [329, 334] width 68 height 17
click at [821, 396] on button "Set Condition" at bounding box center [820, 394] width 69 height 19
click at [760, 390] on button "Cancel" at bounding box center [763, 394] width 45 height 17
click at [760, 391] on button "Cancel" at bounding box center [763, 394] width 45 height 17
click at [844, 244] on span at bounding box center [846, 241] width 8 height 8
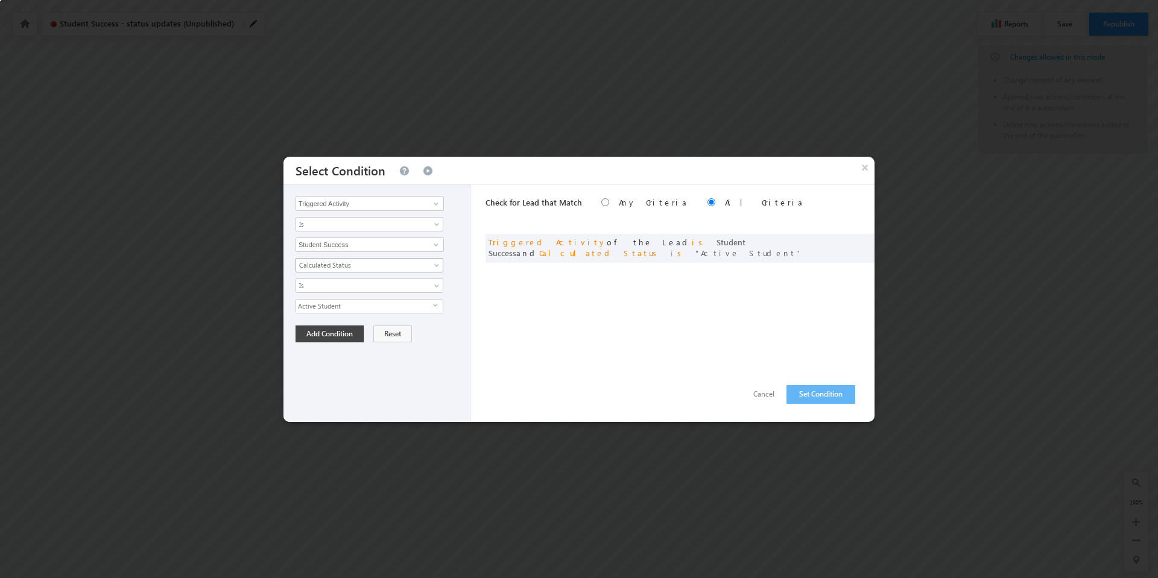
click at [437, 263] on span at bounding box center [438, 268] width 10 height 10
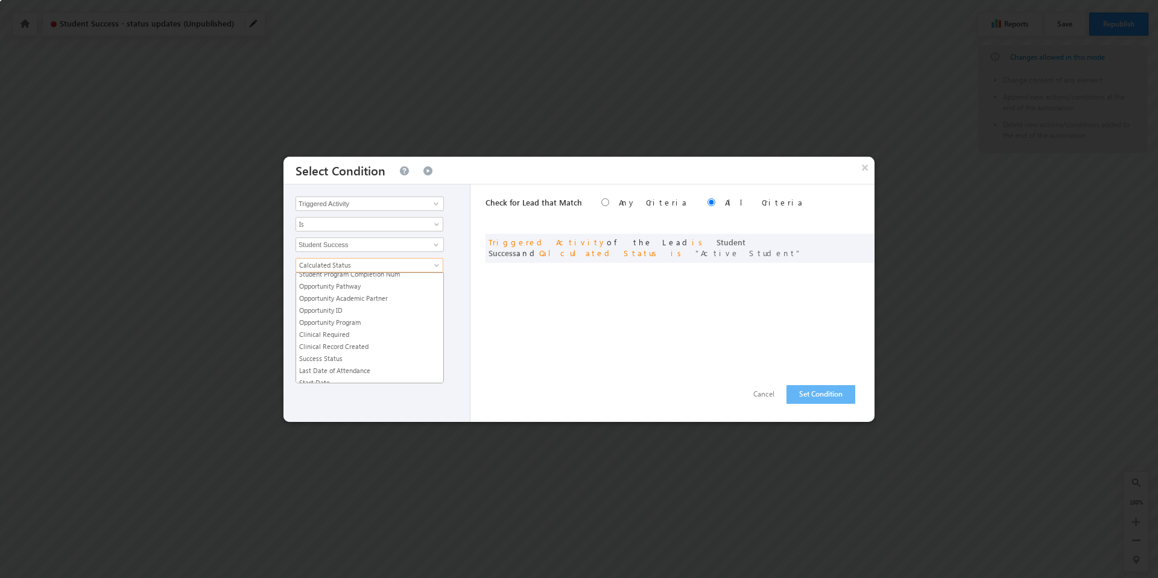
scroll to position [252, 0]
click at [349, 324] on link "Success Status" at bounding box center [369, 328] width 147 height 11
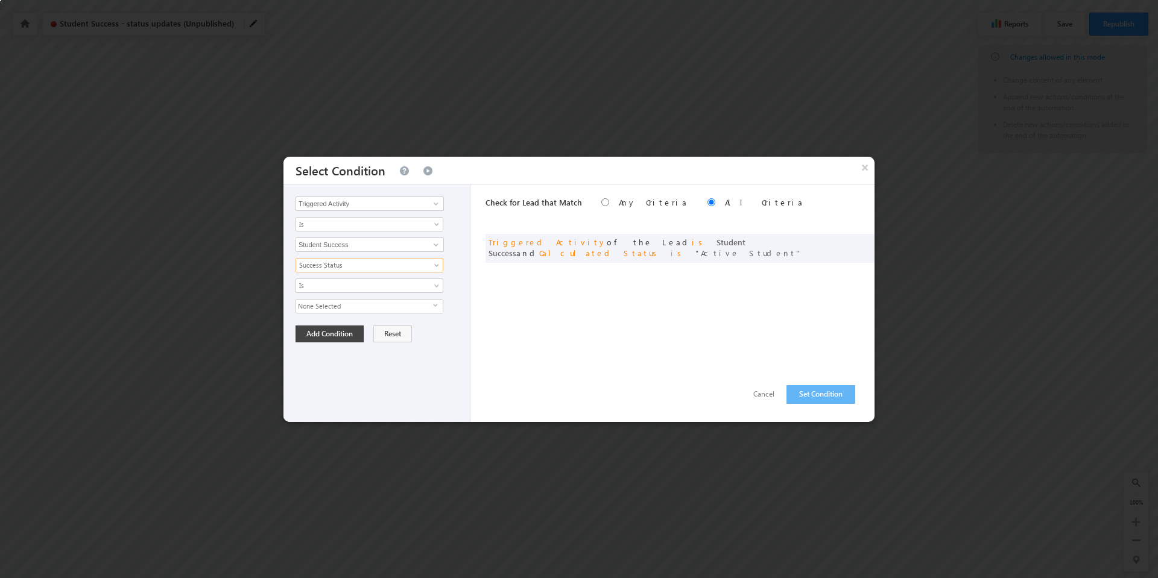
click at [435, 306] on span "select" at bounding box center [438, 305] width 10 height 5
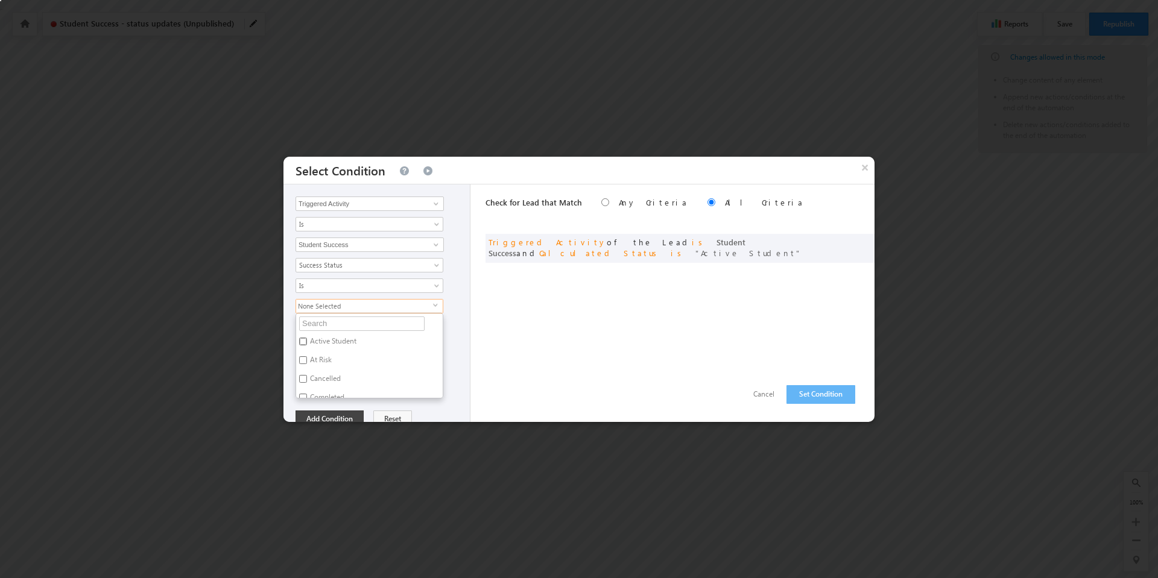
click at [301, 341] on input "Active Student" at bounding box center [303, 342] width 8 height 8
checkbox input "true"
click at [453, 403] on div "Triggered Activity Prospect Id Academic Partner Account Account Type Additional…" at bounding box center [376, 304] width 187 height 238
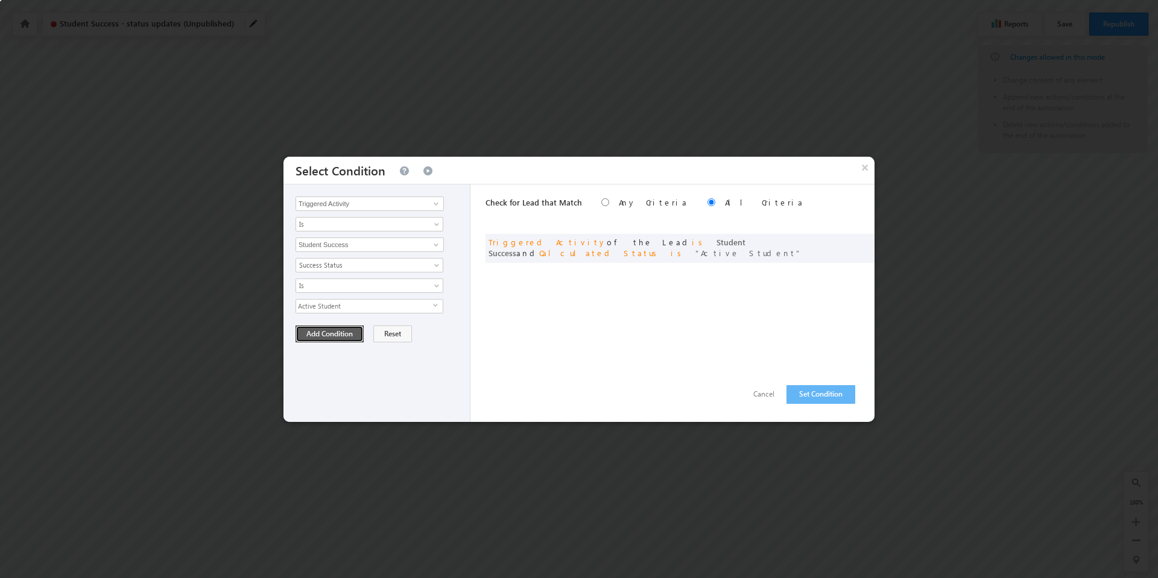
click at [347, 332] on button "Add Condition" at bounding box center [329, 334] width 68 height 17
click at [815, 398] on button "Set Condition" at bounding box center [820, 394] width 69 height 19
click at [842, 242] on span at bounding box center [846, 241] width 8 height 8
click at [437, 267] on span at bounding box center [438, 268] width 10 height 10
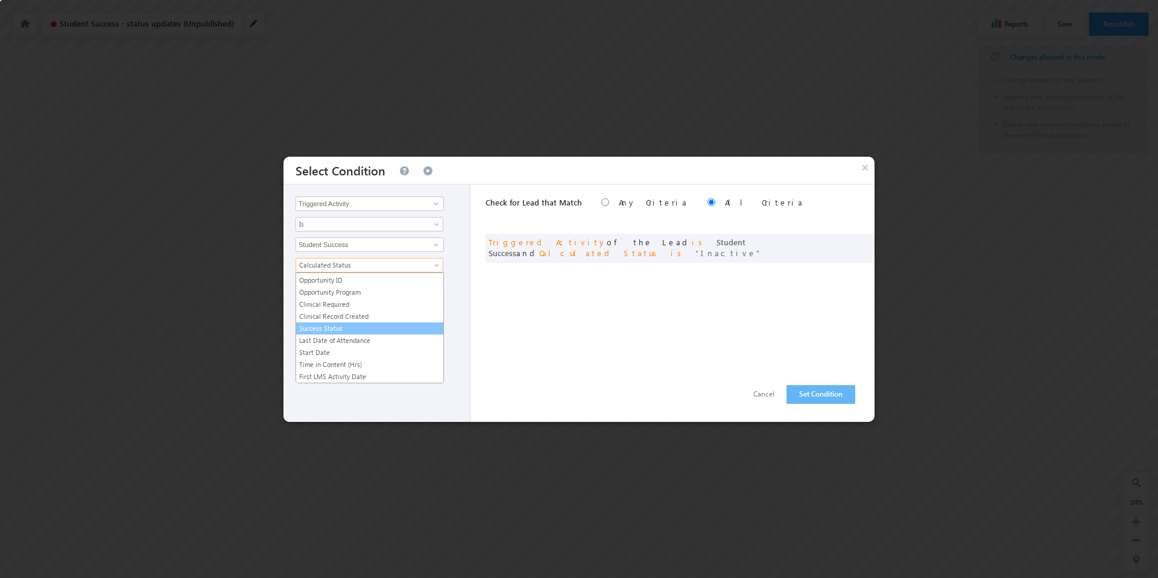
click at [350, 328] on link "Success Status" at bounding box center [369, 328] width 147 height 11
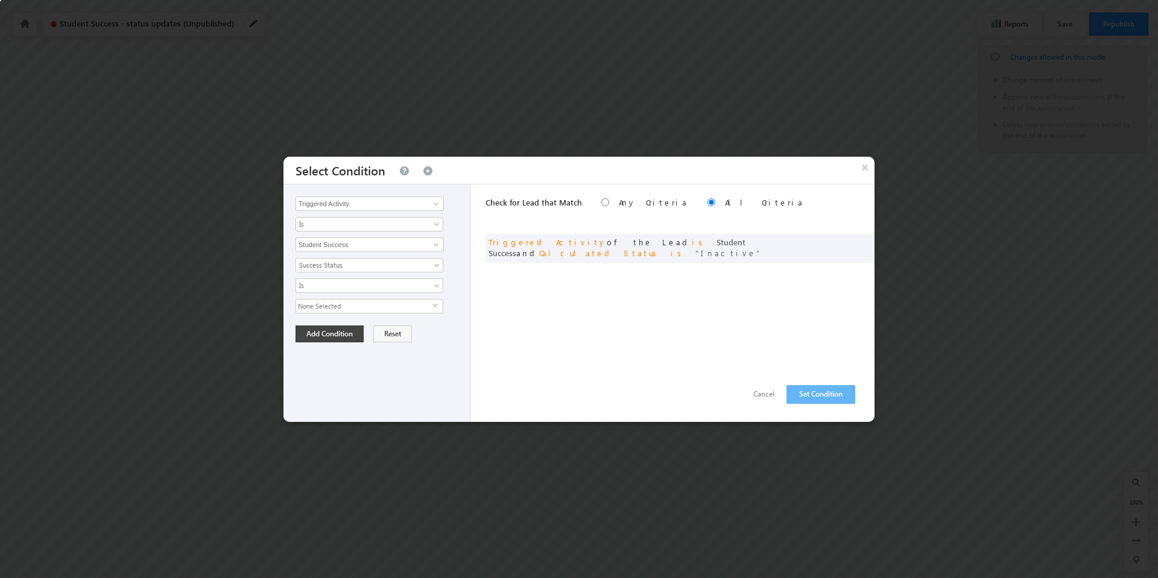
click at [435, 304] on span "select" at bounding box center [438, 305] width 10 height 5
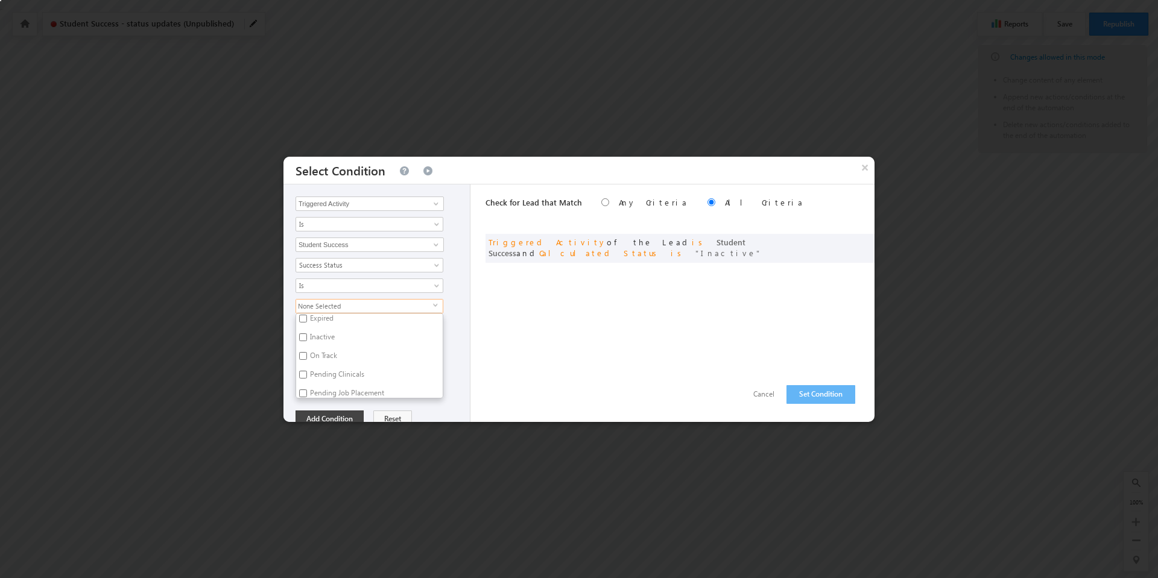
scroll to position [175, 0]
click at [303, 333] on input "Inactive" at bounding box center [303, 335] width 8 height 8
checkbox input "true"
click at [449, 326] on div "Inactive select Active Student At Risk Cancelled Completed Concern Continuing E…" at bounding box center [379, 348] width 168 height 99
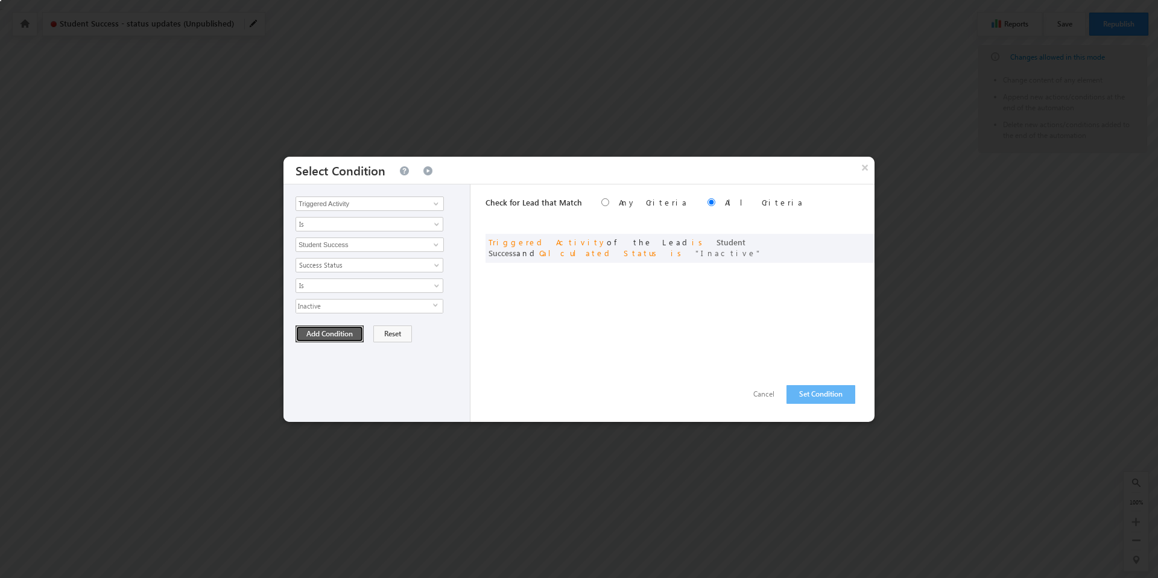
click at [330, 337] on button "Add Condition" at bounding box center [329, 334] width 68 height 17
click at [817, 394] on button "Set Condition" at bounding box center [820, 394] width 69 height 19
click at [845, 242] on span at bounding box center [846, 241] width 8 height 8
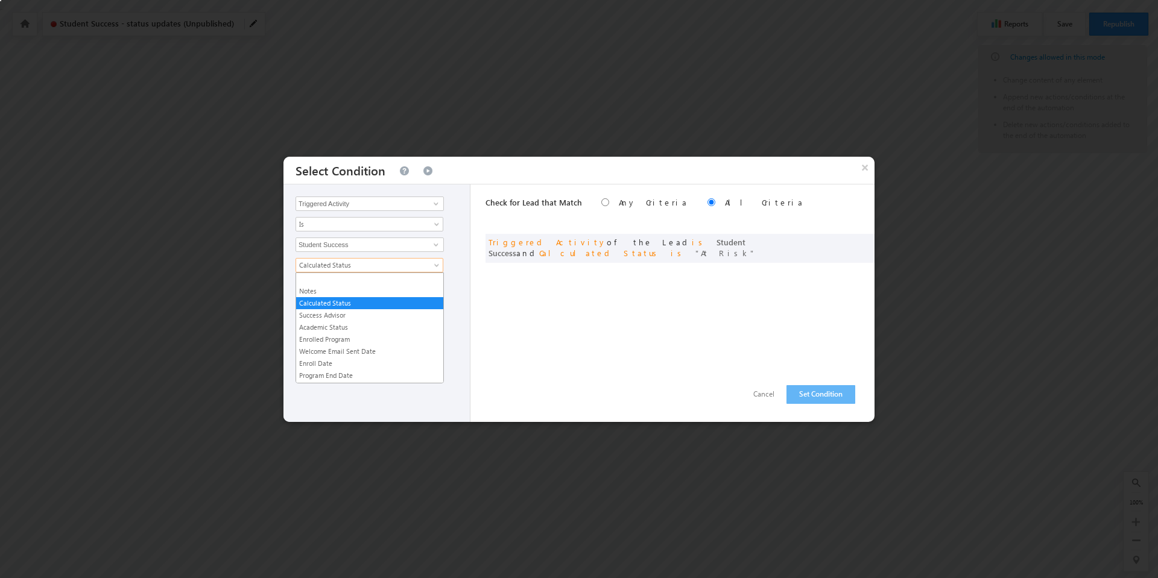
click at [439, 263] on span at bounding box center [438, 268] width 10 height 10
click at [353, 328] on link "Success Status" at bounding box center [369, 328] width 147 height 11
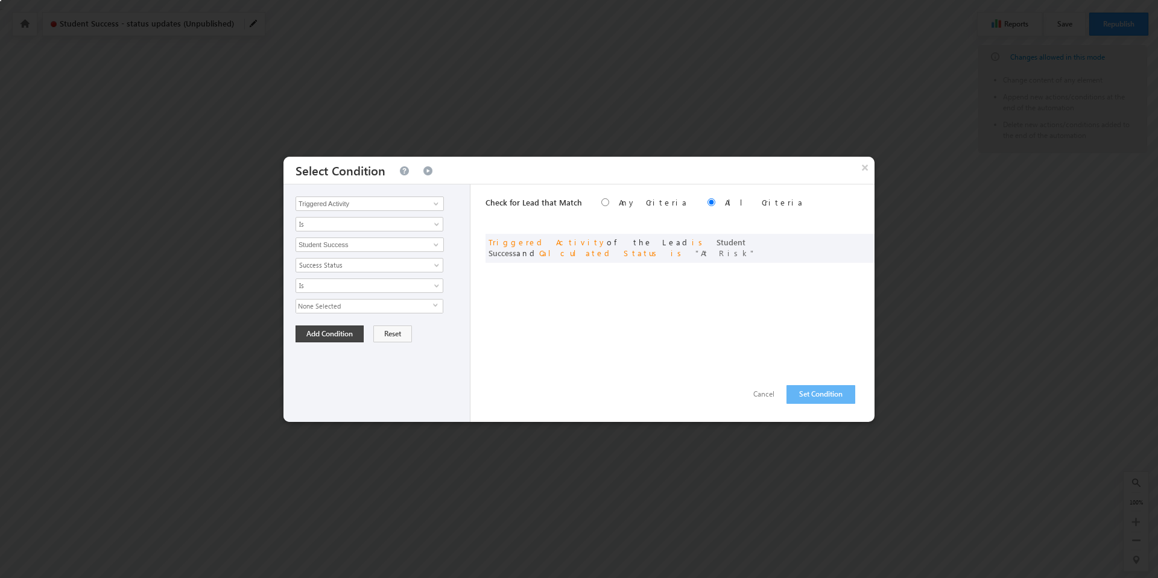
click at [435, 304] on span "select" at bounding box center [438, 305] width 10 height 5
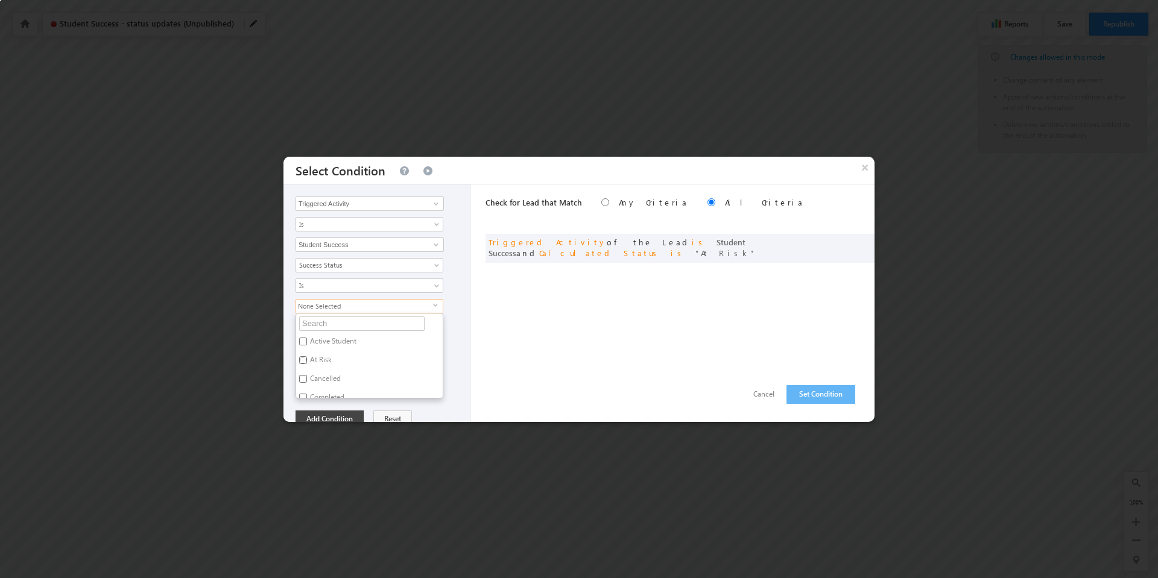
click at [304, 359] on input "At Risk" at bounding box center [303, 360] width 8 height 8
checkbox input "true"
click at [464, 408] on div "Triggered Activity Prospect Id Academic Partner Account Account Type Additional…" at bounding box center [376, 304] width 187 height 238
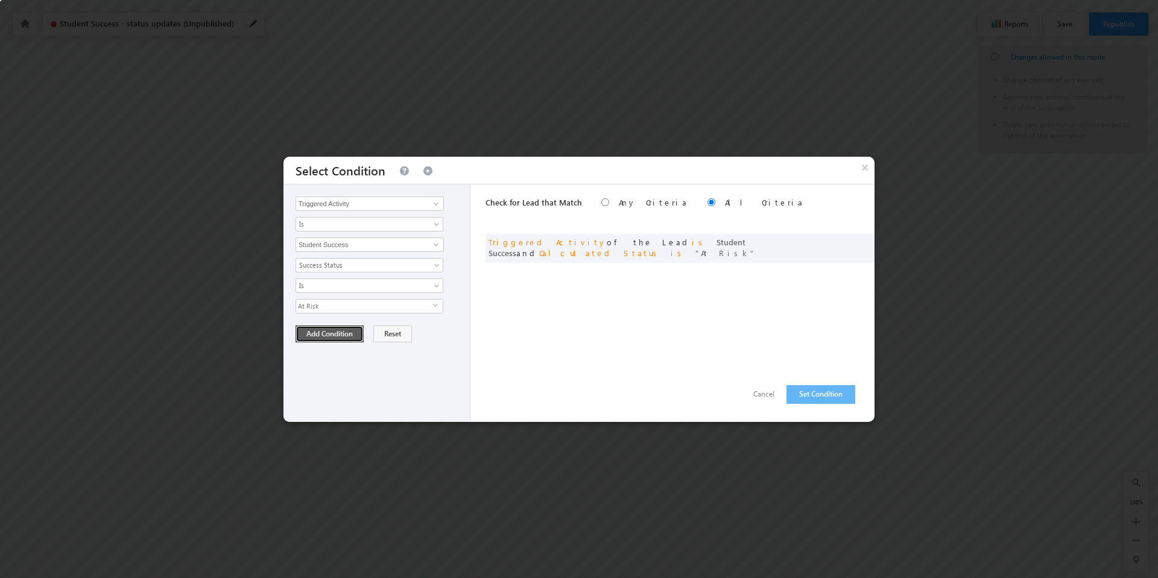
click at [330, 336] on button "Add Condition" at bounding box center [329, 334] width 68 height 17
click at [809, 394] on button "Set Condition" at bounding box center [820, 394] width 69 height 19
click at [847, 242] on span at bounding box center [846, 241] width 8 height 8
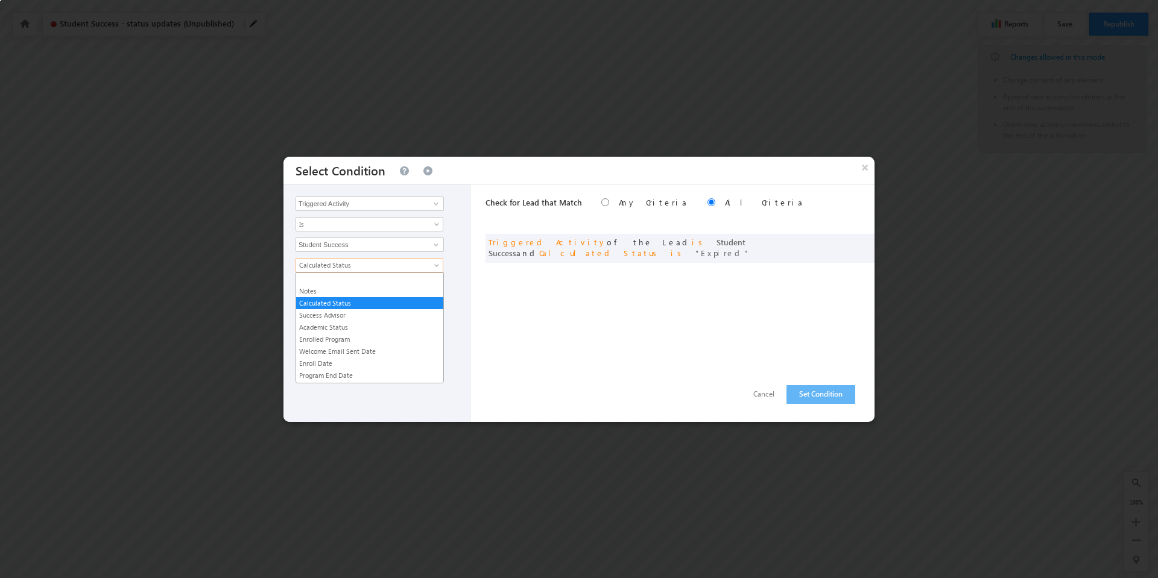
click at [437, 264] on span at bounding box center [438, 268] width 10 height 10
click at [355, 351] on link "Success Status" at bounding box center [369, 349] width 147 height 11
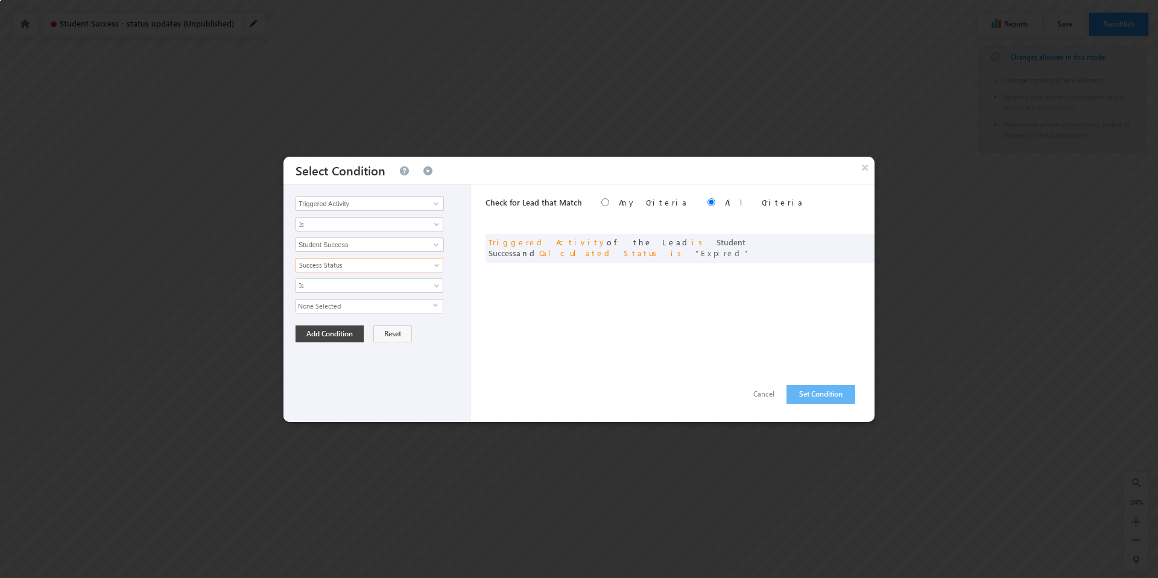
click at [436, 306] on span "select" at bounding box center [438, 305] width 10 height 5
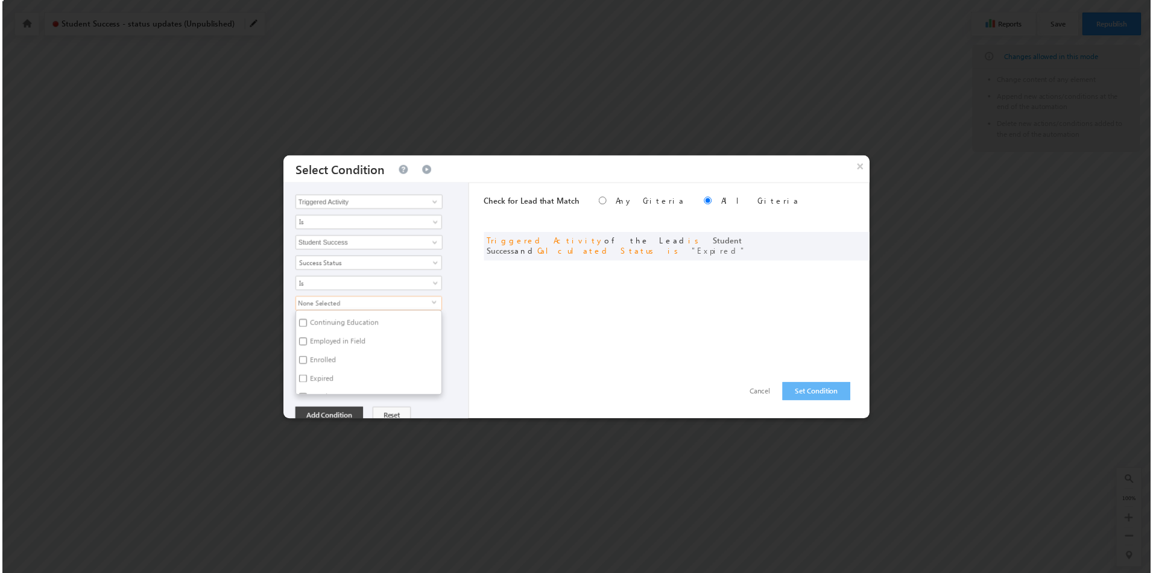
scroll to position [122, 0]
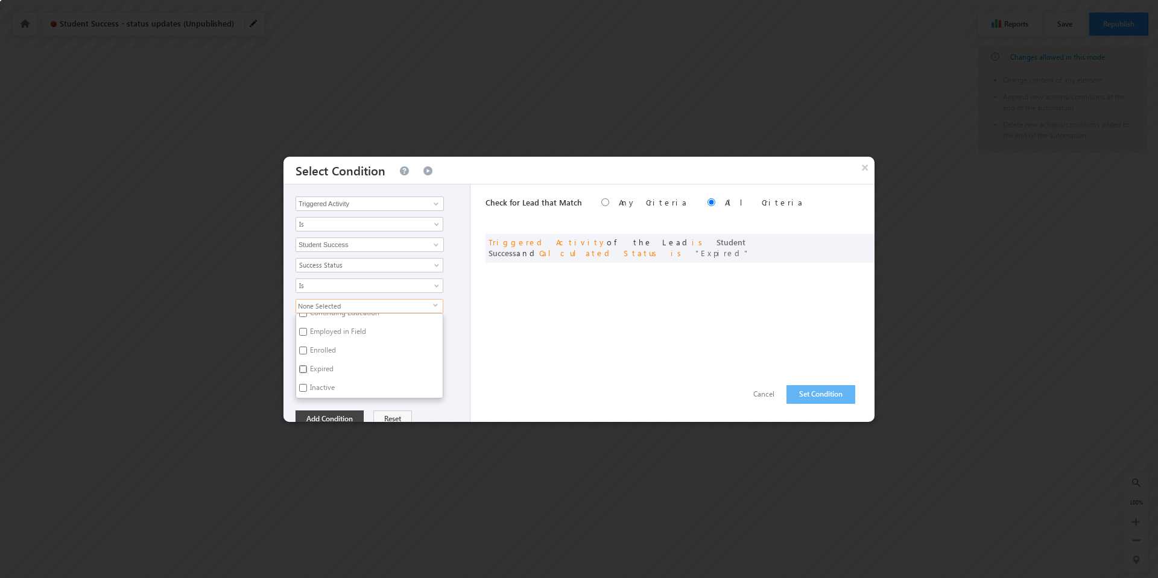
click at [304, 369] on input "Expired" at bounding box center [303, 369] width 8 height 8
checkbox input "true"
click at [453, 403] on div "Triggered Activity Prospect Id Academic Partner Account Account Type Additional…" at bounding box center [376, 304] width 187 height 238
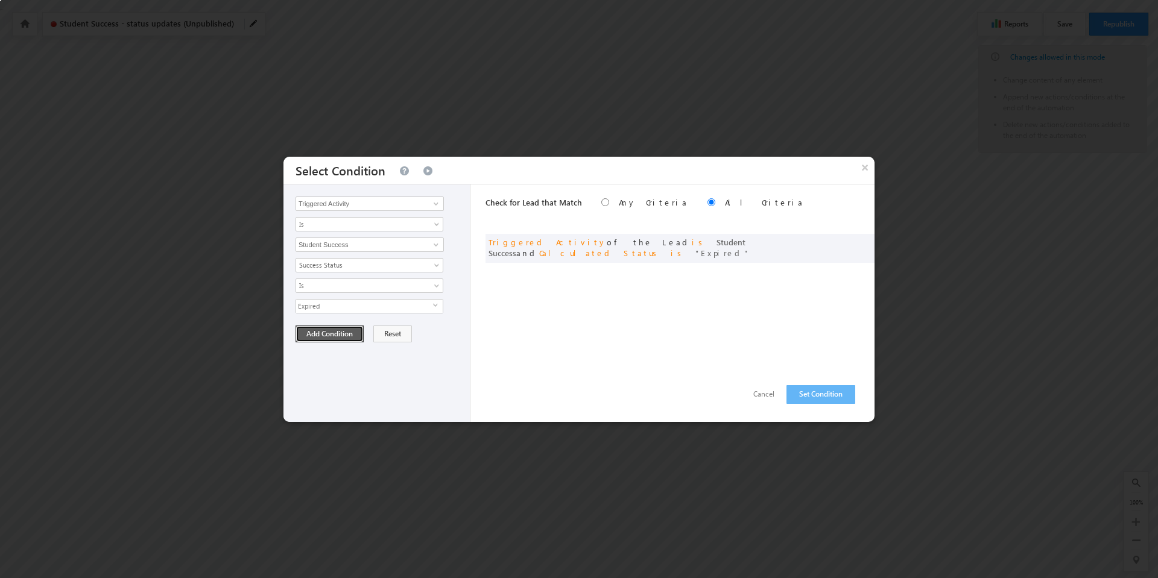
click at [335, 340] on button "Add Condition" at bounding box center [329, 334] width 68 height 17
click at [835, 396] on button "Set Condition" at bounding box center [820, 394] width 69 height 19
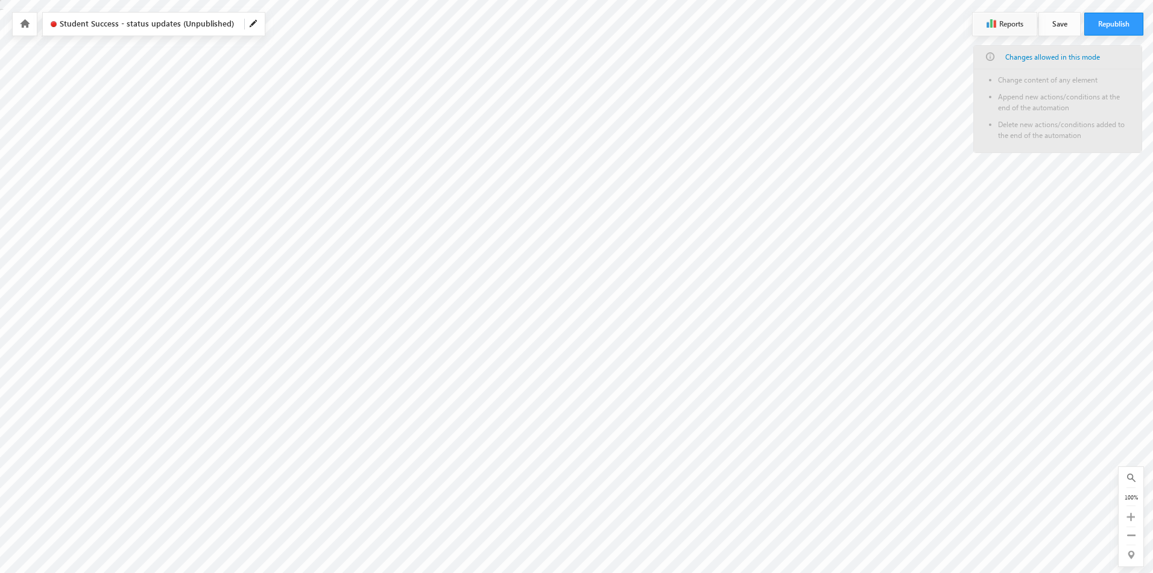
click at [1062, 25] on button "Save" at bounding box center [1059, 24] width 41 height 23
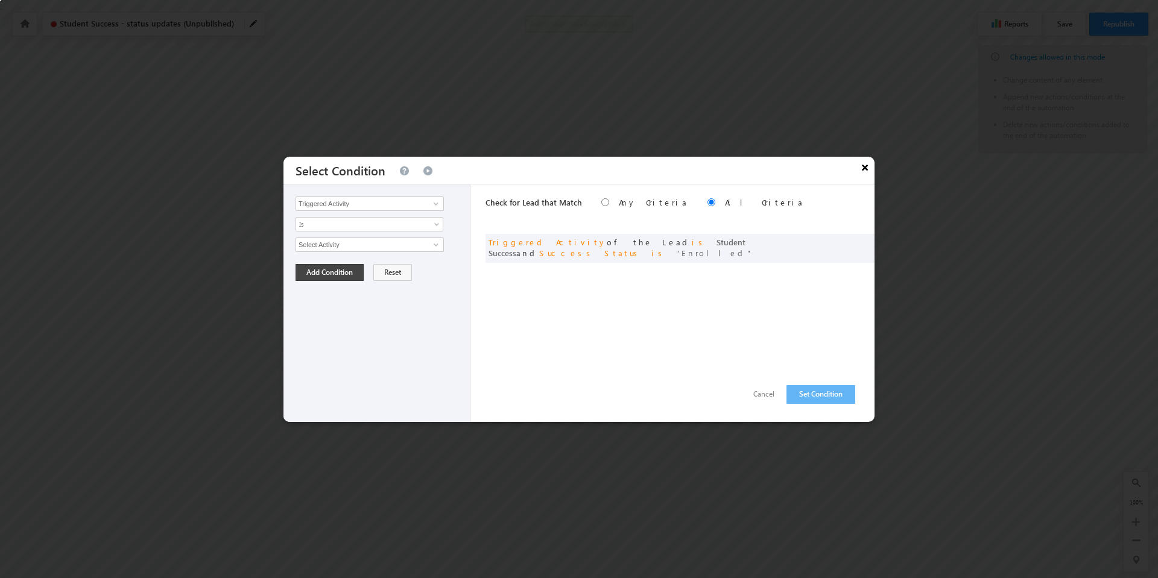
click at [859, 168] on button "×" at bounding box center [864, 167] width 19 height 21
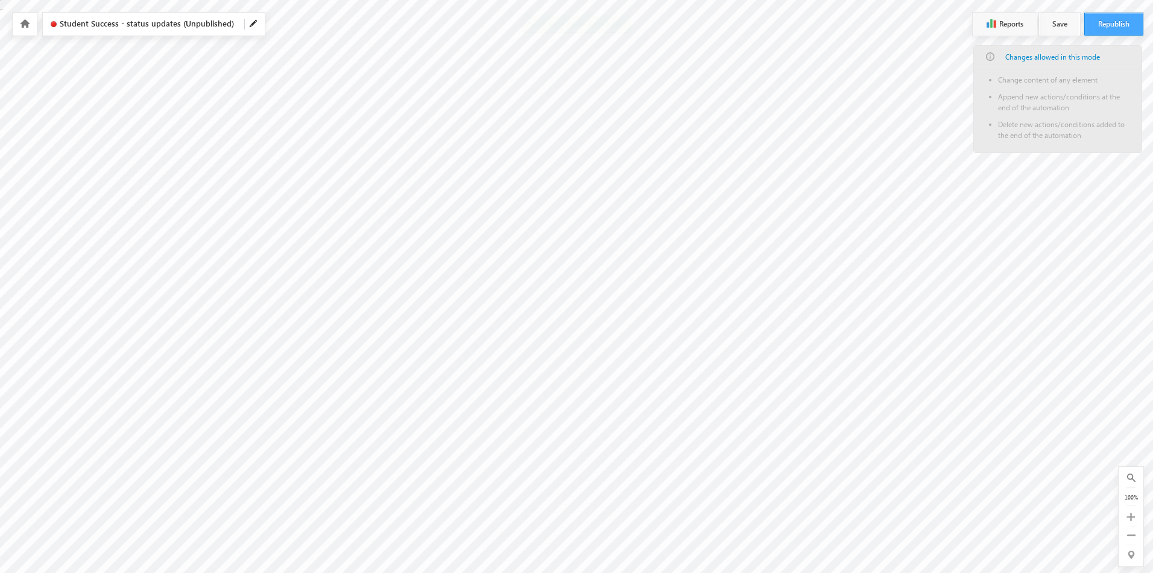
click at [1108, 20] on button "Republish" at bounding box center [1113, 24] width 59 height 23
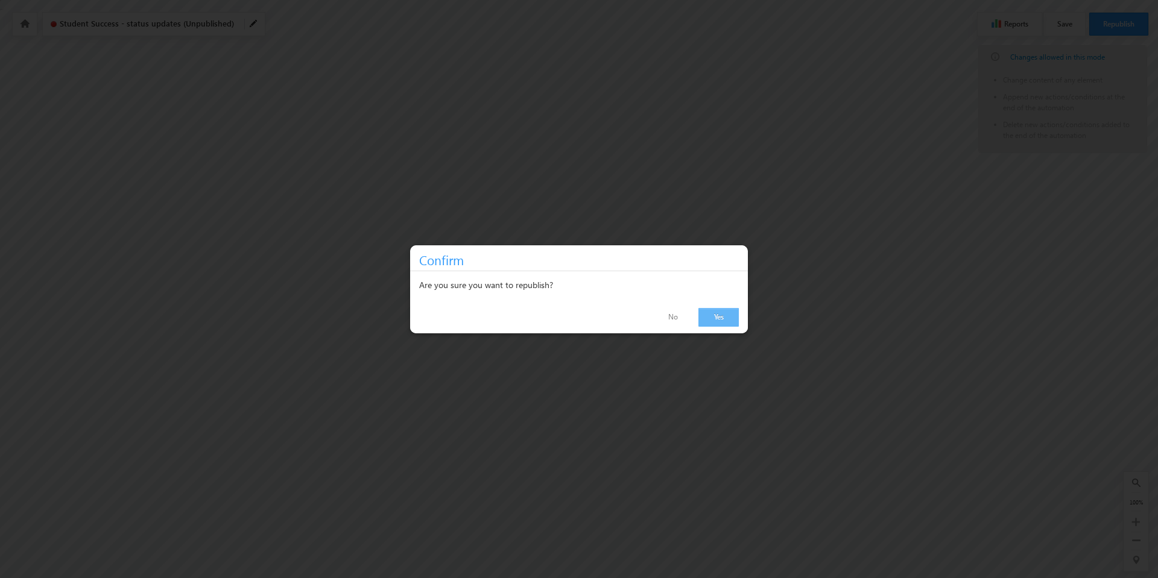
click at [714, 323] on link "Yes" at bounding box center [718, 317] width 40 height 19
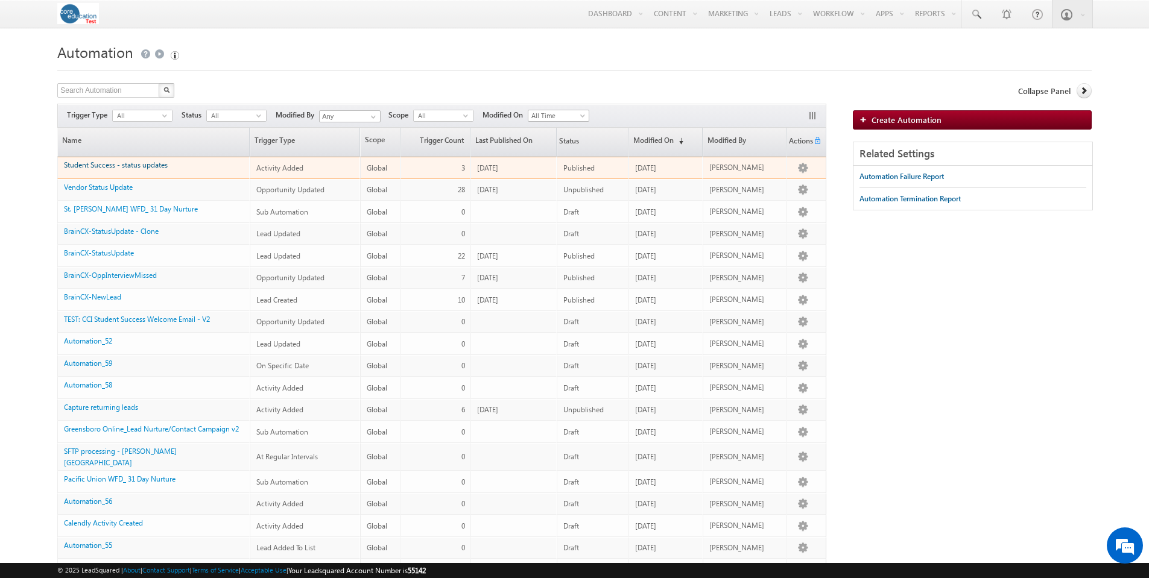
click at [150, 165] on link "Student Success - status updates" at bounding box center [116, 164] width 104 height 9
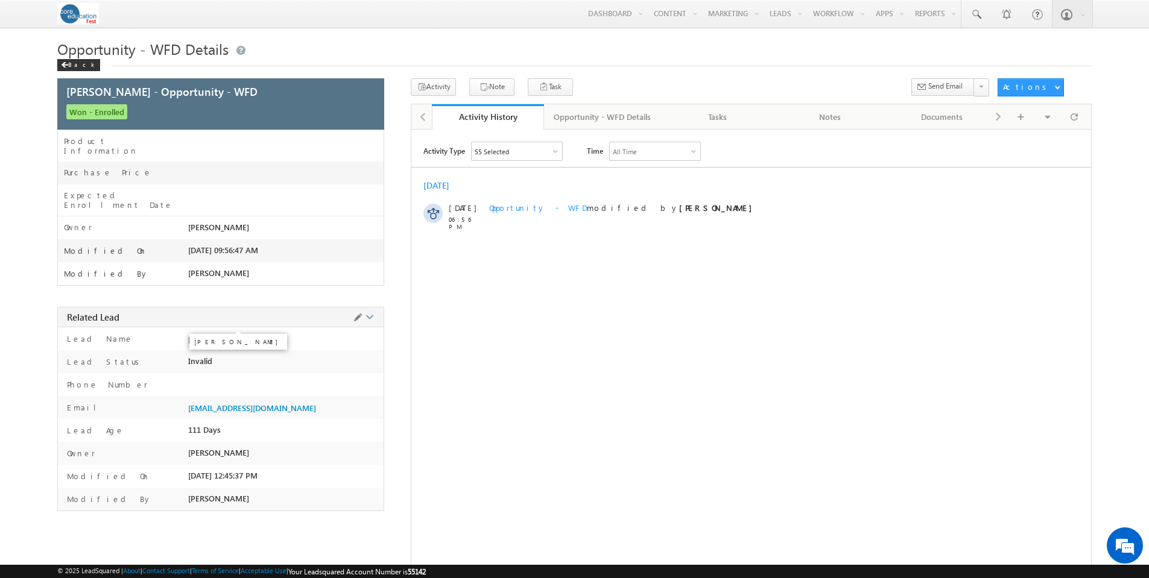
click at [219, 335] on span "[PERSON_NAME]" at bounding box center [218, 340] width 61 height 10
click at [1073, 116] on span at bounding box center [1073, 116] width 7 height 21
click at [1076, 115] on span at bounding box center [1073, 116] width 7 height 21
click at [617, 115] on div "Opportunity - WFD Details" at bounding box center [602, 117] width 97 height 14
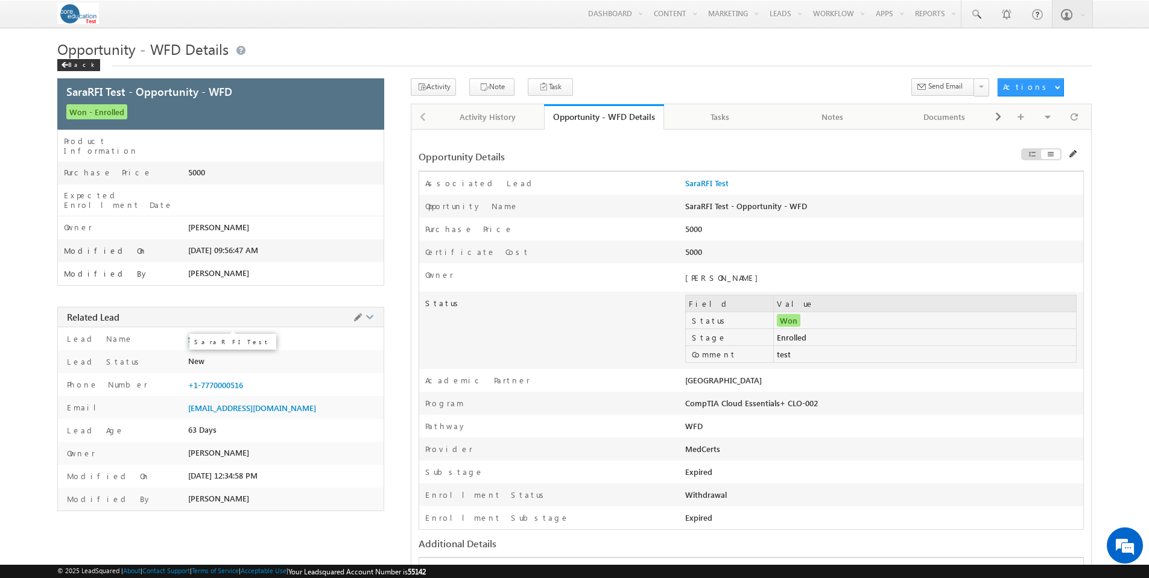
click at [212, 335] on span "SaraRFI Test" at bounding box center [209, 340] width 43 height 10
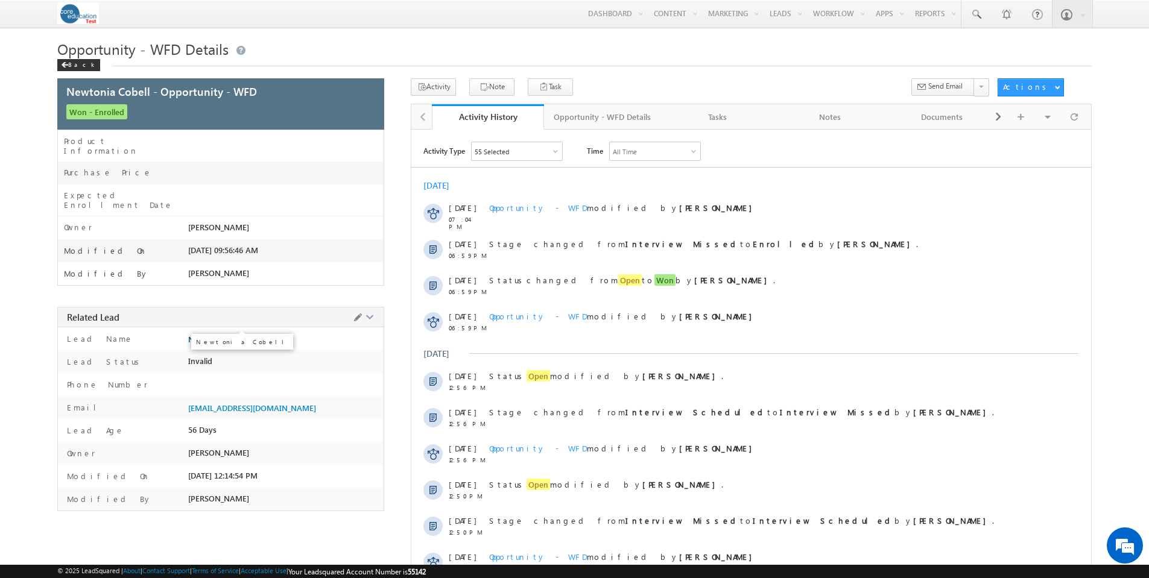
click at [204, 335] on span "Newtonia Cobell" at bounding box center [218, 340] width 60 height 10
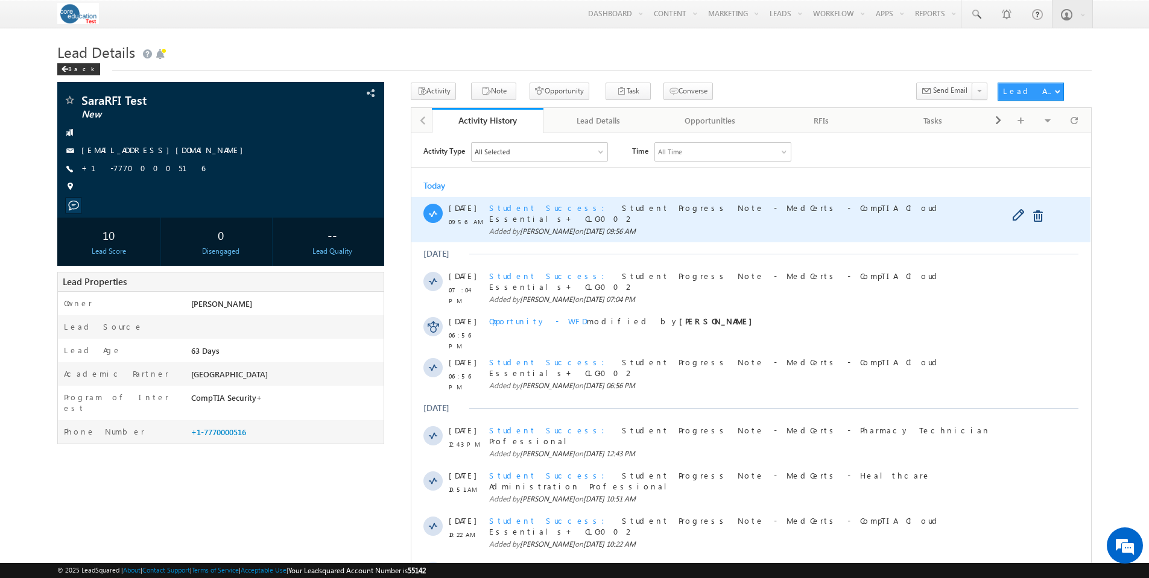
click at [537, 207] on span "Student Success" at bounding box center [550, 207] width 123 height 10
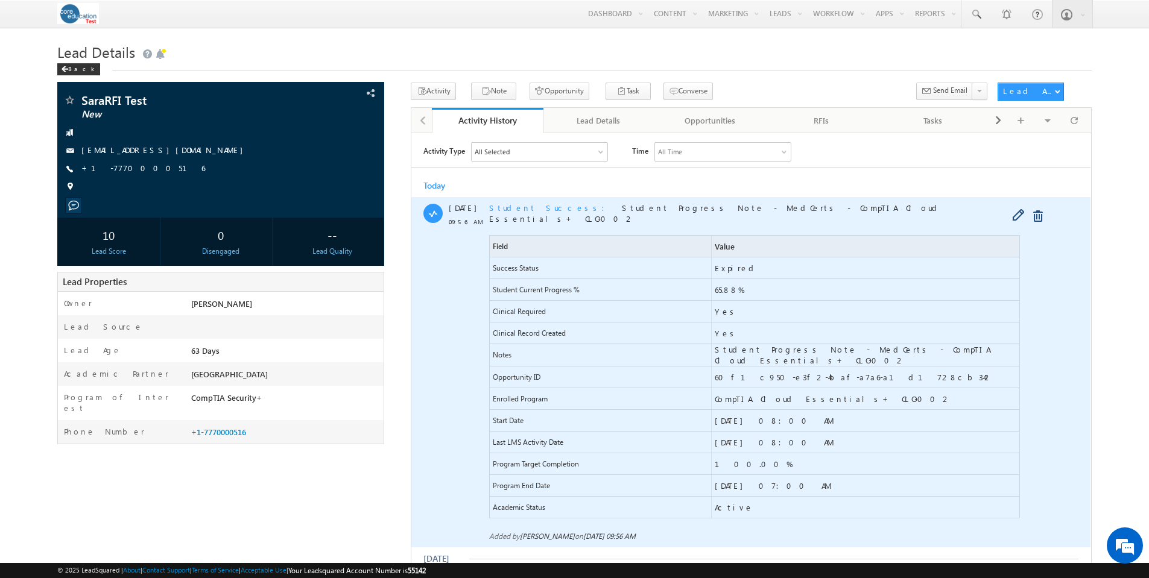
click at [537, 207] on span "Student Success" at bounding box center [550, 207] width 123 height 10
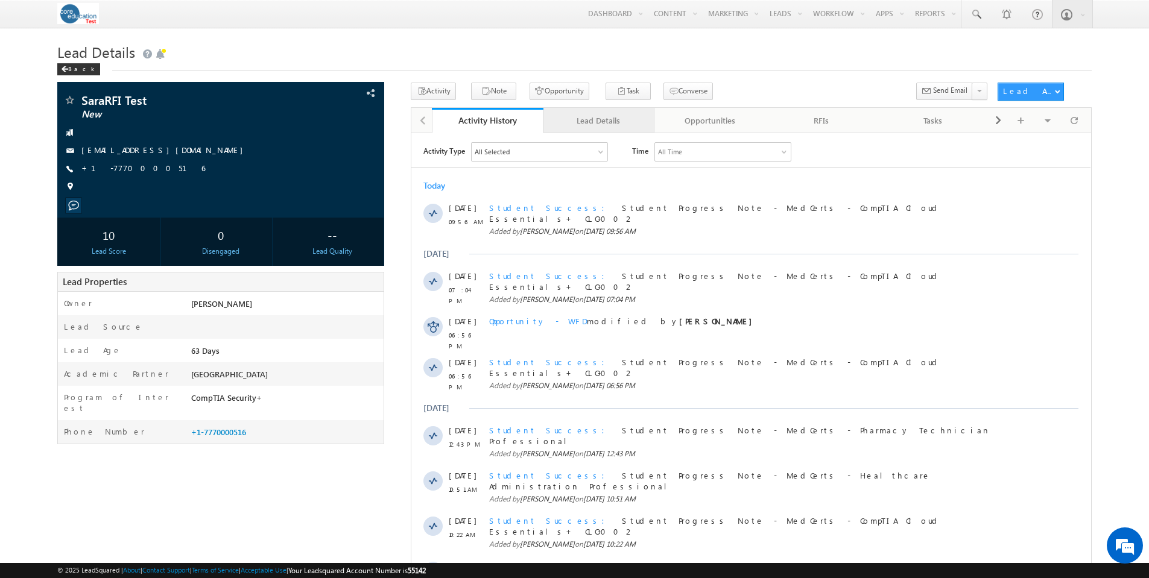
click at [610, 121] on div "Lead Details" at bounding box center [598, 120] width 91 height 14
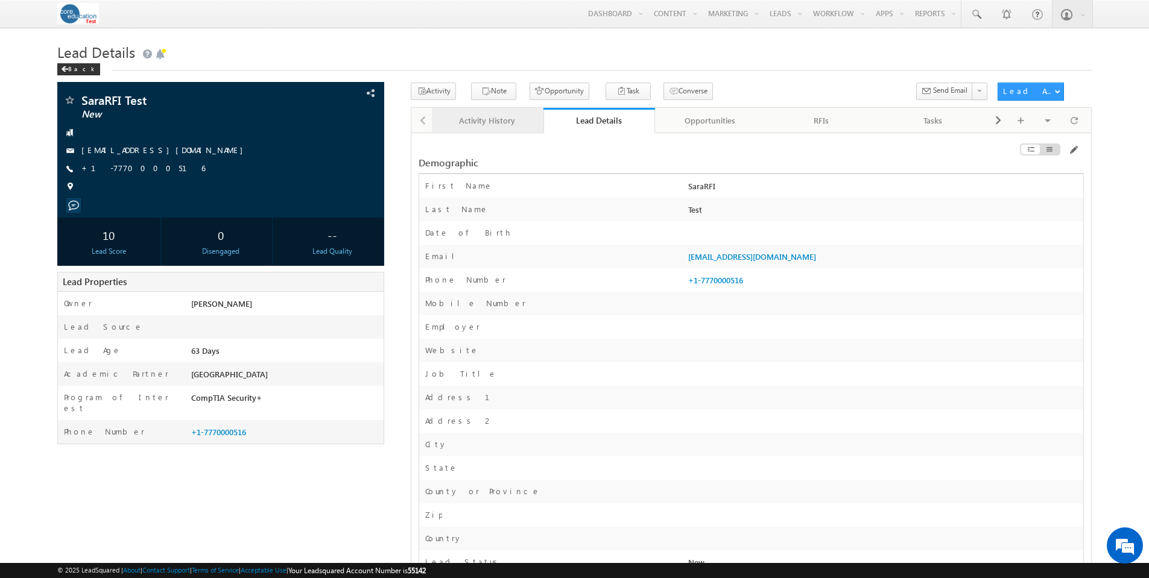
click at [491, 121] on div "Activity History" at bounding box center [486, 120] width 91 height 14
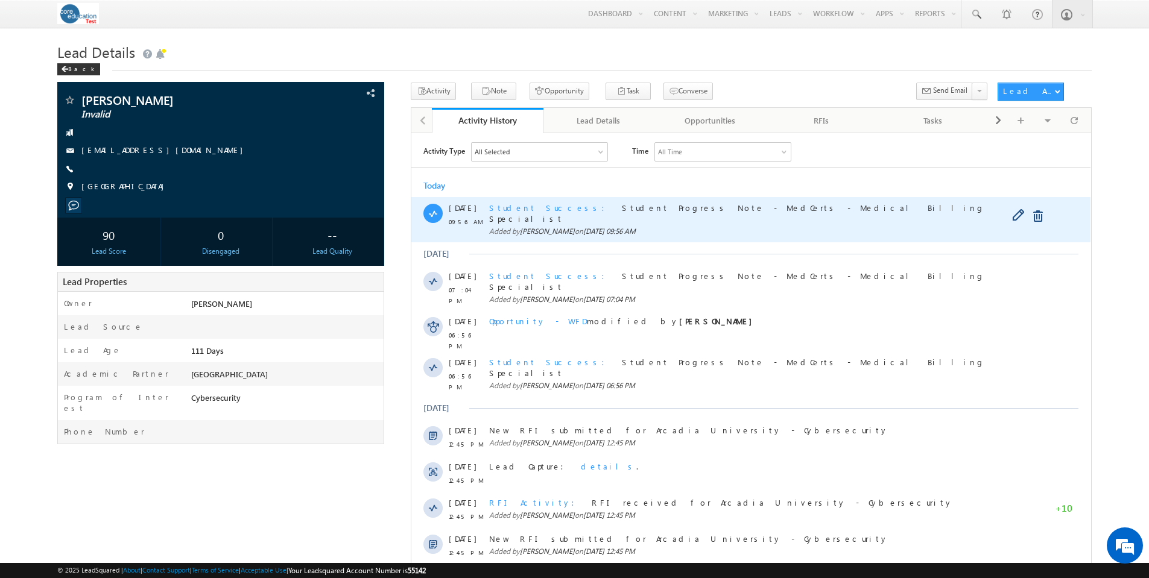
click at [531, 208] on span "Student Success" at bounding box center [550, 207] width 123 height 10
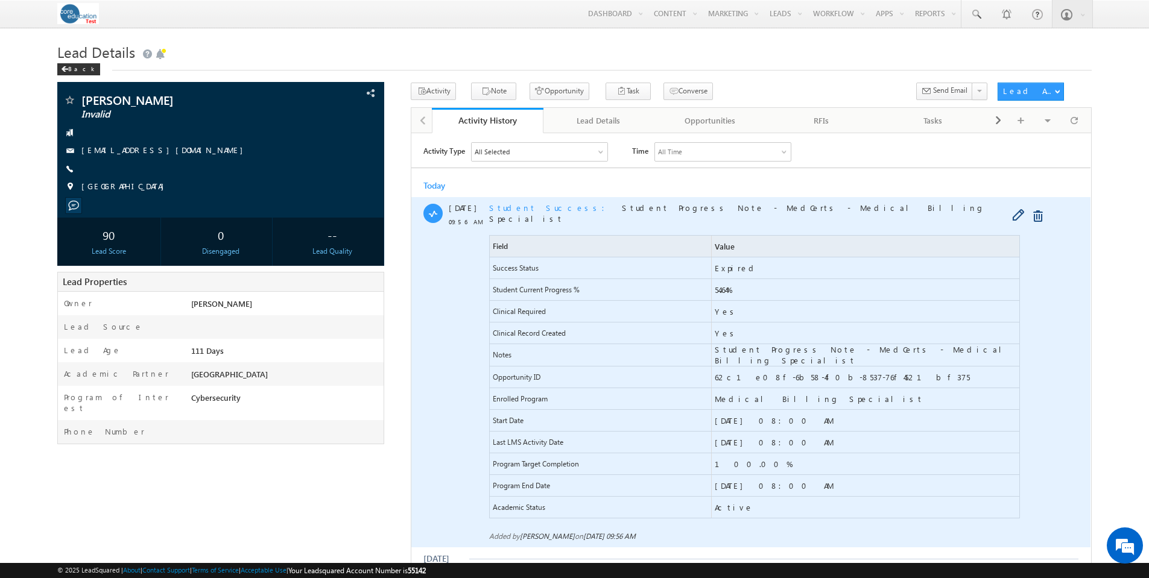
click at [531, 208] on span "Student Success" at bounding box center [550, 207] width 123 height 10
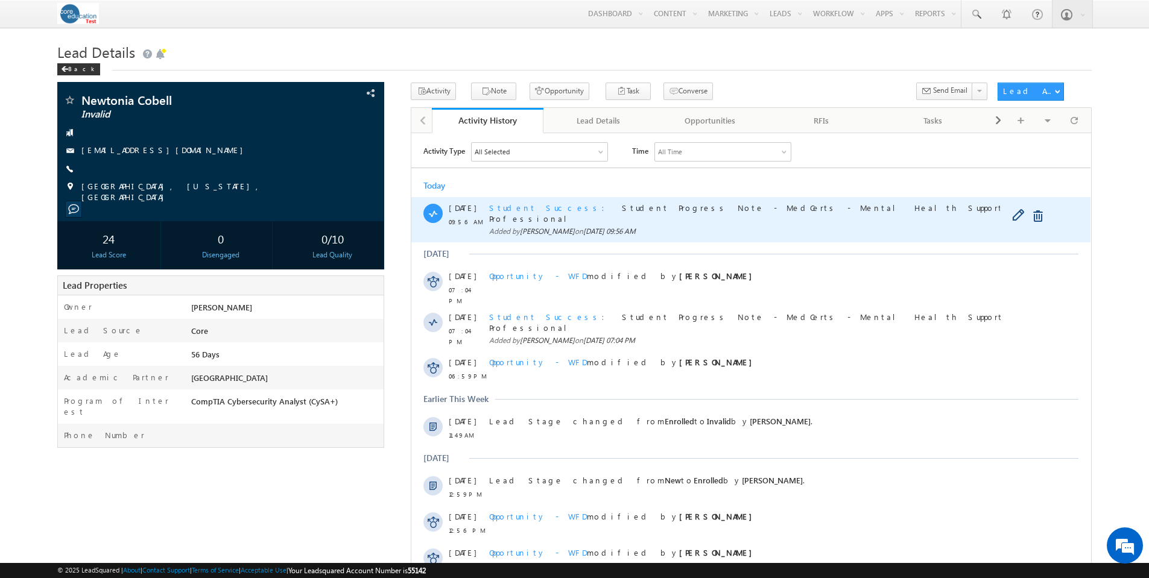
click at [535, 209] on span "Student Success" at bounding box center [550, 207] width 123 height 10
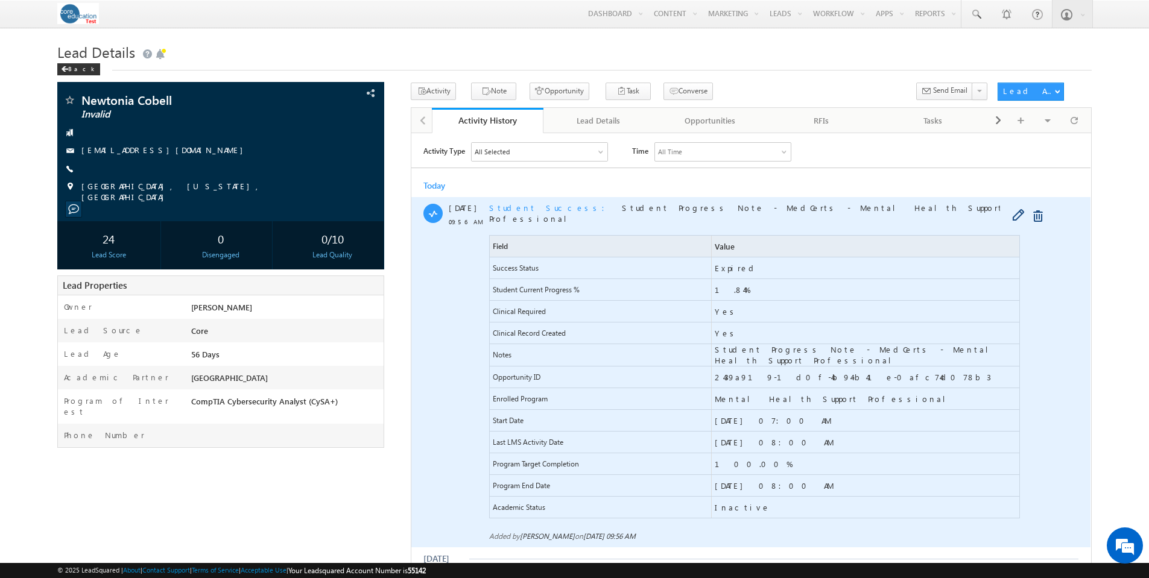
click at [535, 209] on span "Student Success" at bounding box center [550, 207] width 123 height 10
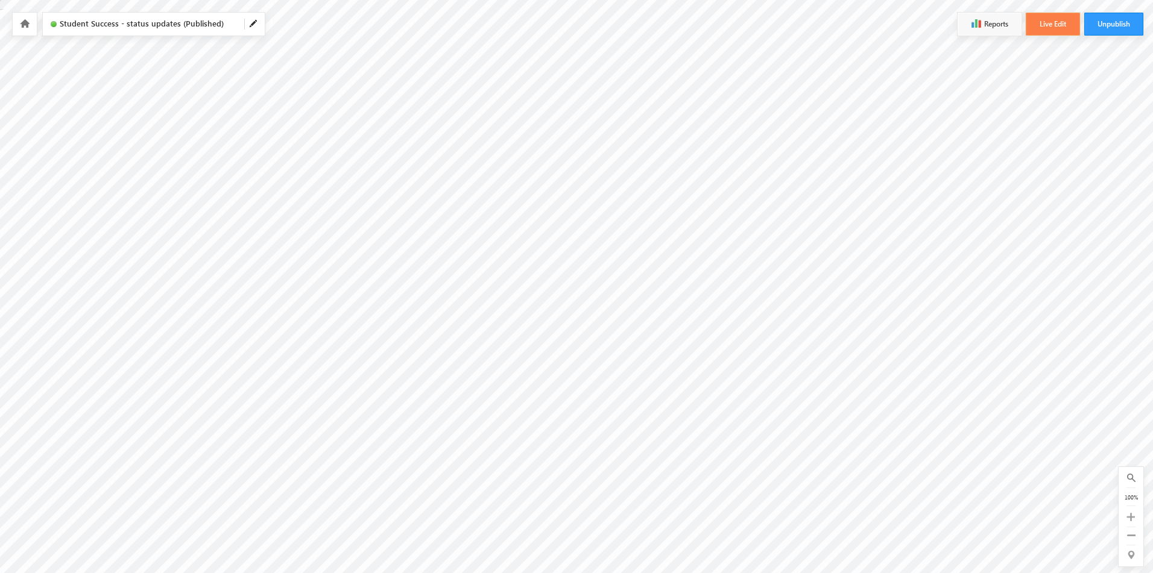
click at [1060, 19] on button "Live Edit" at bounding box center [1053, 24] width 54 height 23
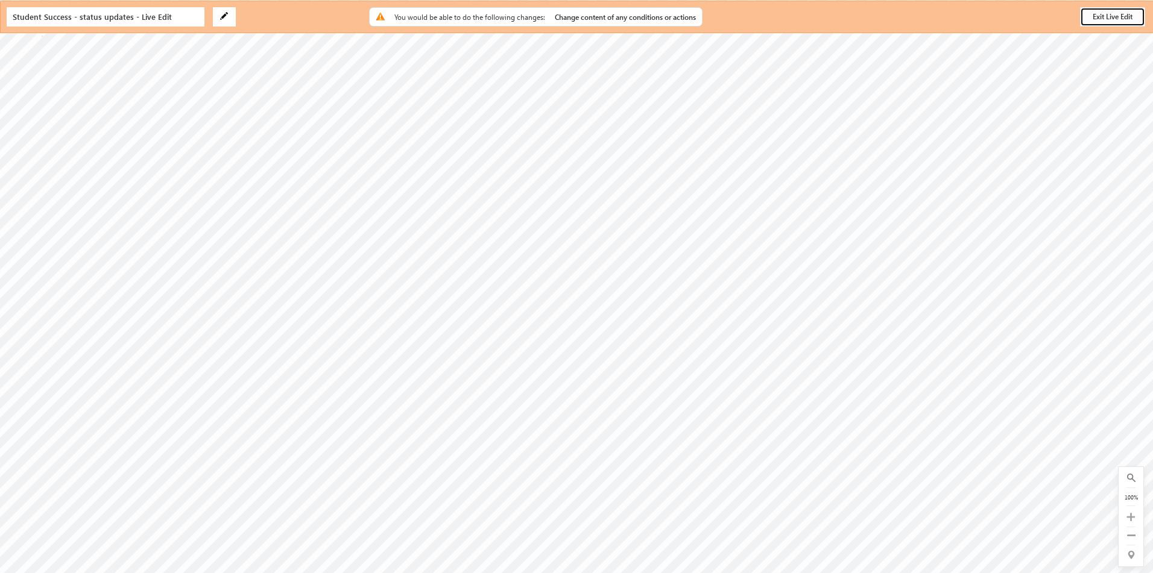
click at [1121, 14] on button "Exit Live Edit" at bounding box center [1112, 16] width 65 height 19
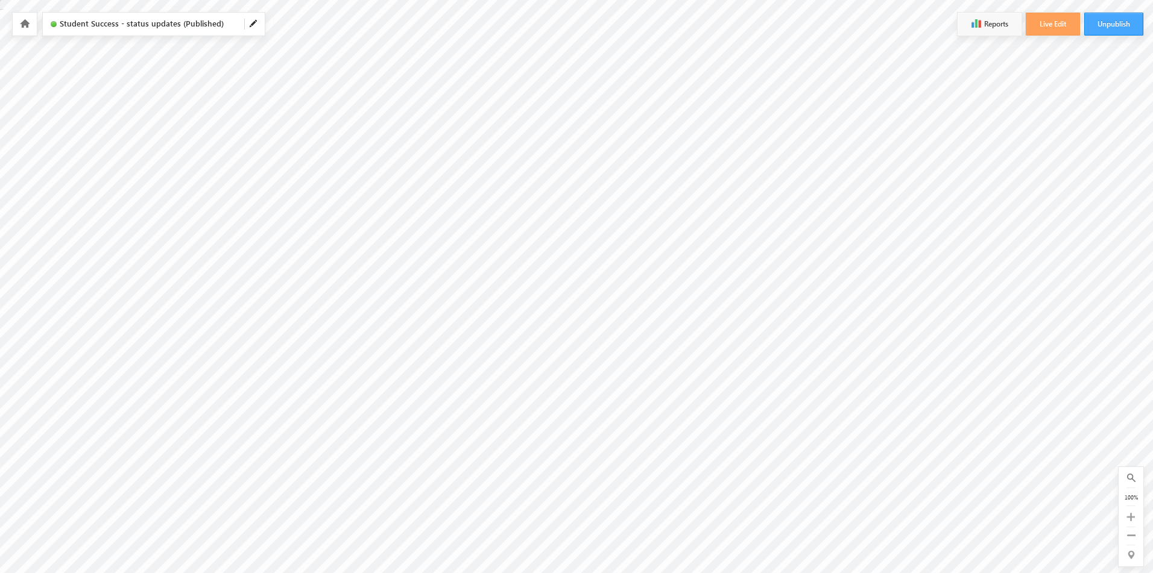
click at [1123, 20] on button "Unpublish" at bounding box center [1113, 24] width 59 height 23
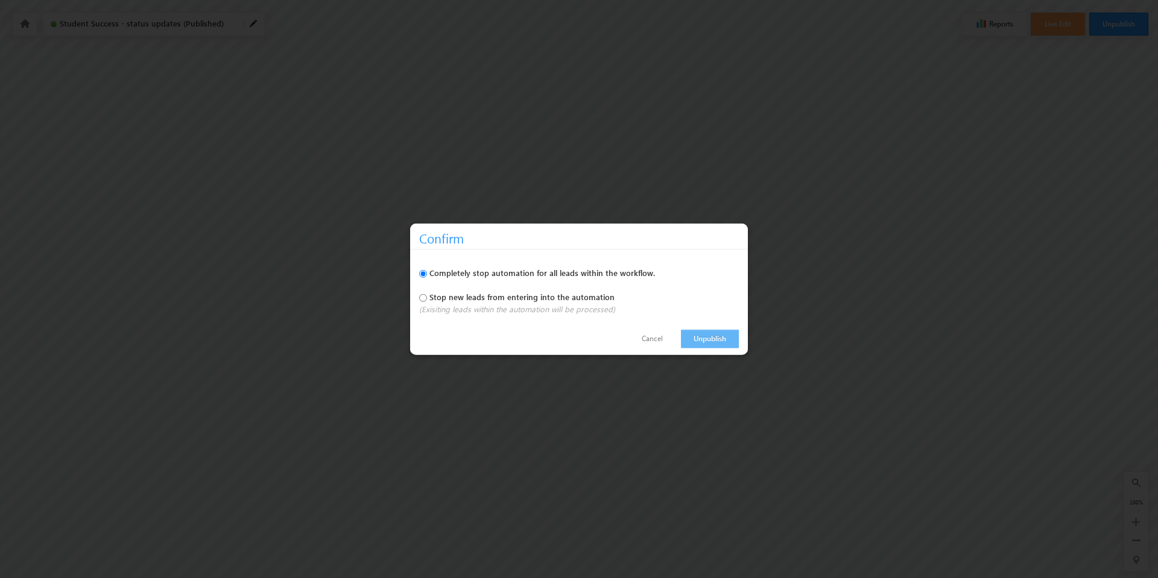
click at [706, 339] on link "Unpublish" at bounding box center [710, 339] width 58 height 19
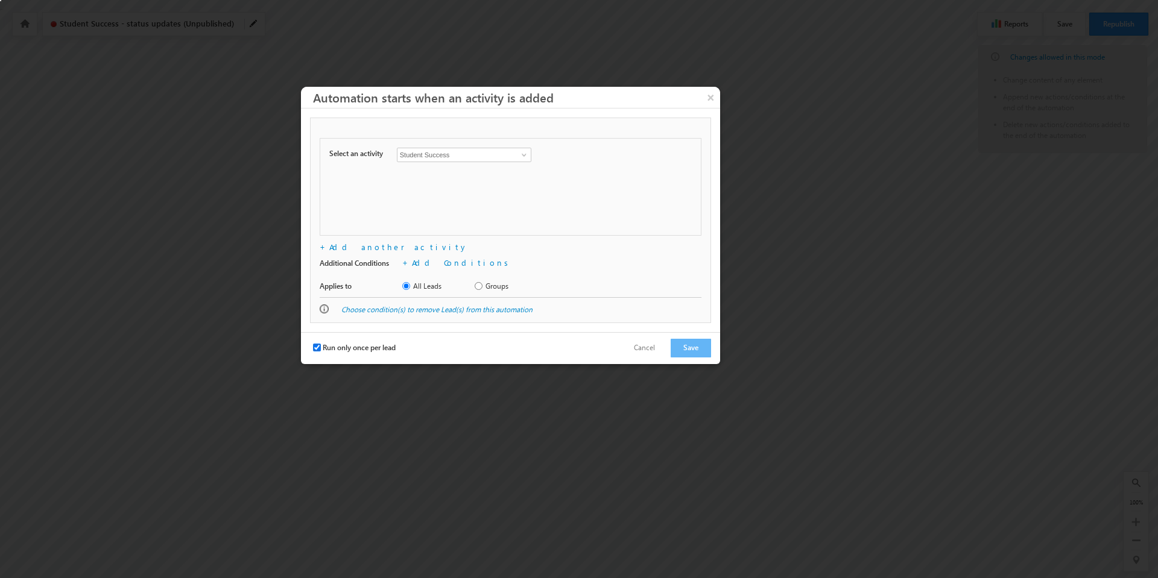
click at [318, 347] on input "Run only once per lead" at bounding box center [317, 348] width 8 height 8
checkbox input "false"
click at [690, 348] on button "Save" at bounding box center [690, 348] width 40 height 19
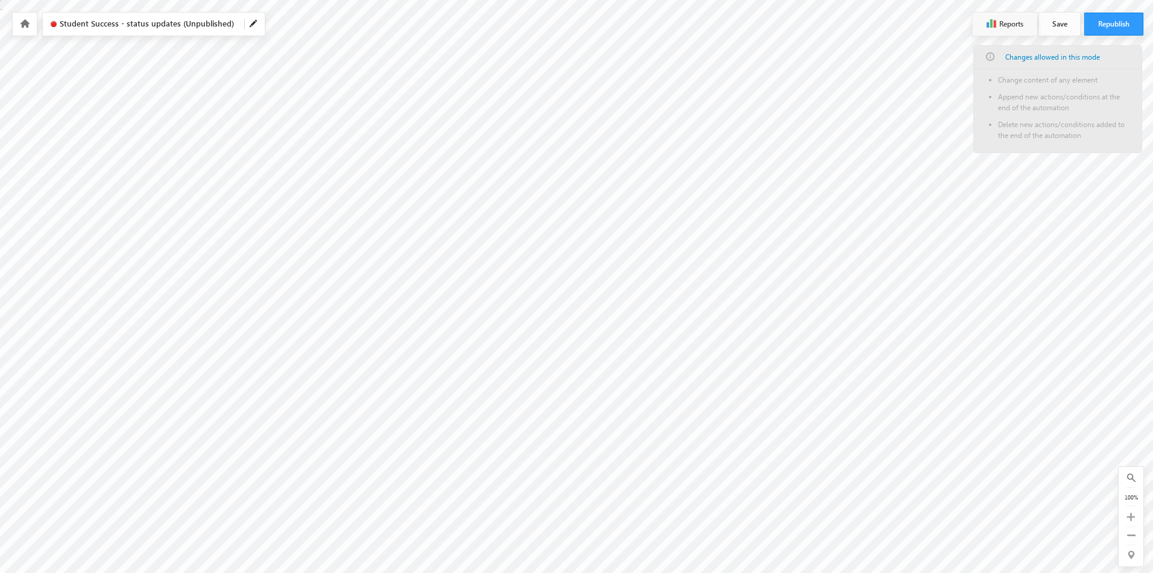
click at [1058, 20] on button "Save" at bounding box center [1059, 24] width 41 height 23
click at [1121, 26] on button "Republish" at bounding box center [1113, 24] width 59 height 23
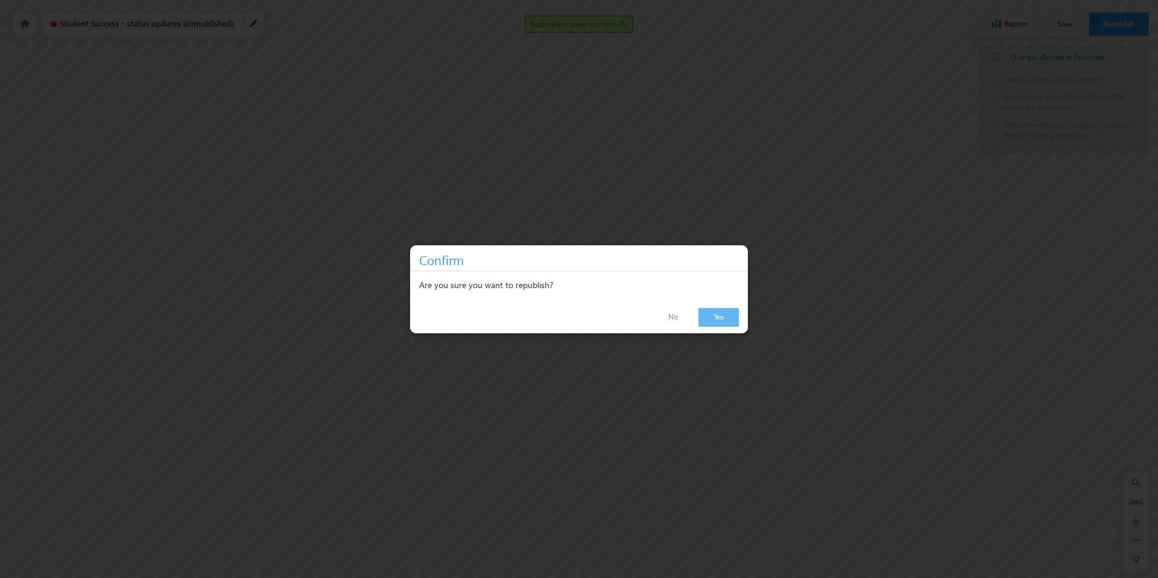
click at [711, 316] on link "Yes" at bounding box center [718, 317] width 40 height 19
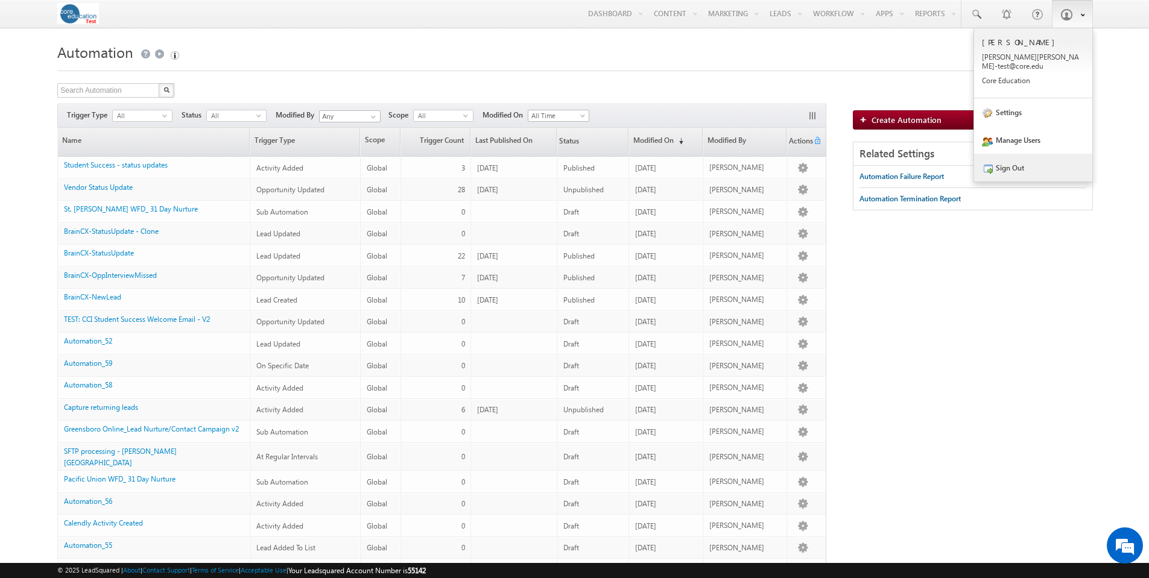
click at [1017, 162] on link "Sign Out" at bounding box center [1033, 168] width 118 height 28
